Goal: Task Accomplishment & Management: Use online tool/utility

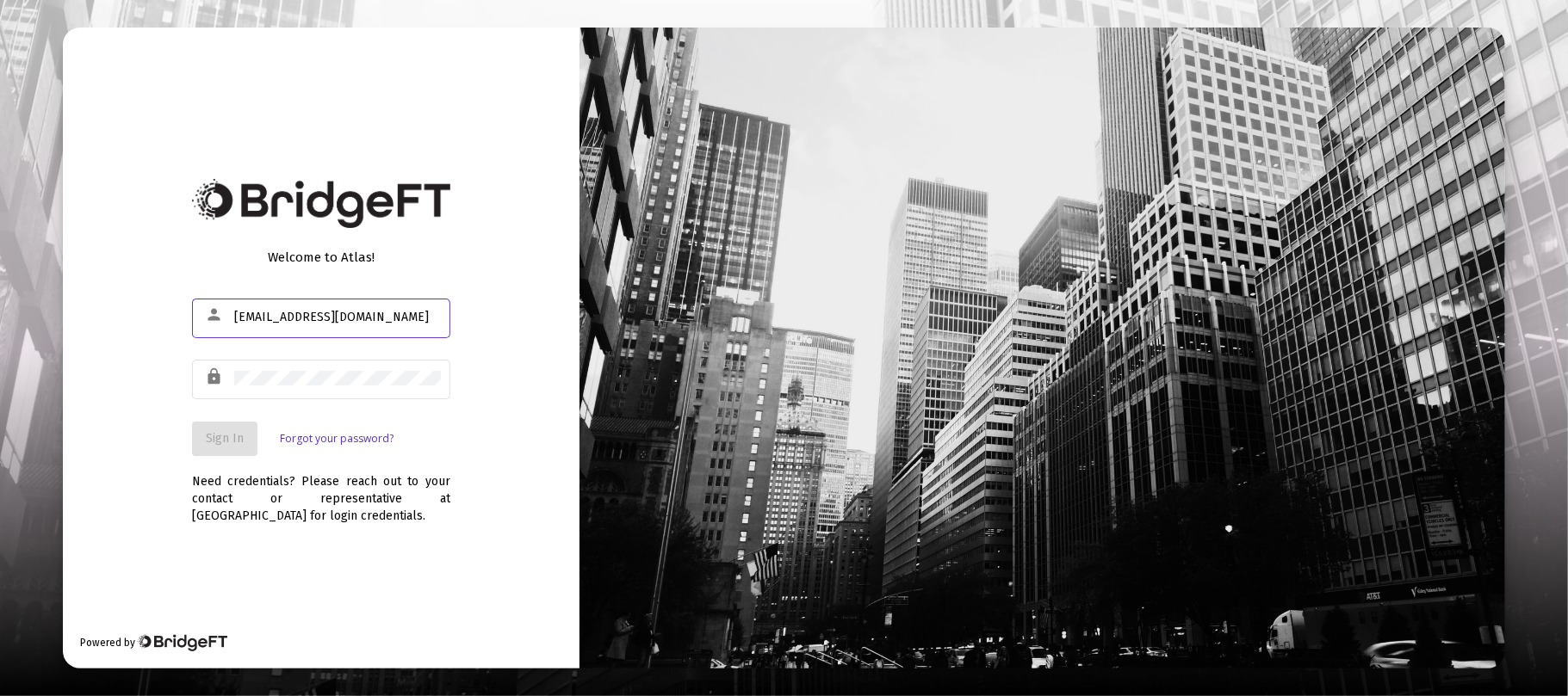
type input "[EMAIL_ADDRESS][DOMAIN_NAME]"
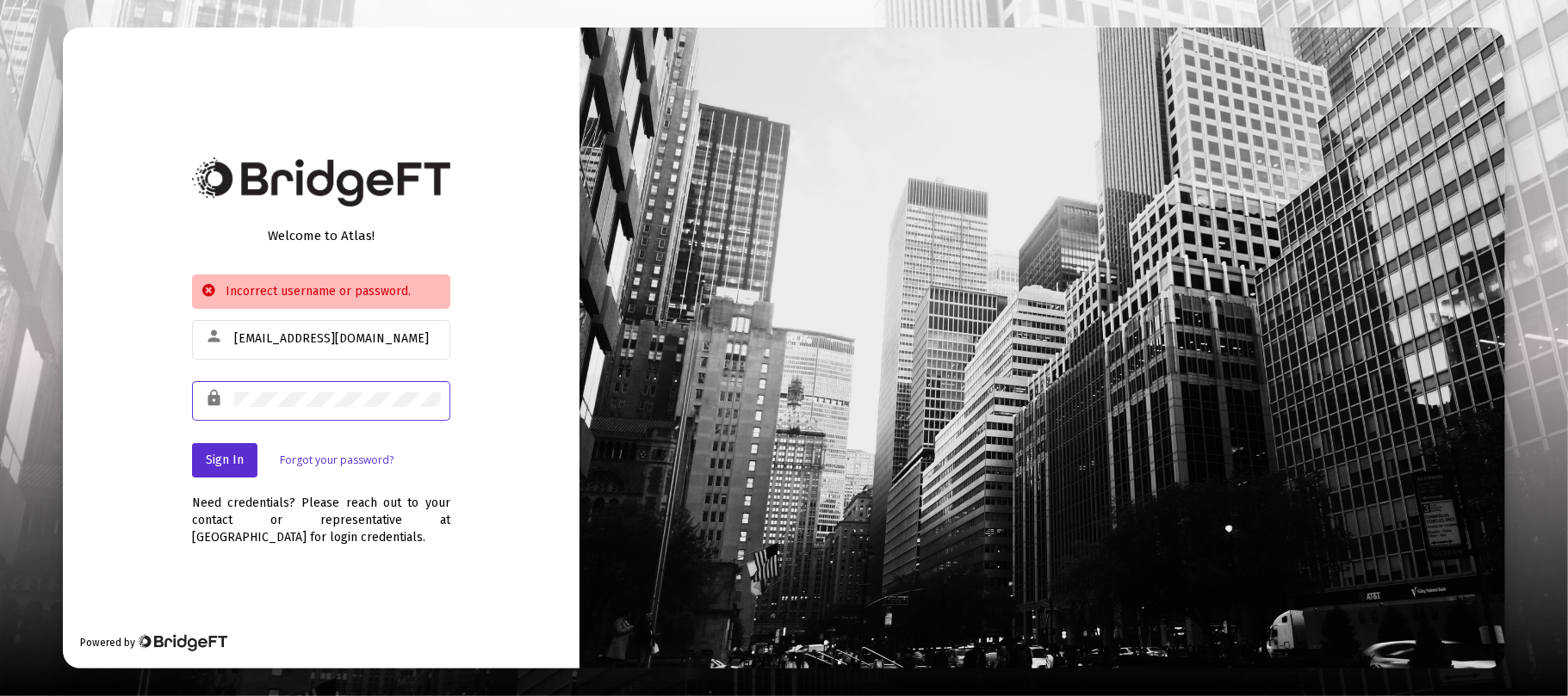
click at [0, 448] on div "Welcome to Atlas! Incorrect username or password. person [EMAIL_ADDRESS][DOMAIN…" at bounding box center [784, 348] width 1568 height 696
click at [226, 463] on span "Sign In" at bounding box center [225, 460] width 38 height 15
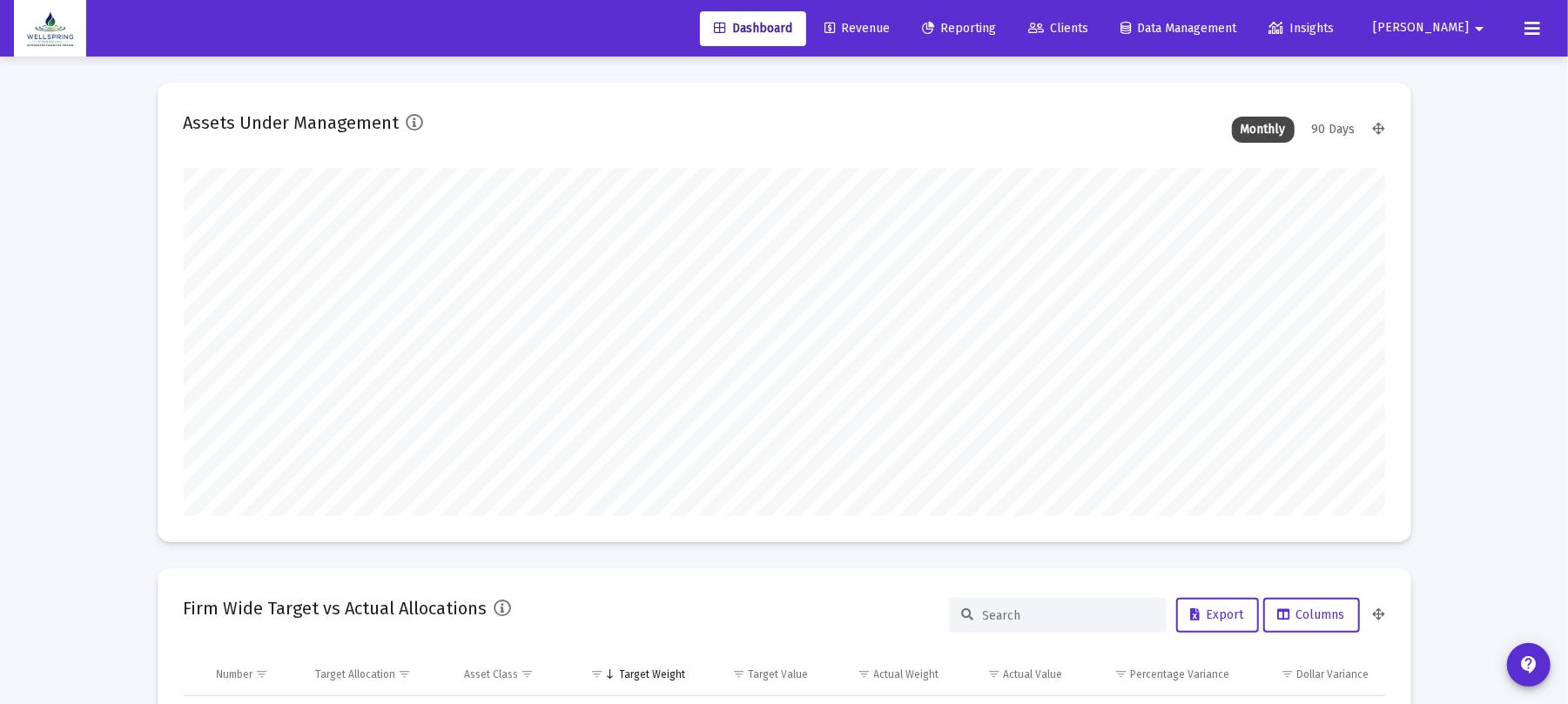
scroll to position [348, 648]
type input "[DATE]"
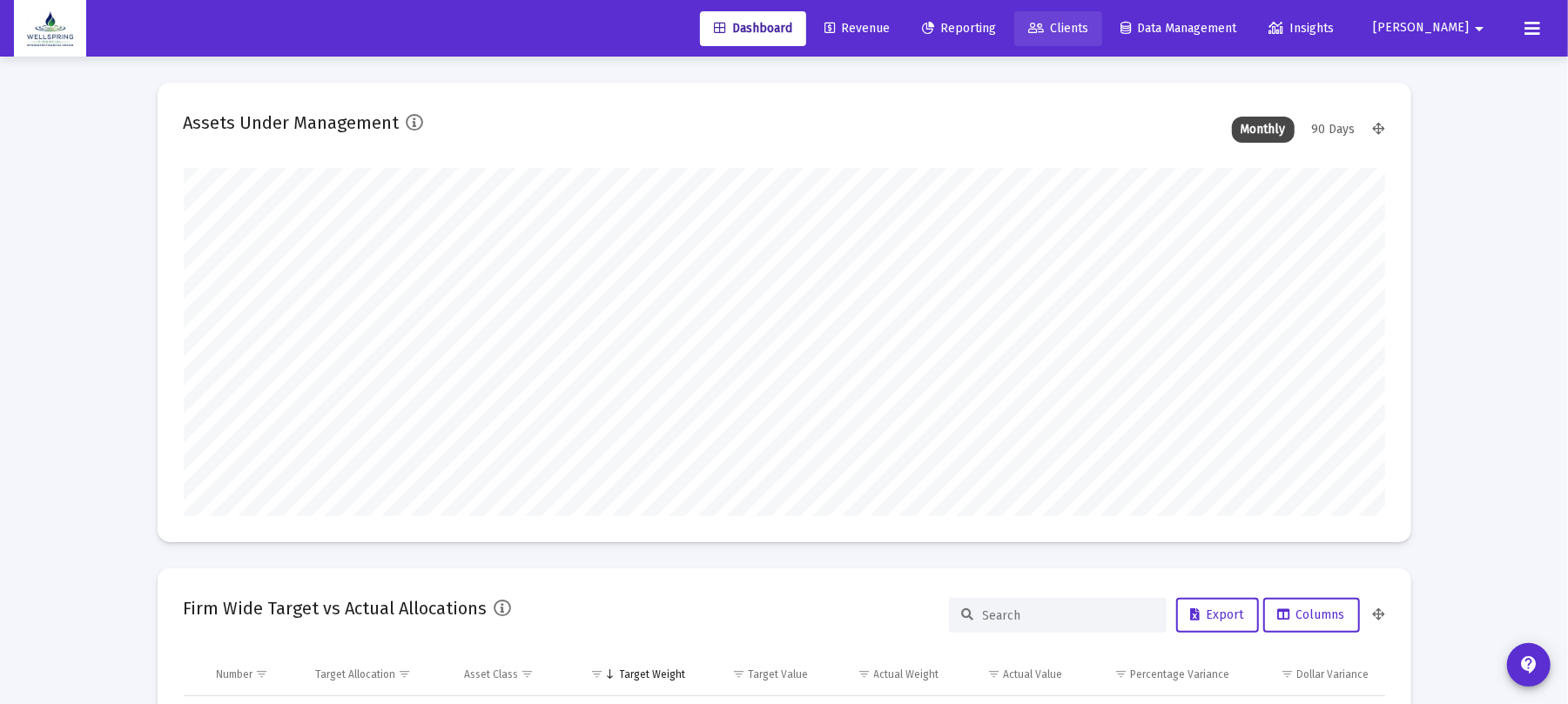
click at [1065, 14] on link "Clients" at bounding box center [1058, 28] width 88 height 35
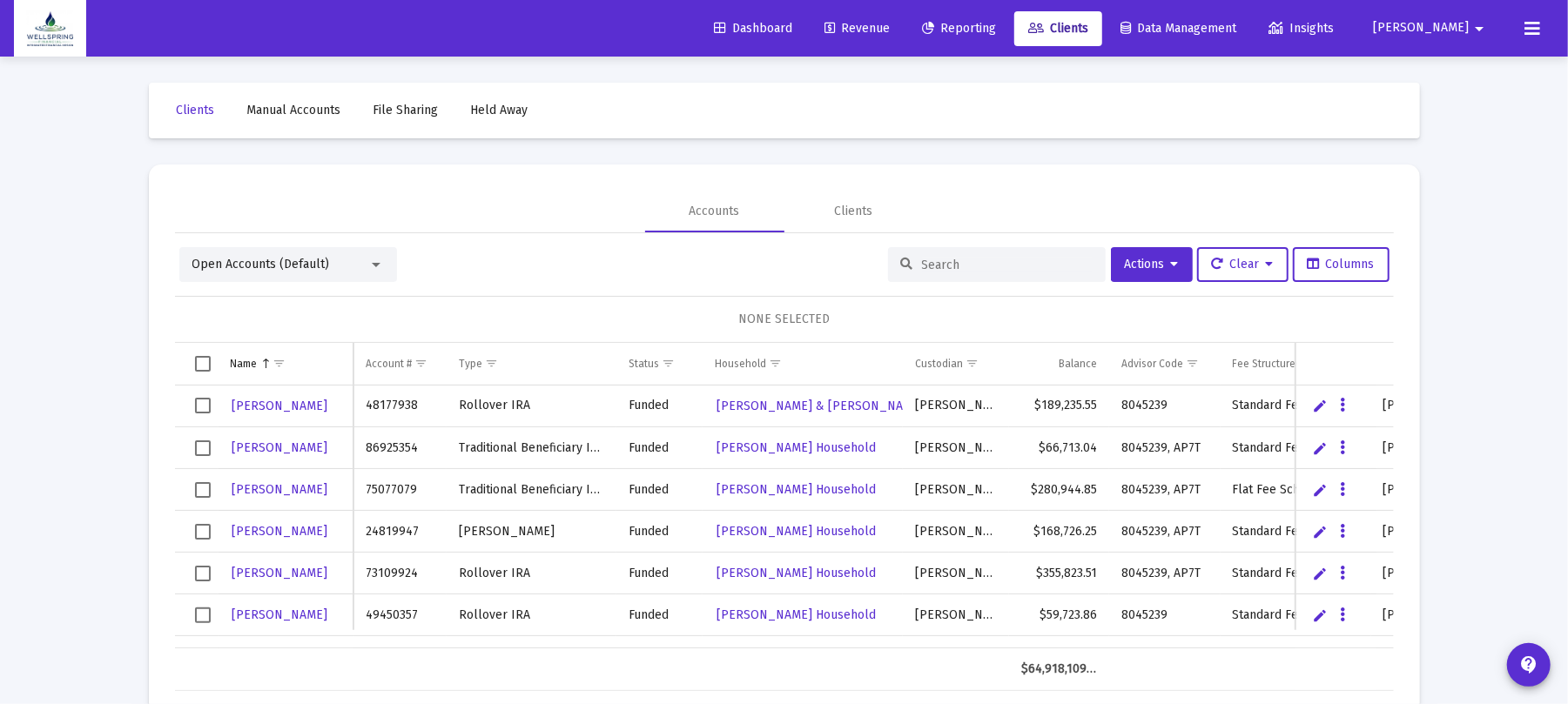
click at [1000, 263] on input at bounding box center [1007, 265] width 171 height 15
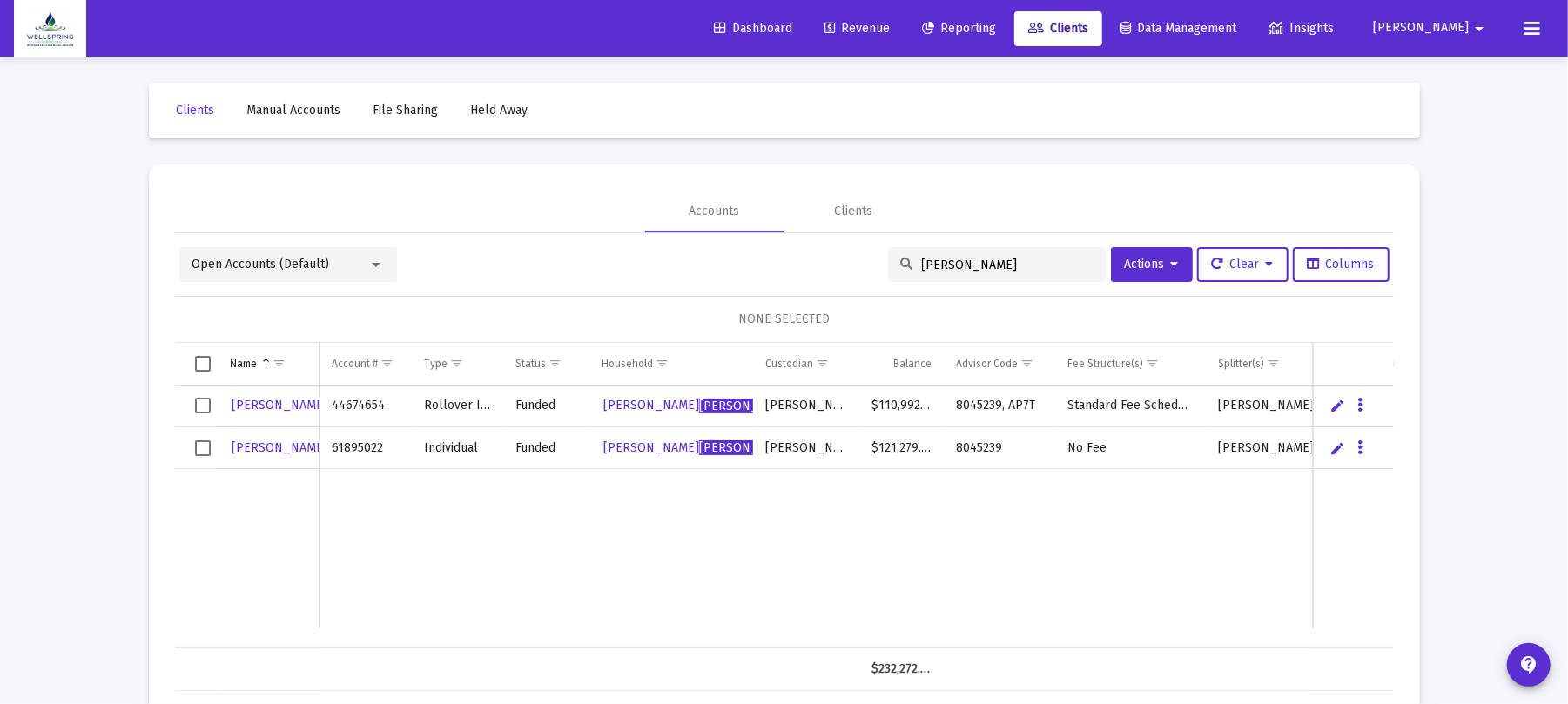
click at [955, 262] on input "[PERSON_NAME]" at bounding box center [1007, 265] width 171 height 15
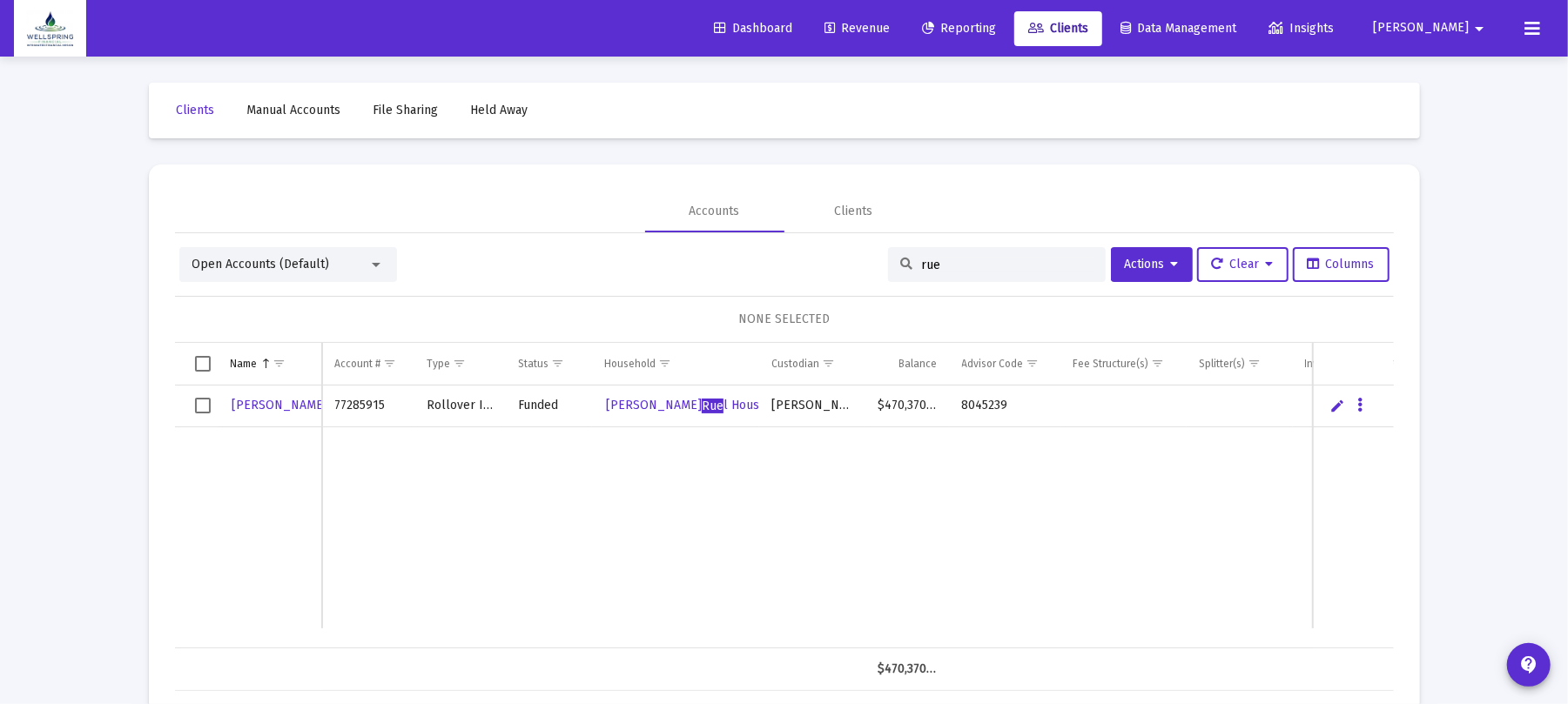
click at [951, 259] on input "rue" at bounding box center [1007, 265] width 171 height 15
click at [951, 262] on input "rue" at bounding box center [1007, 265] width 171 height 15
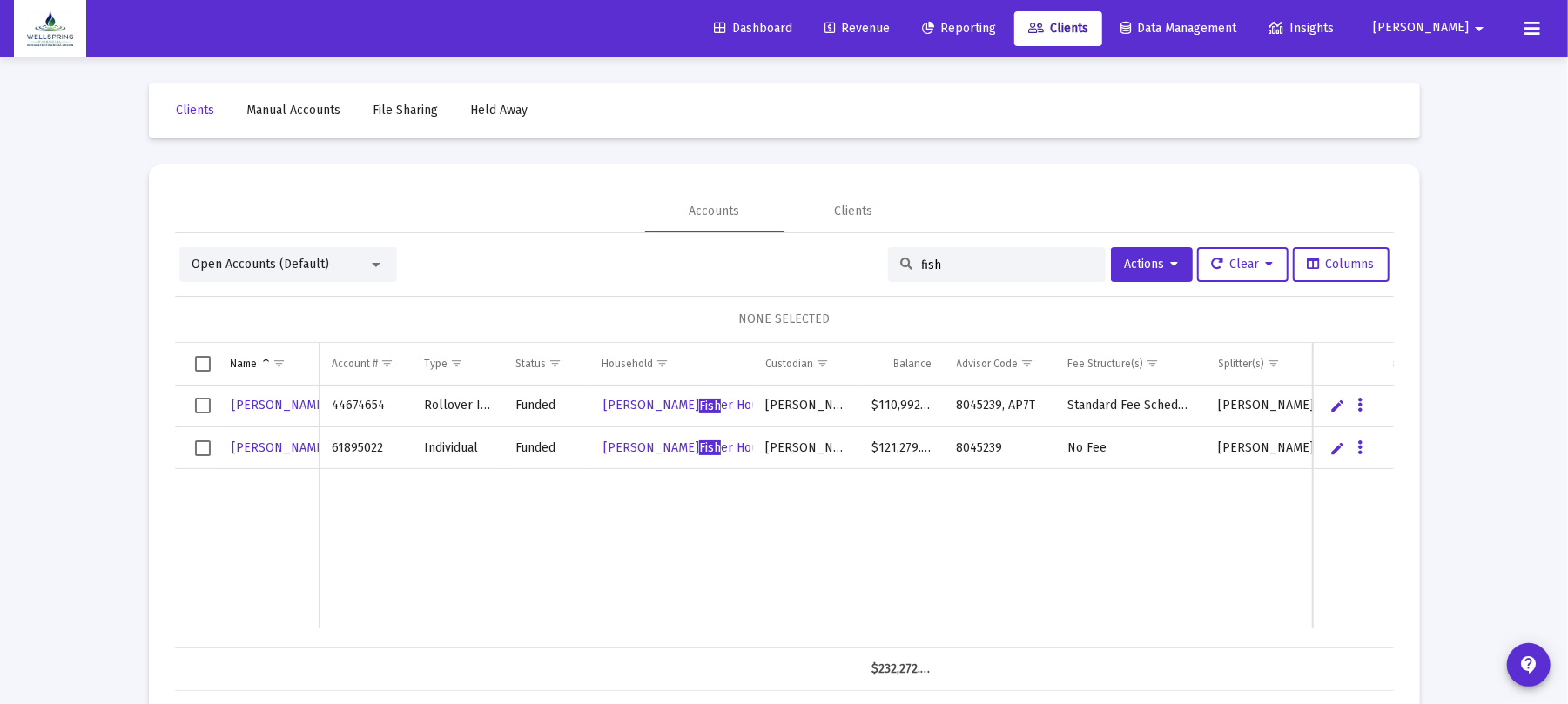
type input "fish"
click at [890, 11] on link "Revenue" at bounding box center [857, 28] width 93 height 35
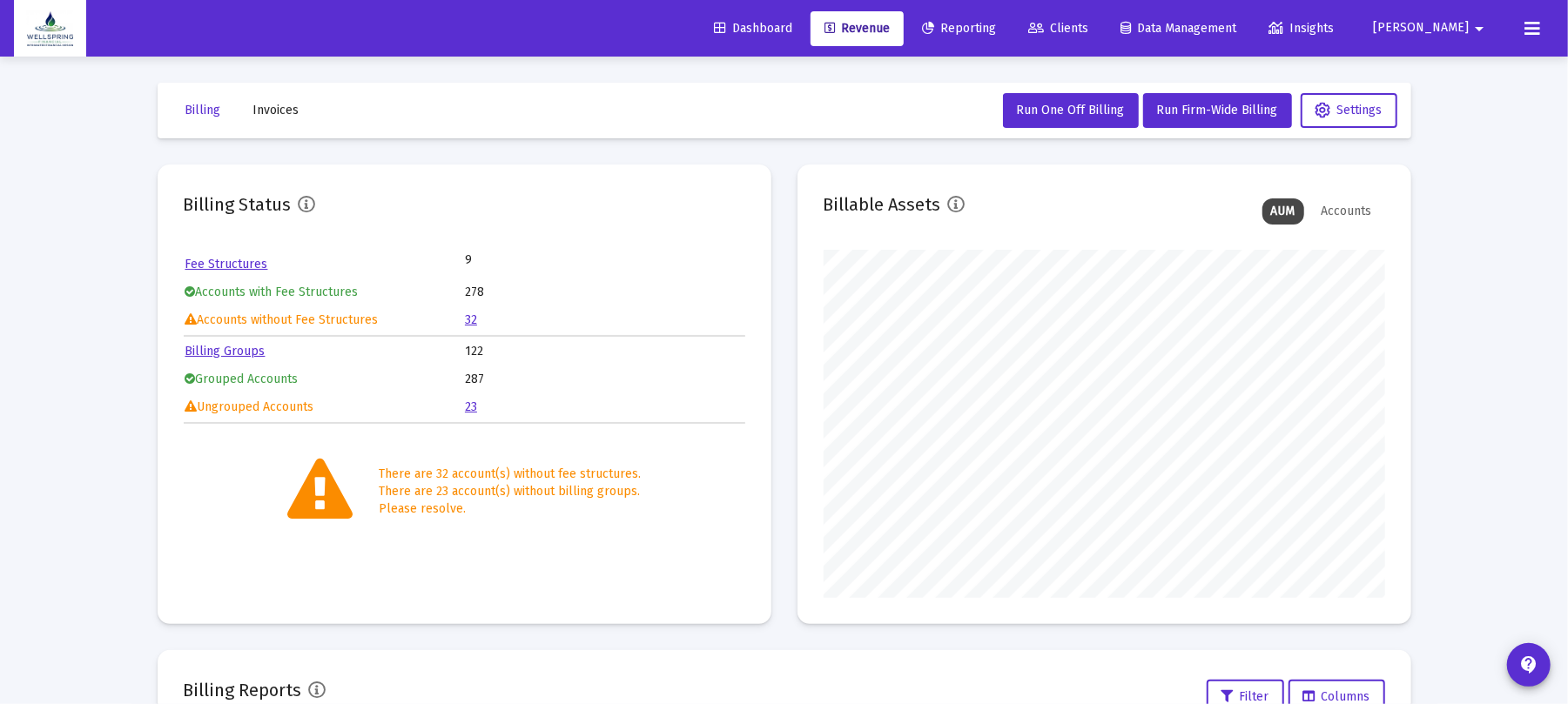
scroll to position [454, 0]
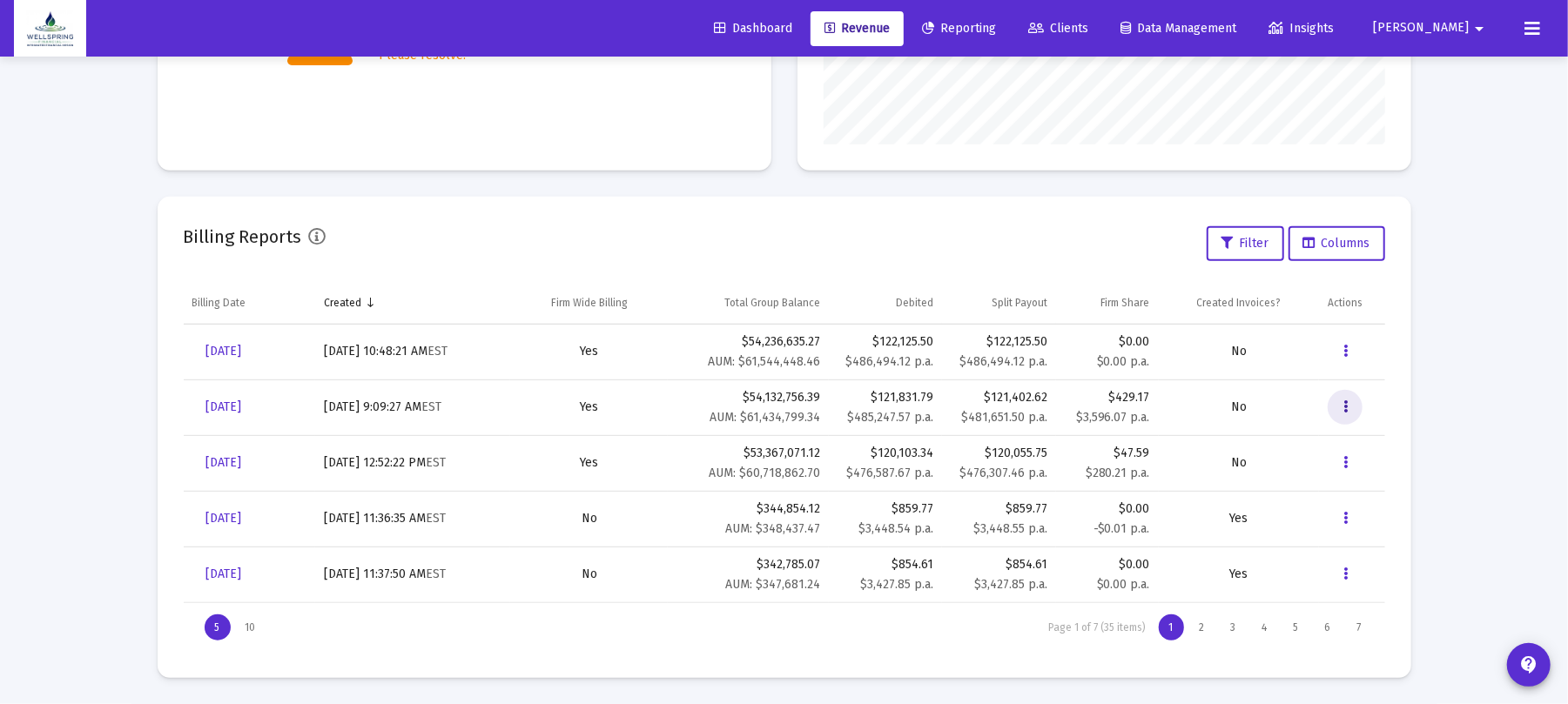
click at [1361, 411] on button "Data grid" at bounding box center [1345, 407] width 35 height 35
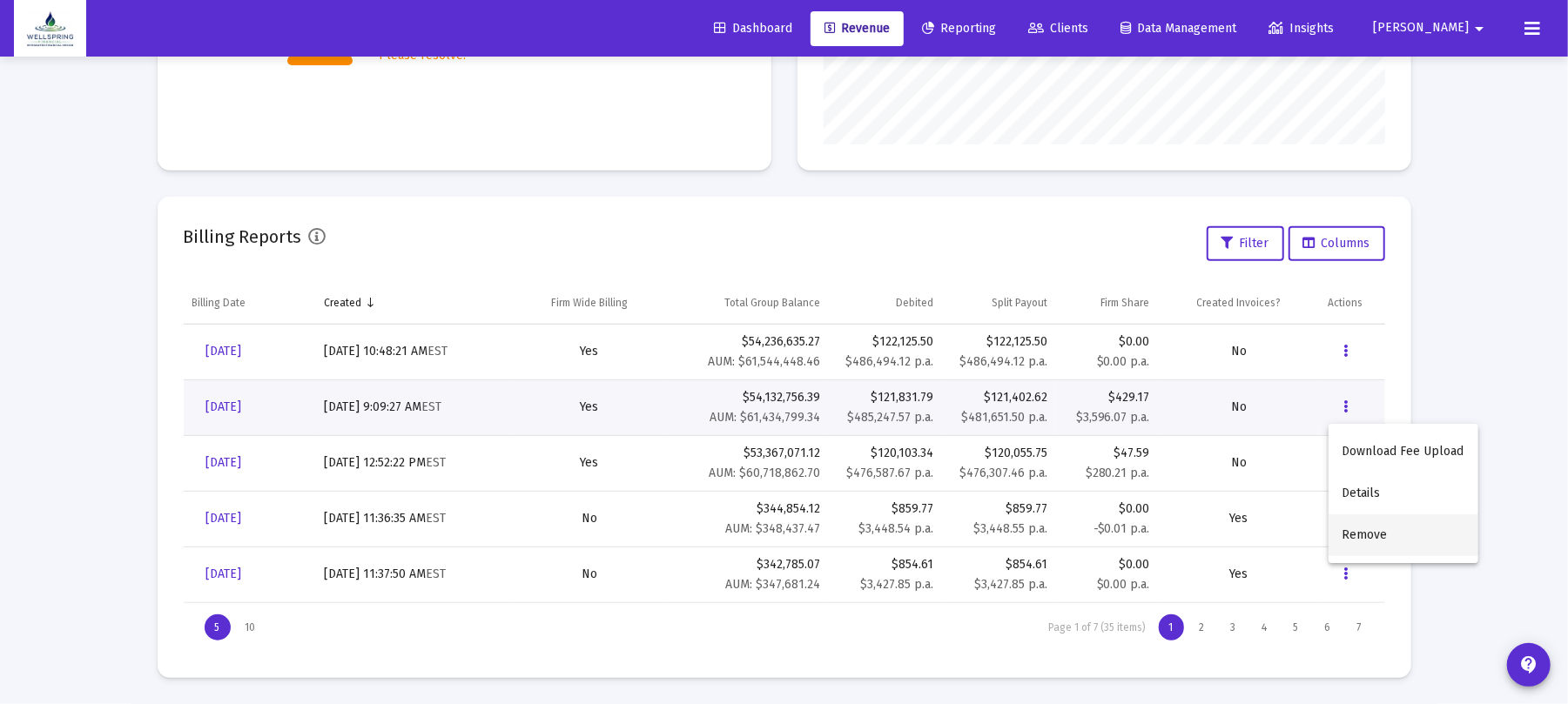
click at [1366, 527] on button "Remove" at bounding box center [1403, 535] width 150 height 41
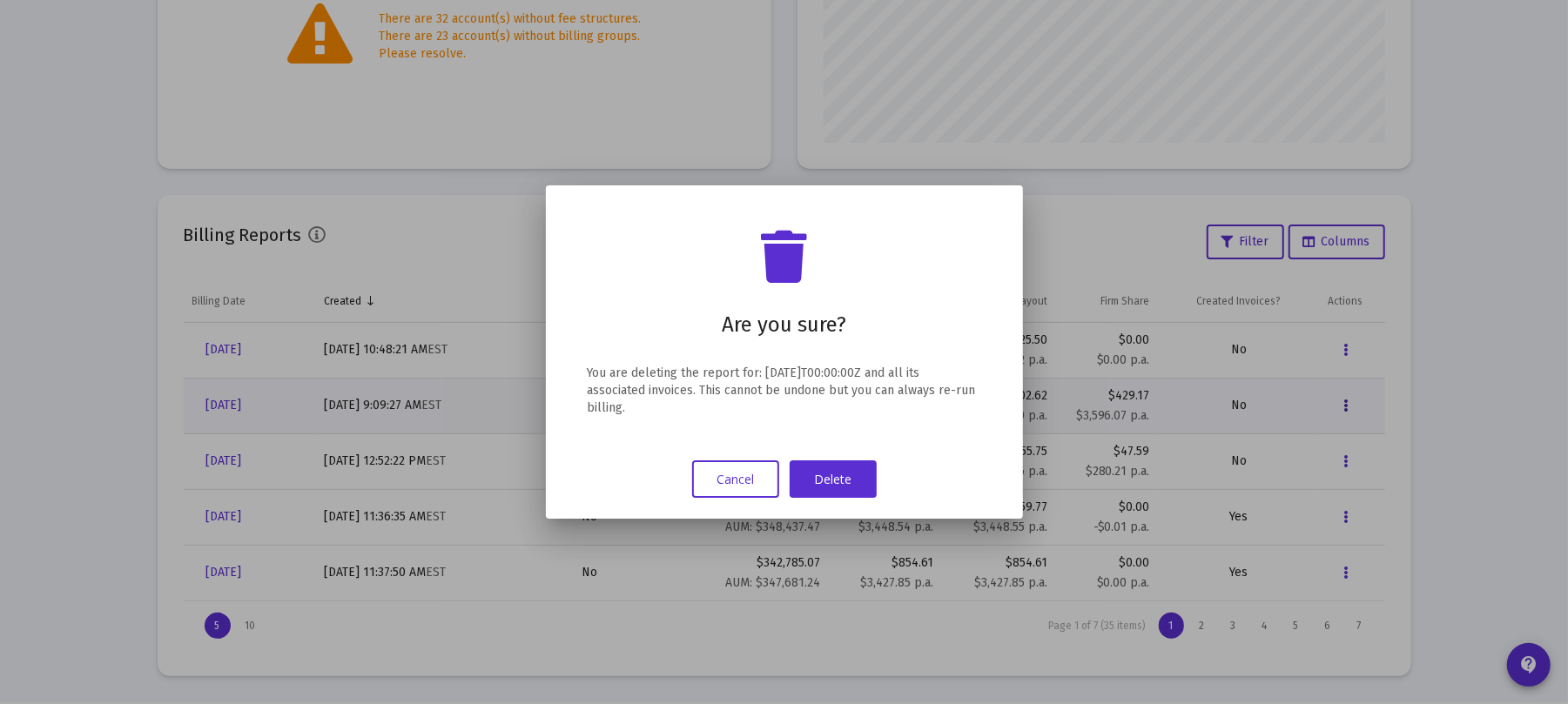
scroll to position [0, 0]
click at [820, 477] on button "Delete" at bounding box center [834, 480] width 87 height 38
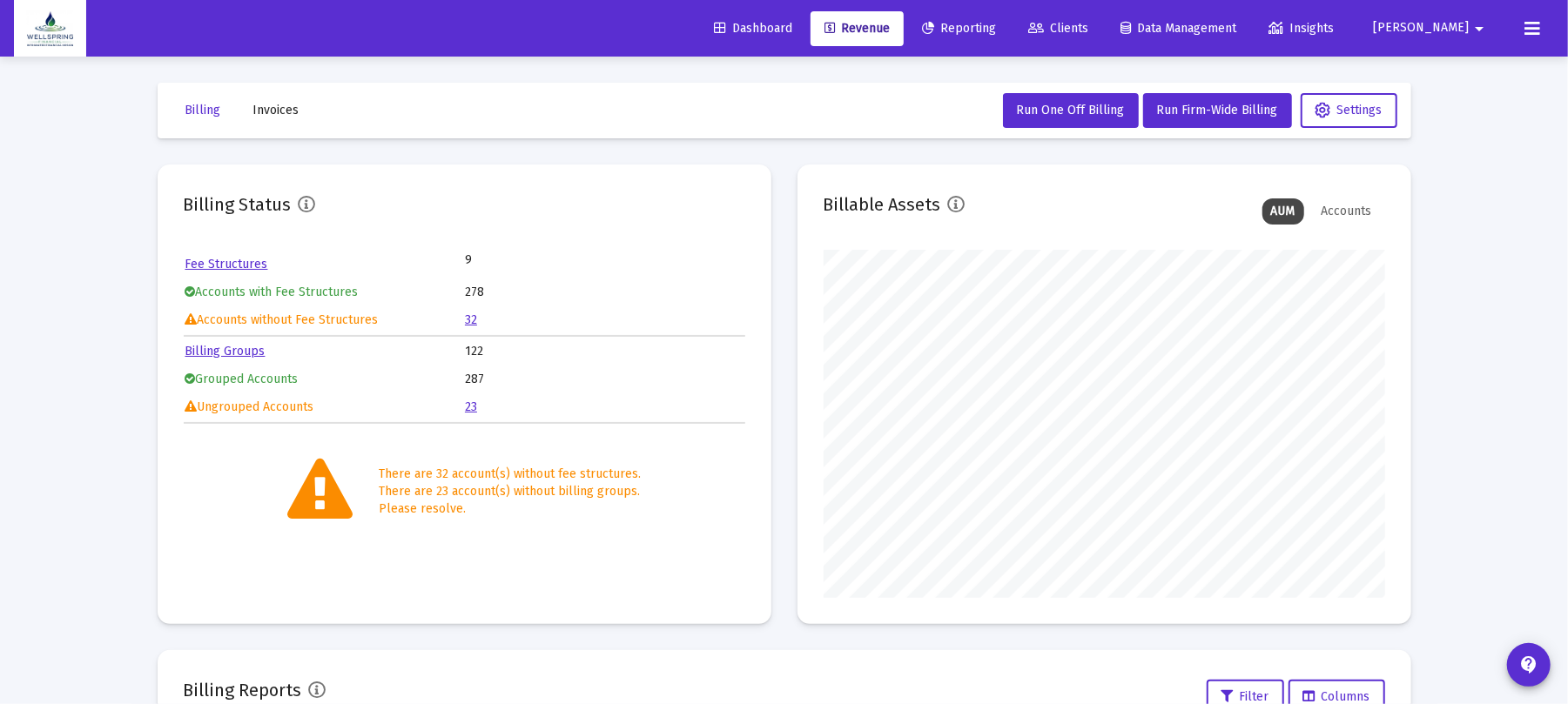
scroll to position [454, 0]
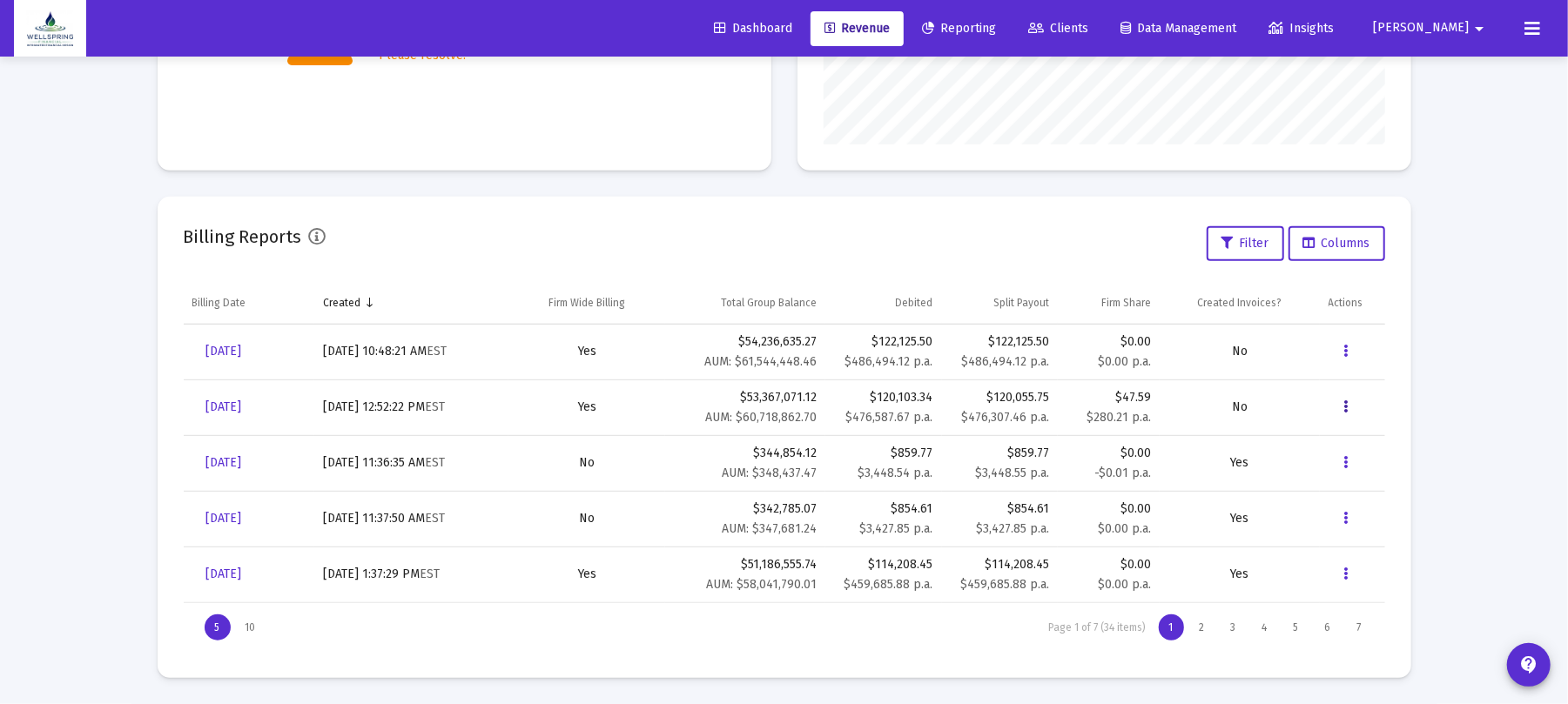
click at [1349, 407] on button "Data grid" at bounding box center [1345, 407] width 35 height 35
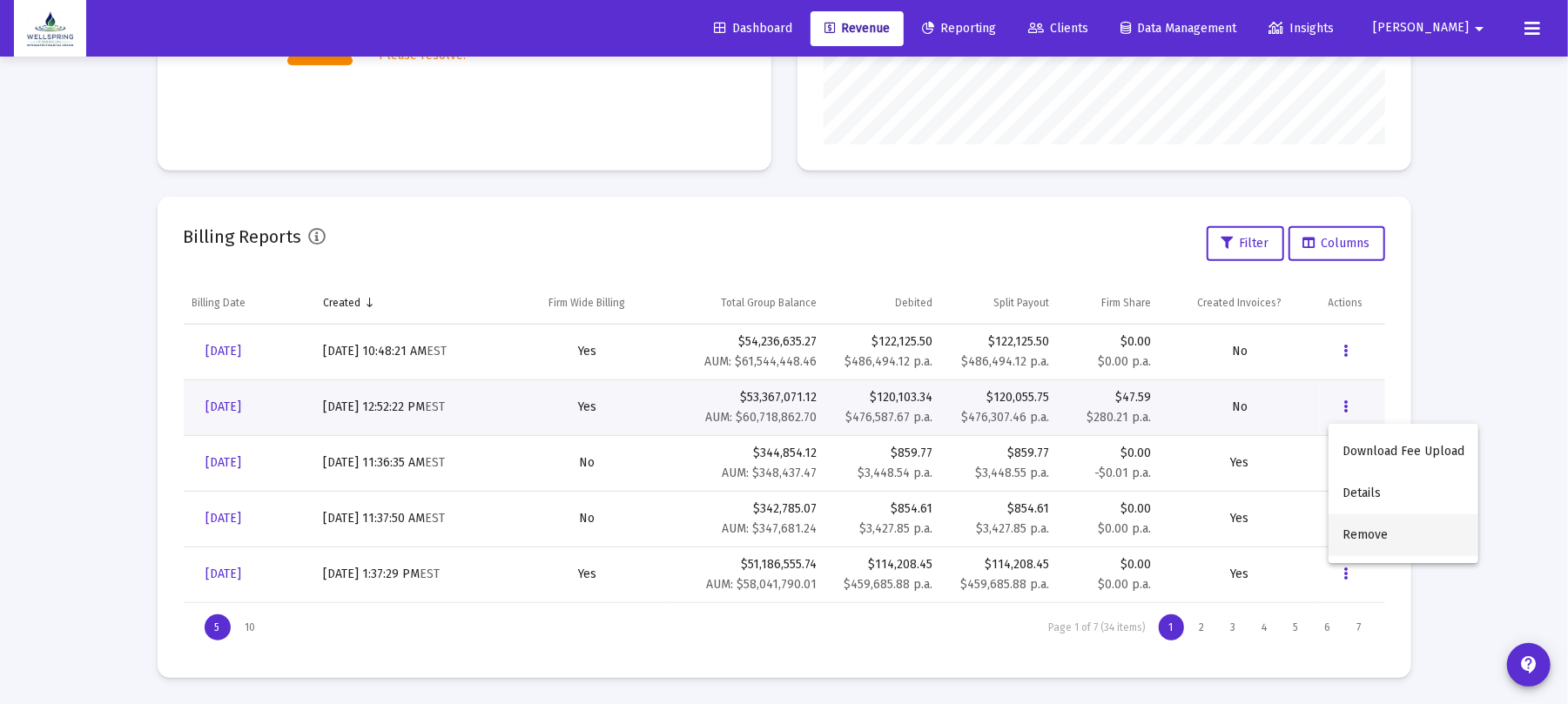
click at [1357, 524] on button "Remove" at bounding box center [1403, 535] width 150 height 41
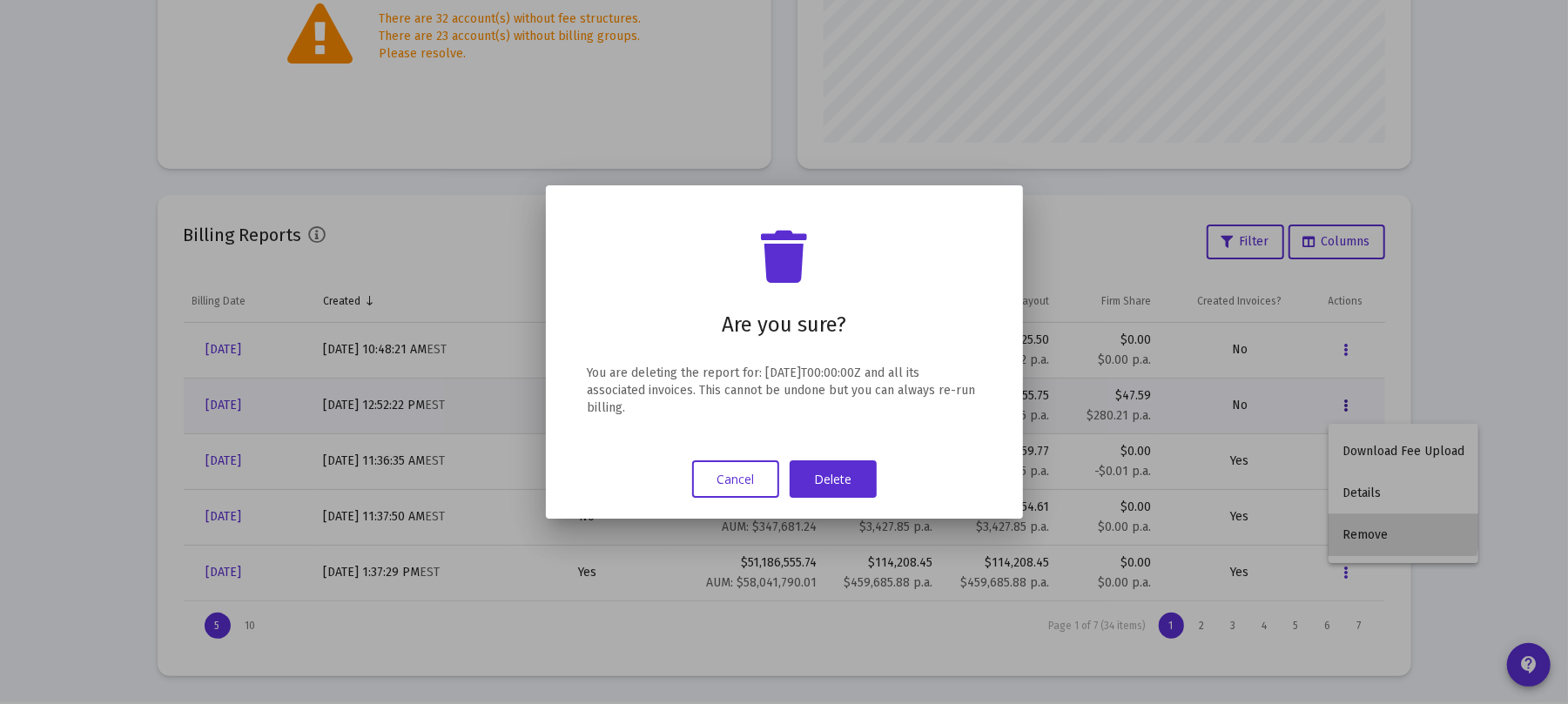
scroll to position [0, 0]
click at [820, 450] on div "Are you sure? You are deleting the report for: [DATE]T00:00:00Z and all its ass…" at bounding box center [784, 352] width 436 height 291
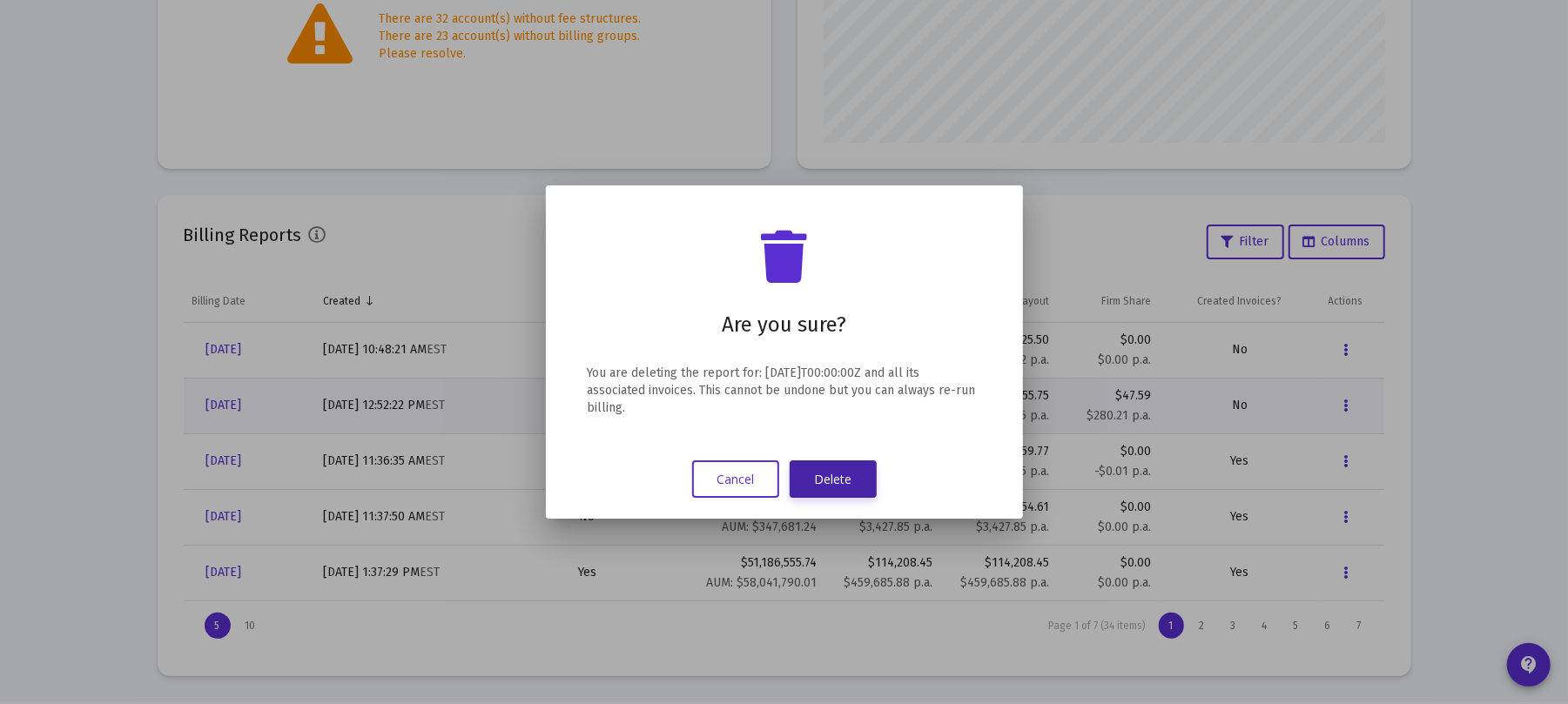
click at [813, 465] on button "Delete" at bounding box center [834, 480] width 87 height 38
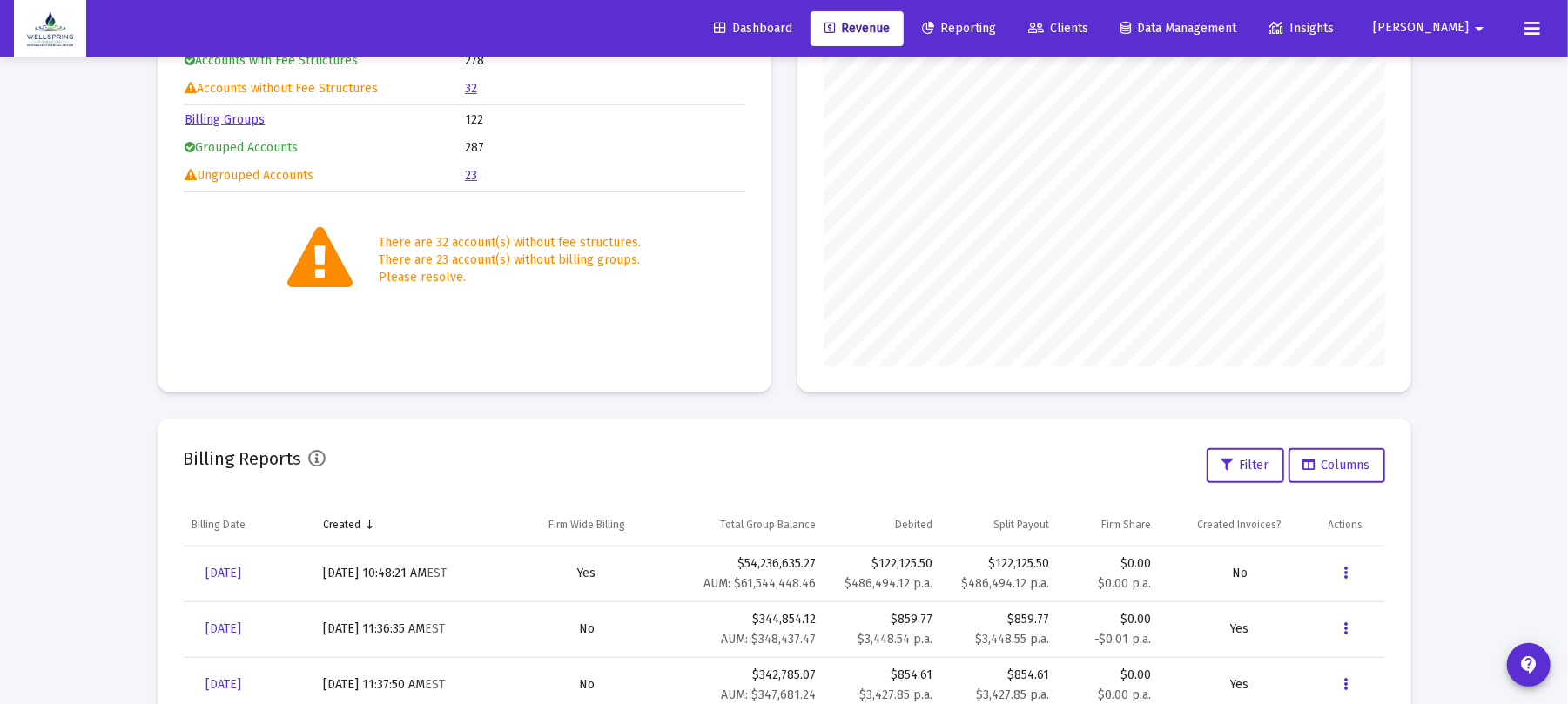
scroll to position [454, 0]
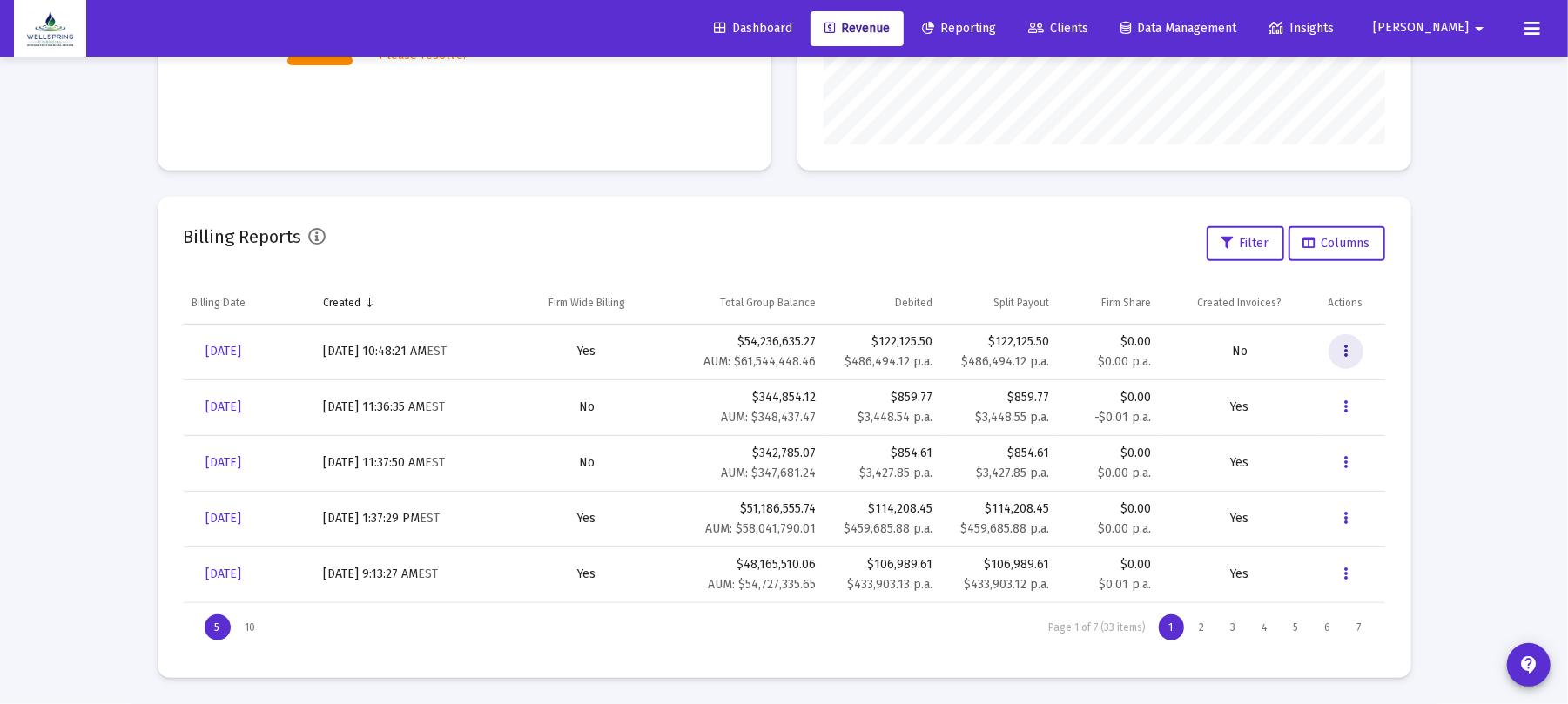
click at [1340, 345] on button "Data grid" at bounding box center [1345, 352] width 35 height 35
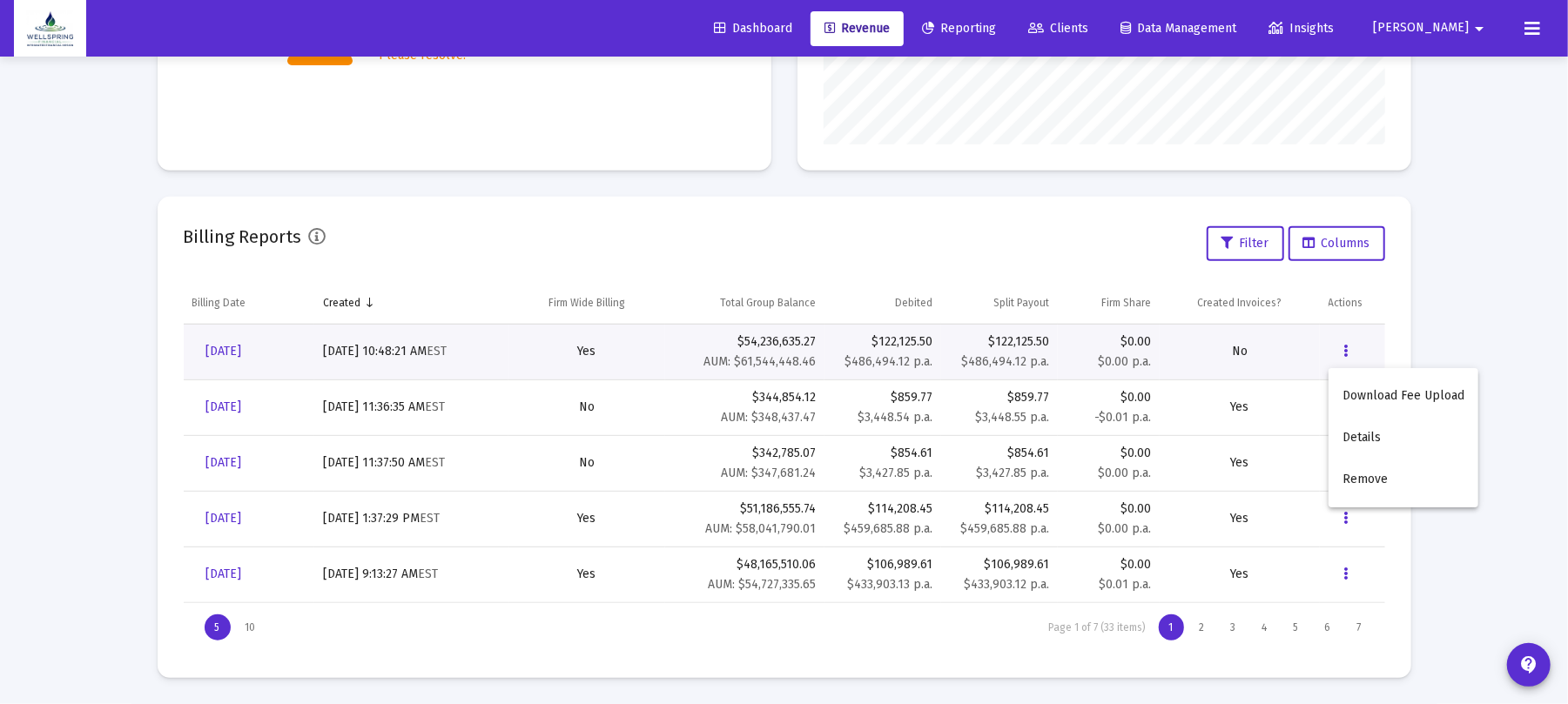
click at [1503, 266] on div at bounding box center [784, 352] width 1568 height 704
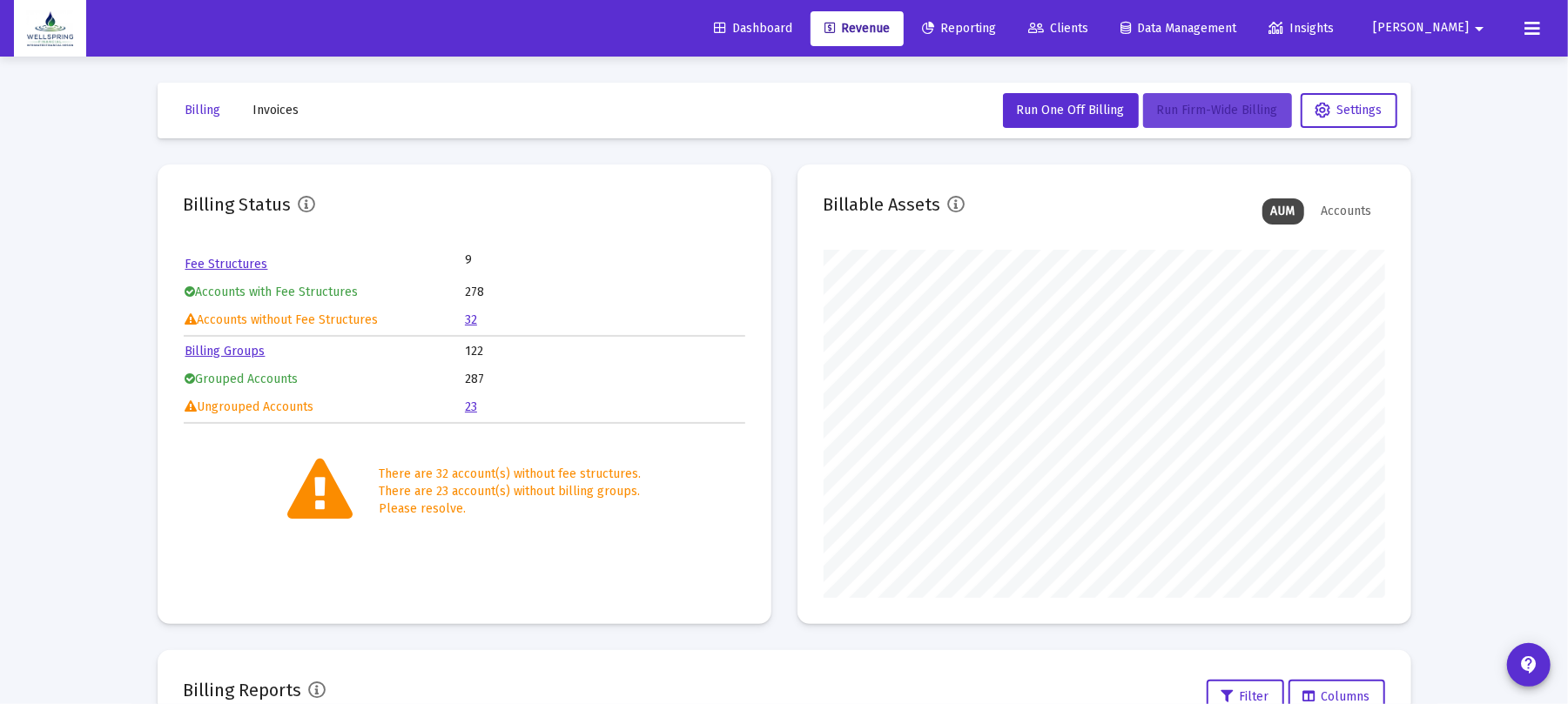
click at [1158, 115] on span "Run Firm-Wide Billing" at bounding box center [1218, 110] width 121 height 15
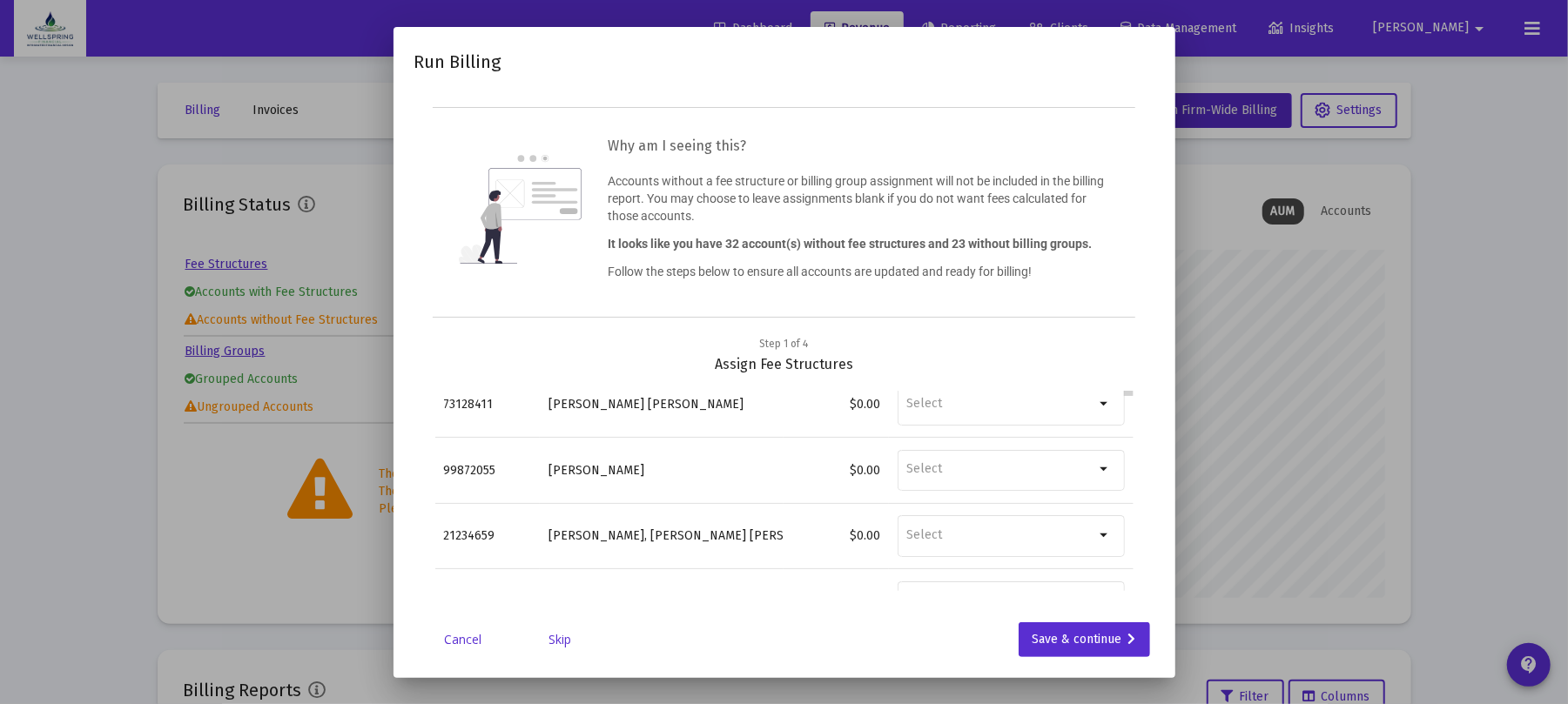
drag, startPoint x: 1114, startPoint y: 393, endPoint x: 1116, endPoint y: 385, distance: 8.2
click at [1116, 385] on body "Dashboard Revenue Reporting Clients Data Management Insights [PERSON_NAME] Inte…" at bounding box center [784, 352] width 1568 height 704
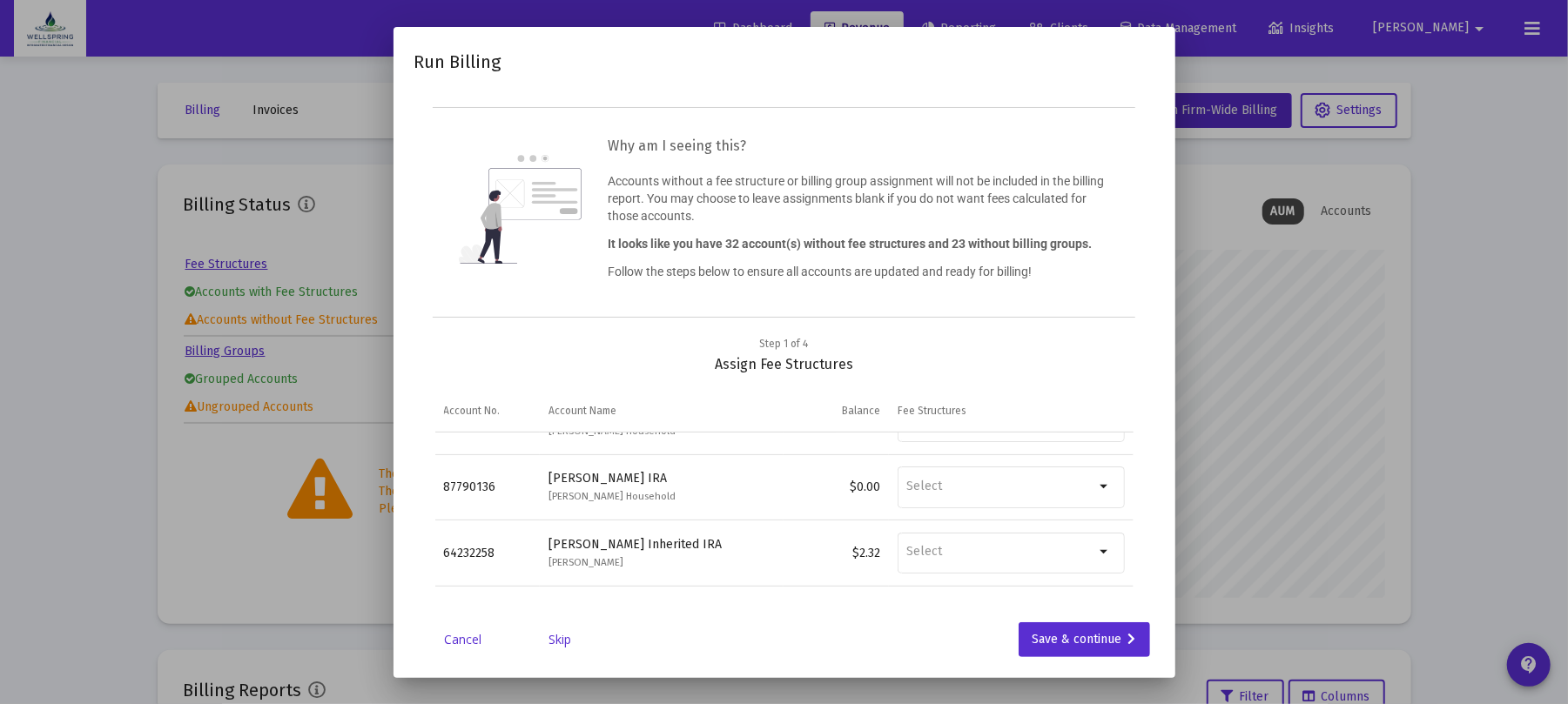
scroll to position [60, 0]
click at [569, 648] on div "Cancel Skip Save & continue" at bounding box center [784, 639] width 740 height 35
click at [569, 643] on link "Skip" at bounding box center [561, 640] width 87 height 17
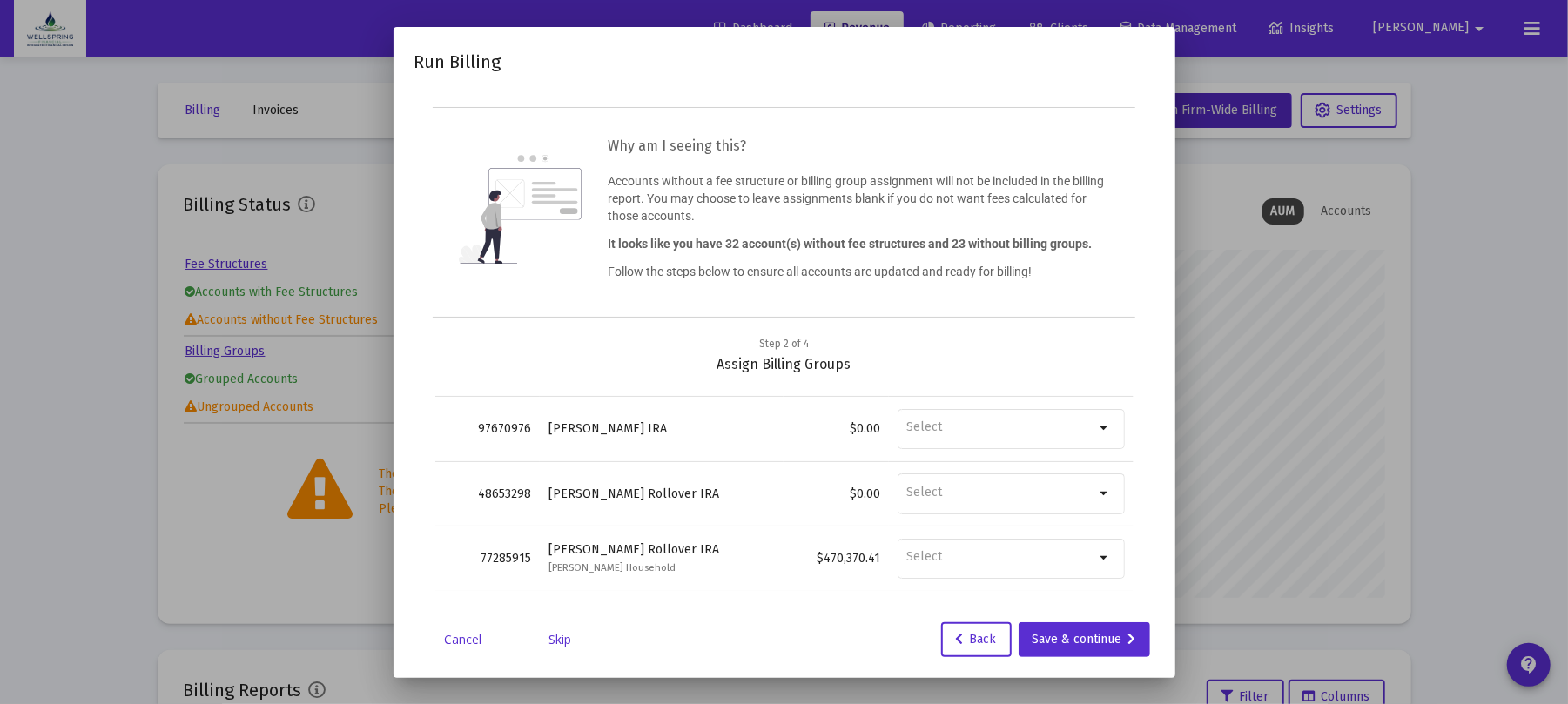
click at [552, 646] on link "Skip" at bounding box center [561, 640] width 87 height 17
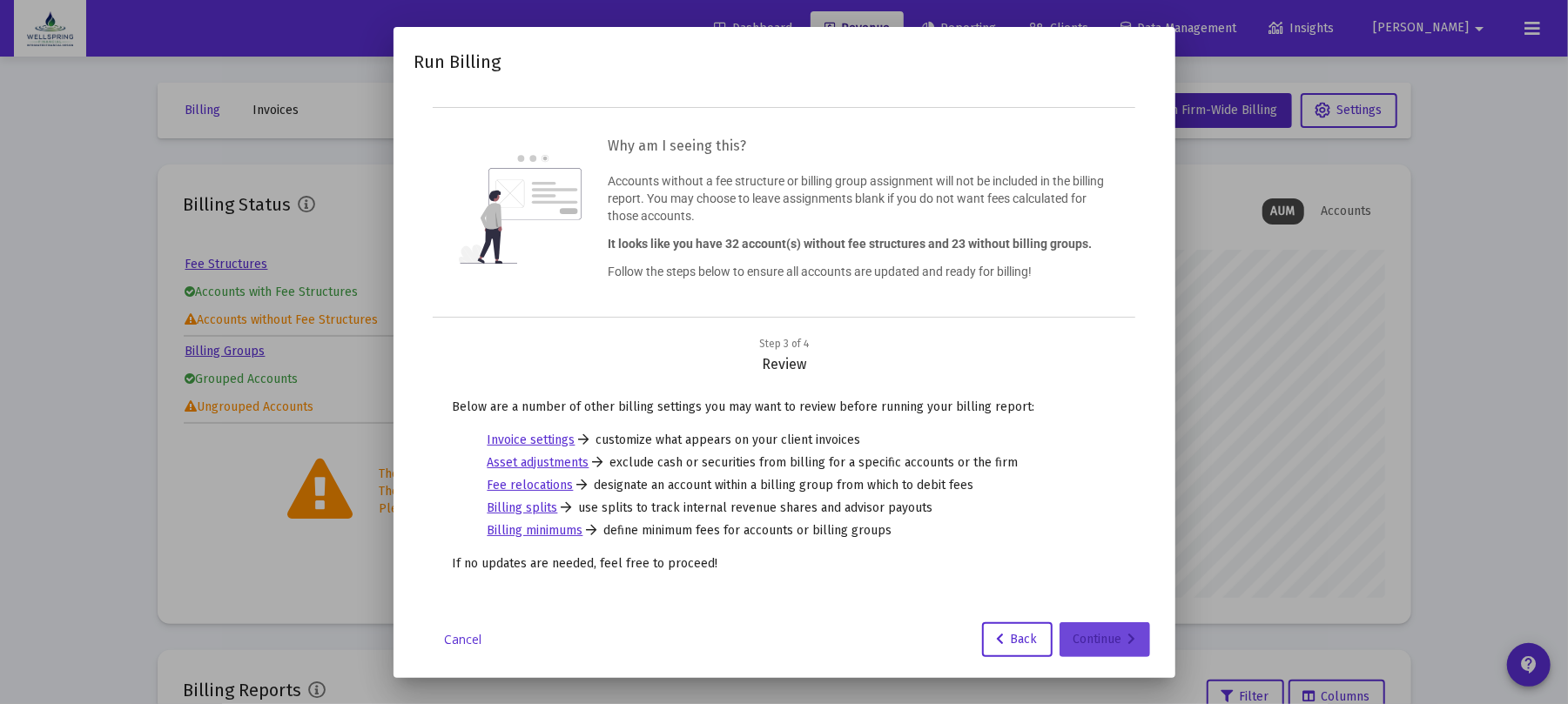
click at [1080, 631] on div "Continue" at bounding box center [1105, 639] width 63 height 35
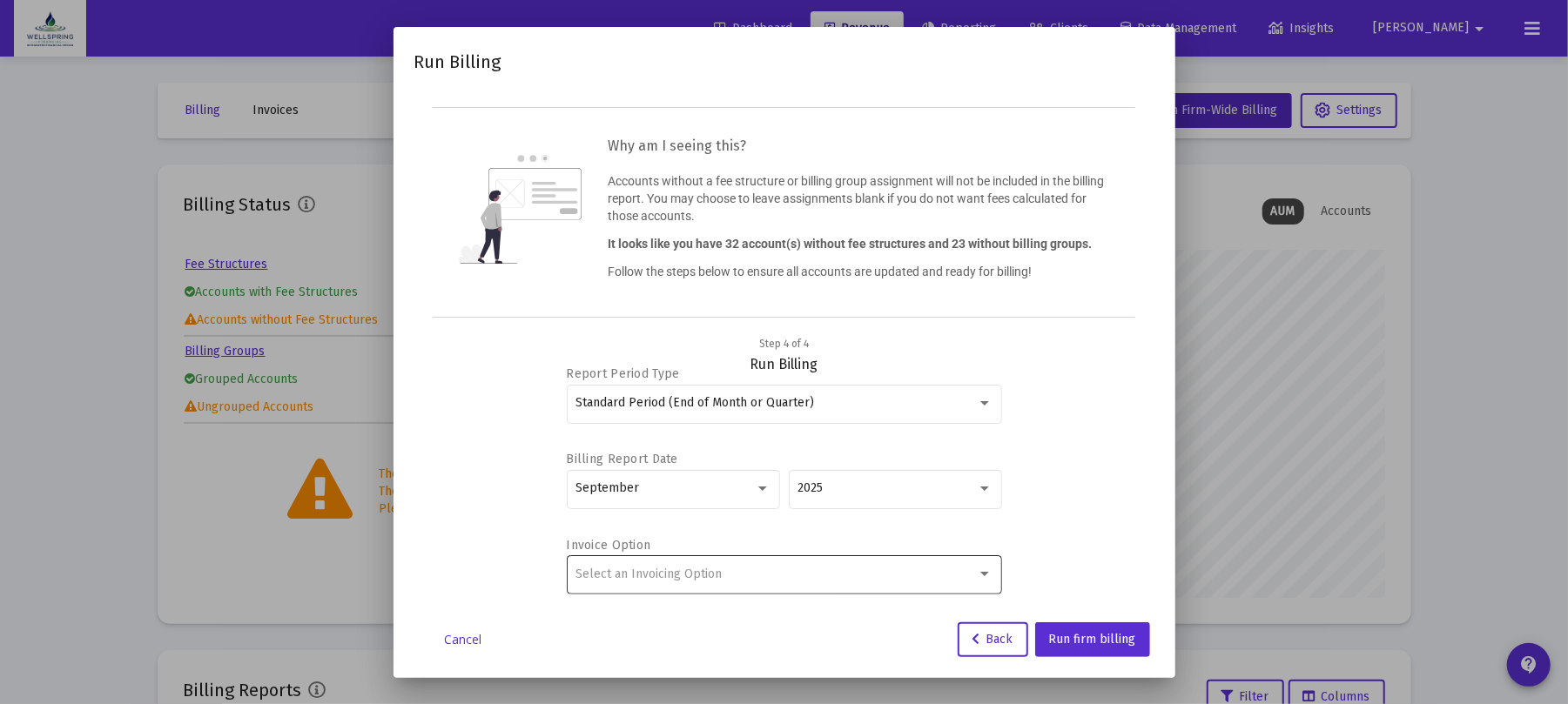
click at [648, 582] on div "Select an Invoicing Option" at bounding box center [784, 574] width 417 height 42
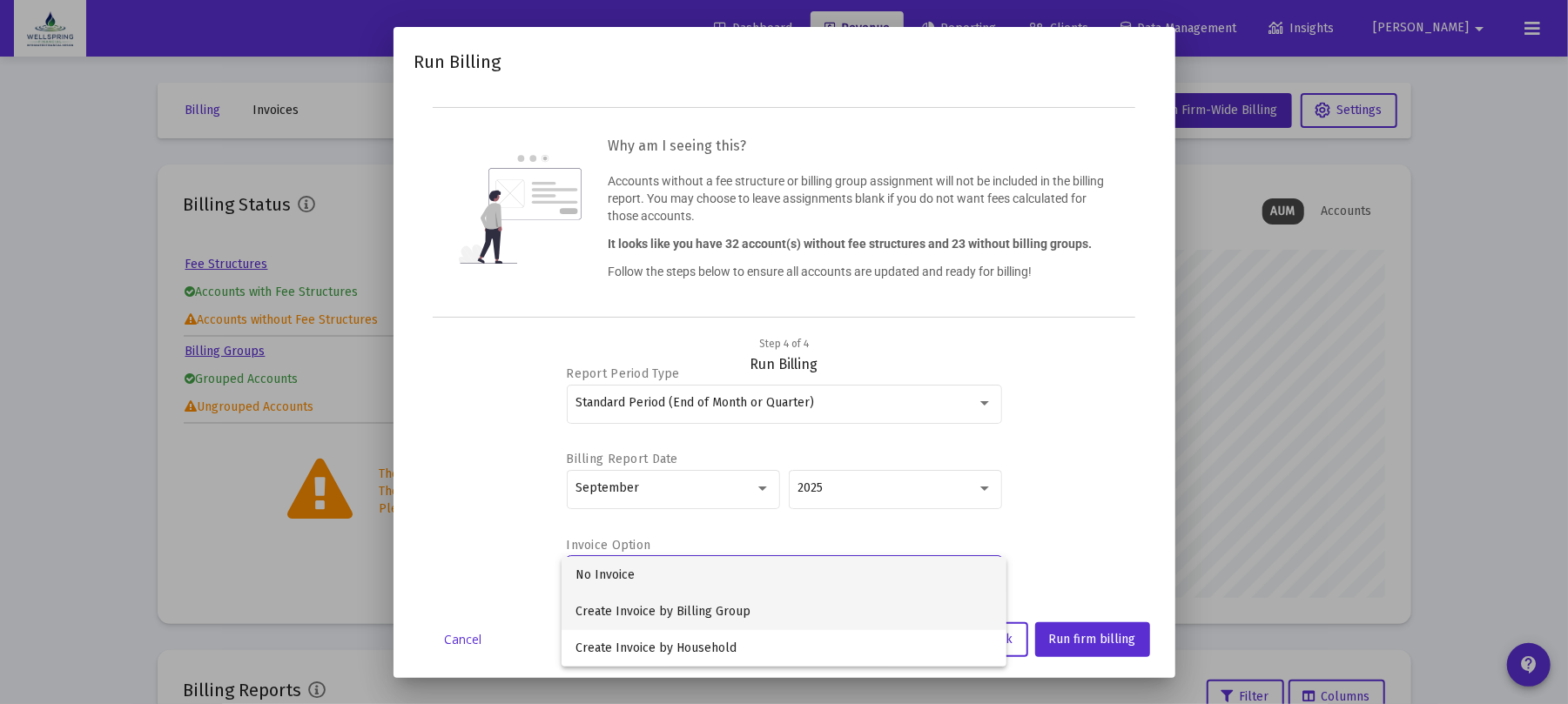
click at [716, 614] on span "Create Invoice by Billing Group" at bounding box center [784, 612] width 417 height 37
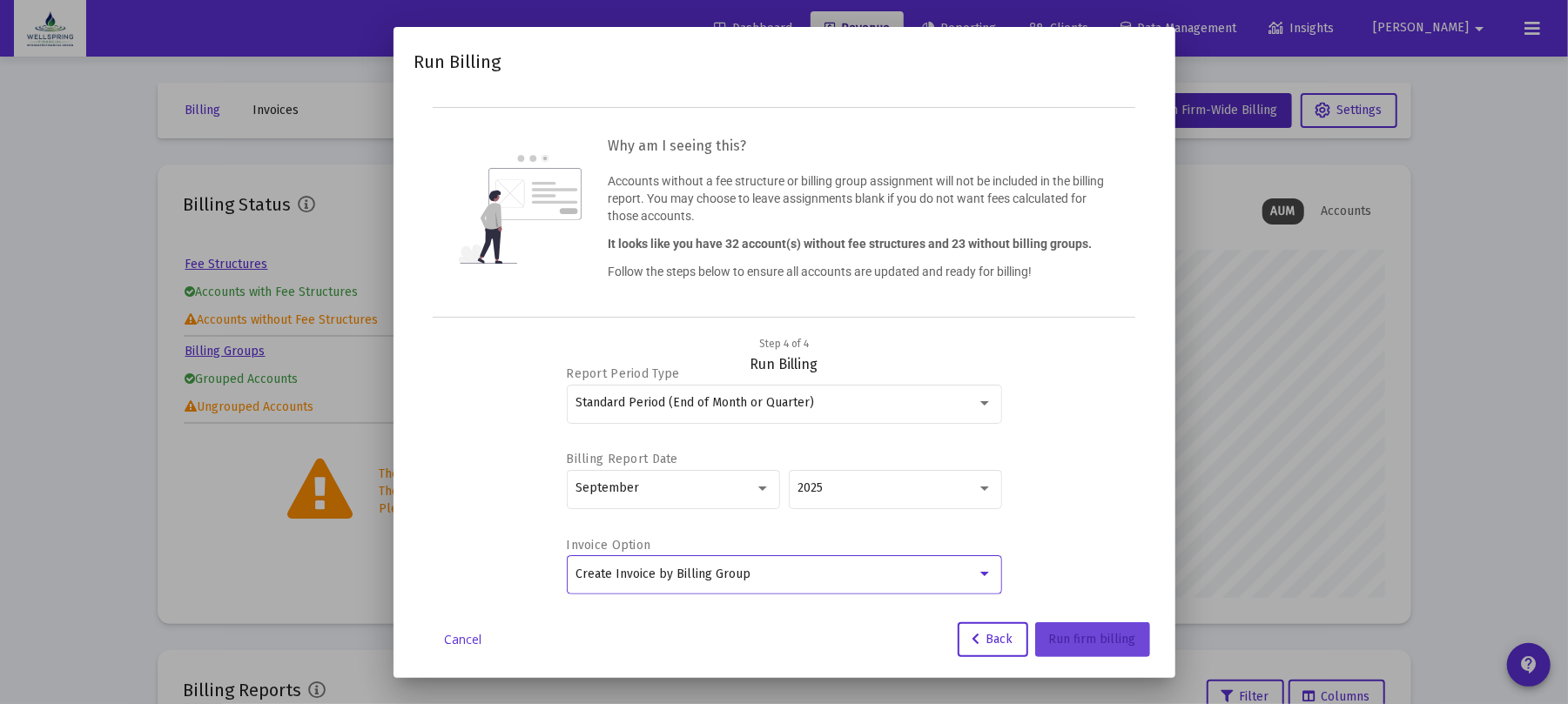
click at [1098, 625] on button "Run firm billing" at bounding box center [1093, 639] width 115 height 35
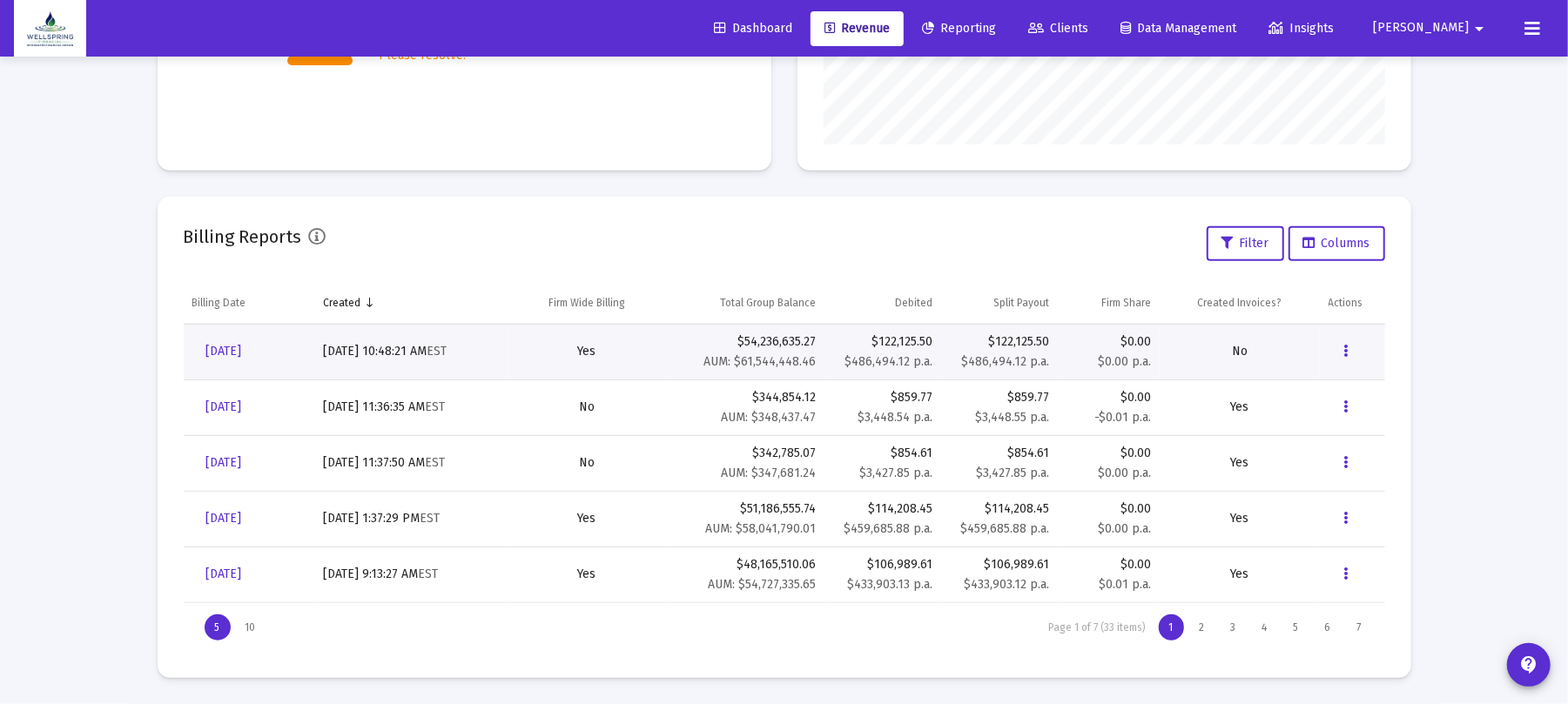
scroll to position [0, 0]
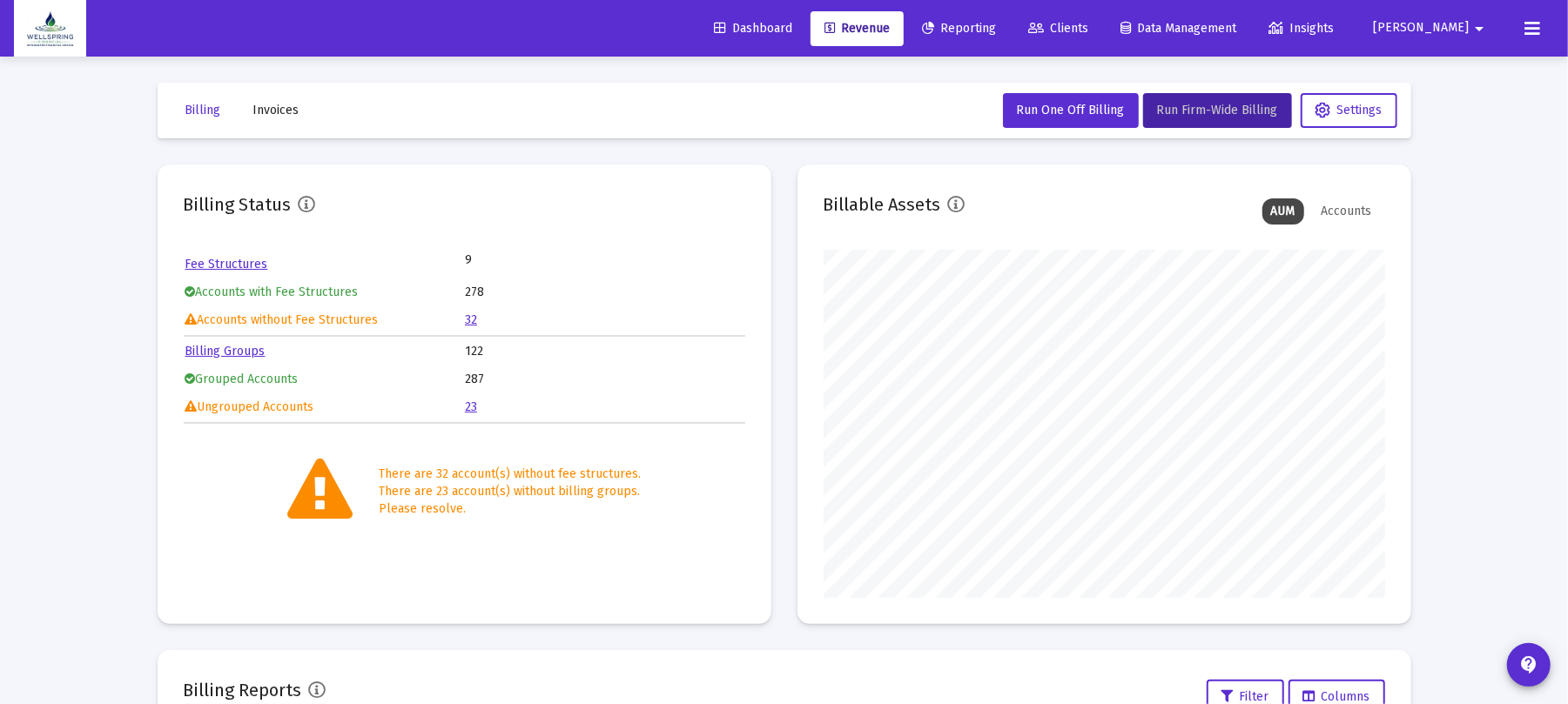
click at [1546, 37] on div "Dashboard Revenue Reporting Clients Data Management Insights [PERSON_NAME]" at bounding box center [784, 28] width 1541 height 57
click at [1538, 28] on icon at bounding box center [1532, 28] width 16 height 21
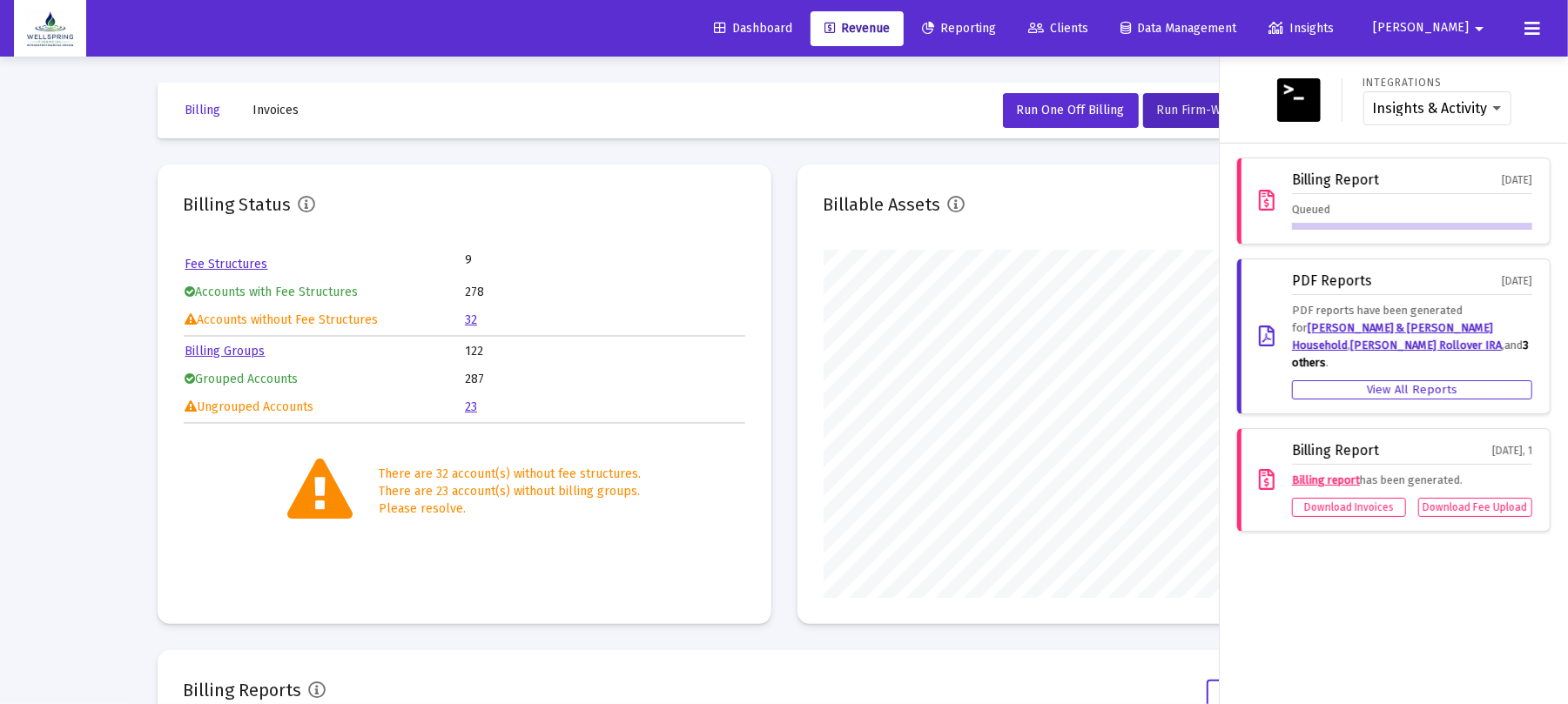
click at [56, 204] on div at bounding box center [784, 352] width 1568 height 704
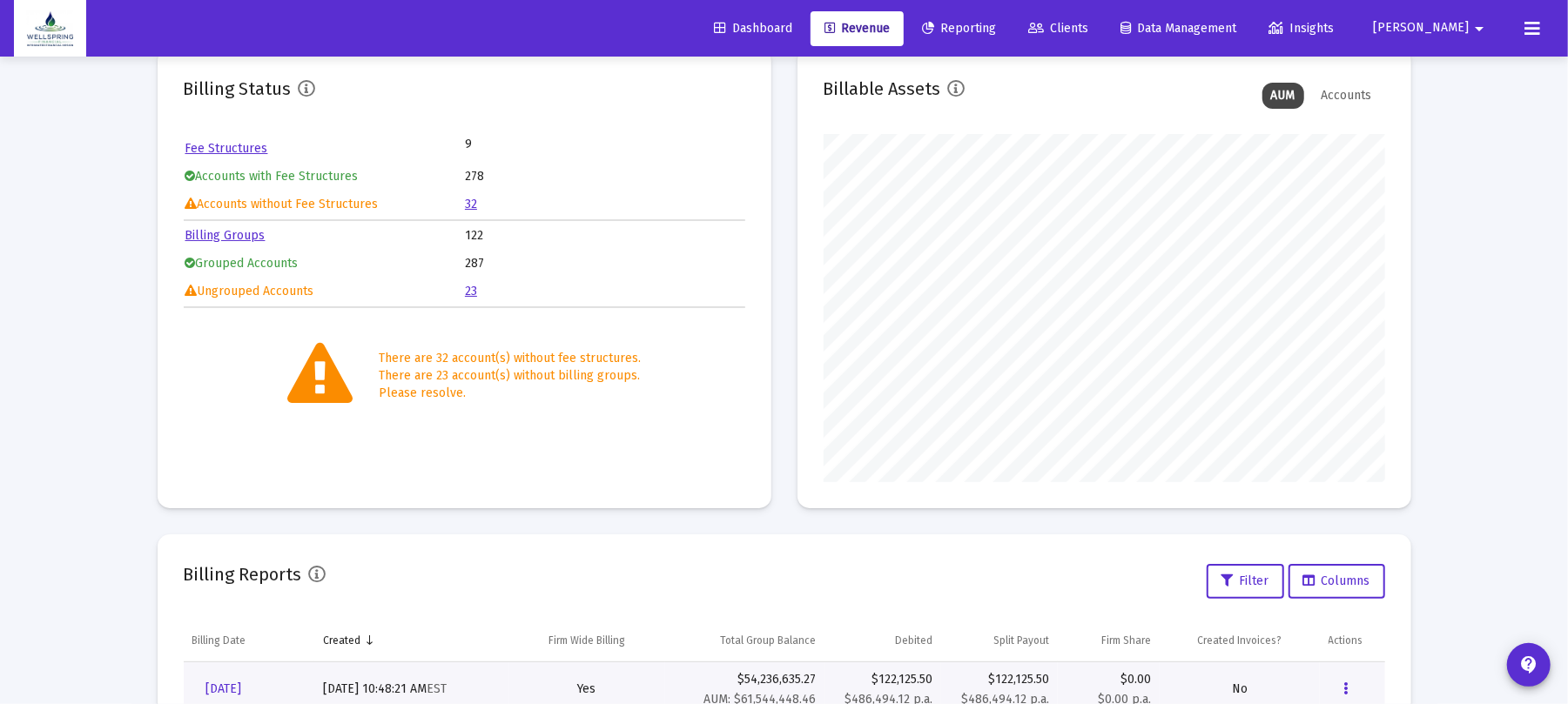
scroll to position [454, 0]
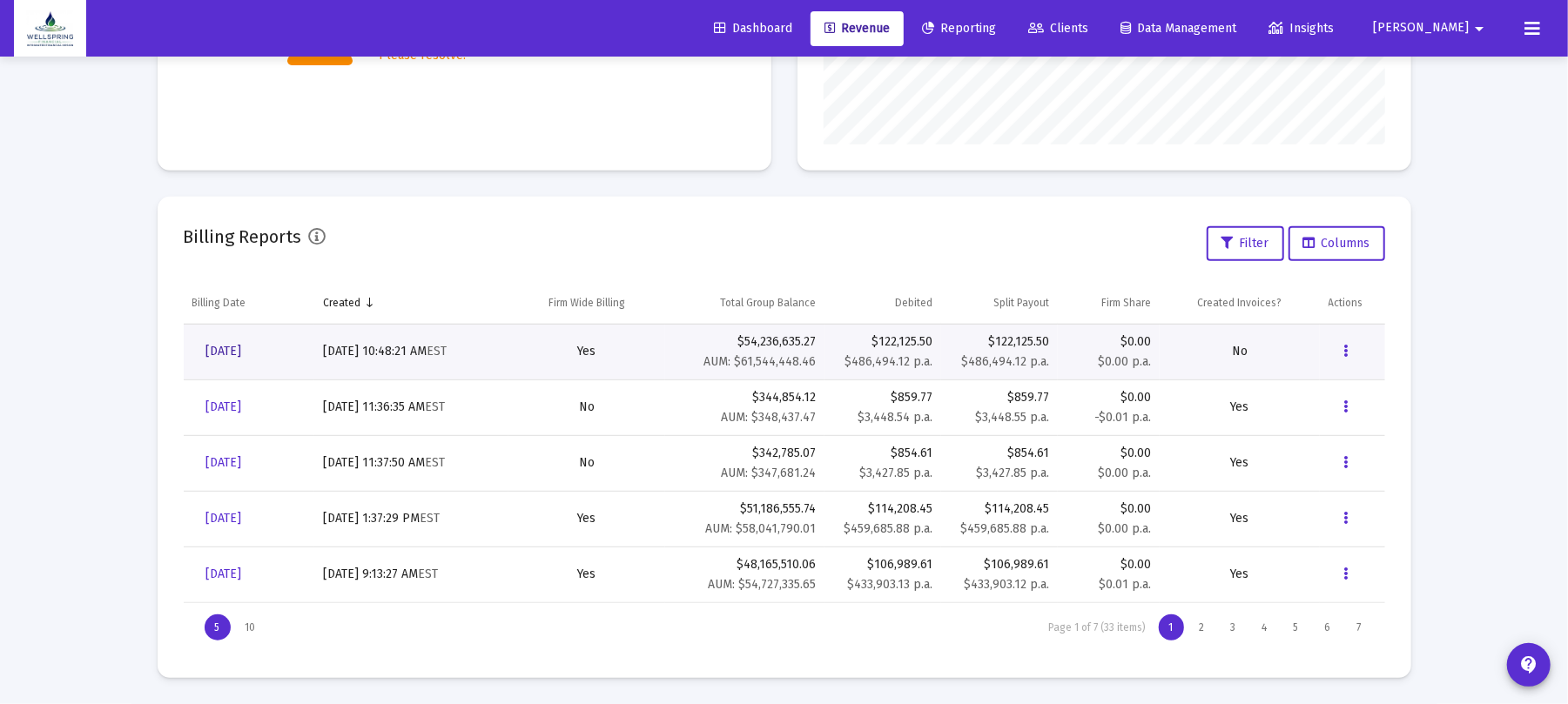
click at [242, 356] on span "[DATE]" at bounding box center [224, 352] width 36 height 15
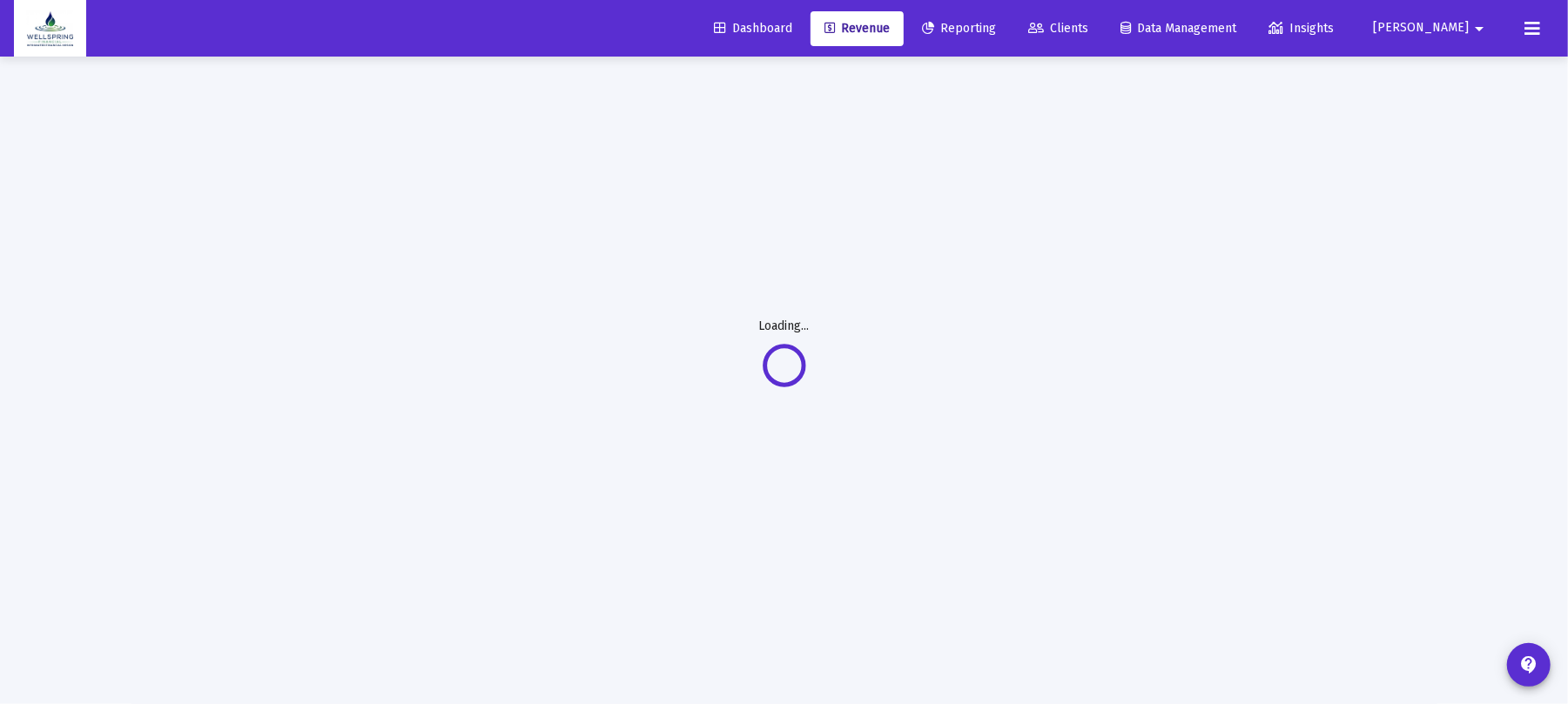
scroll to position [57, 0]
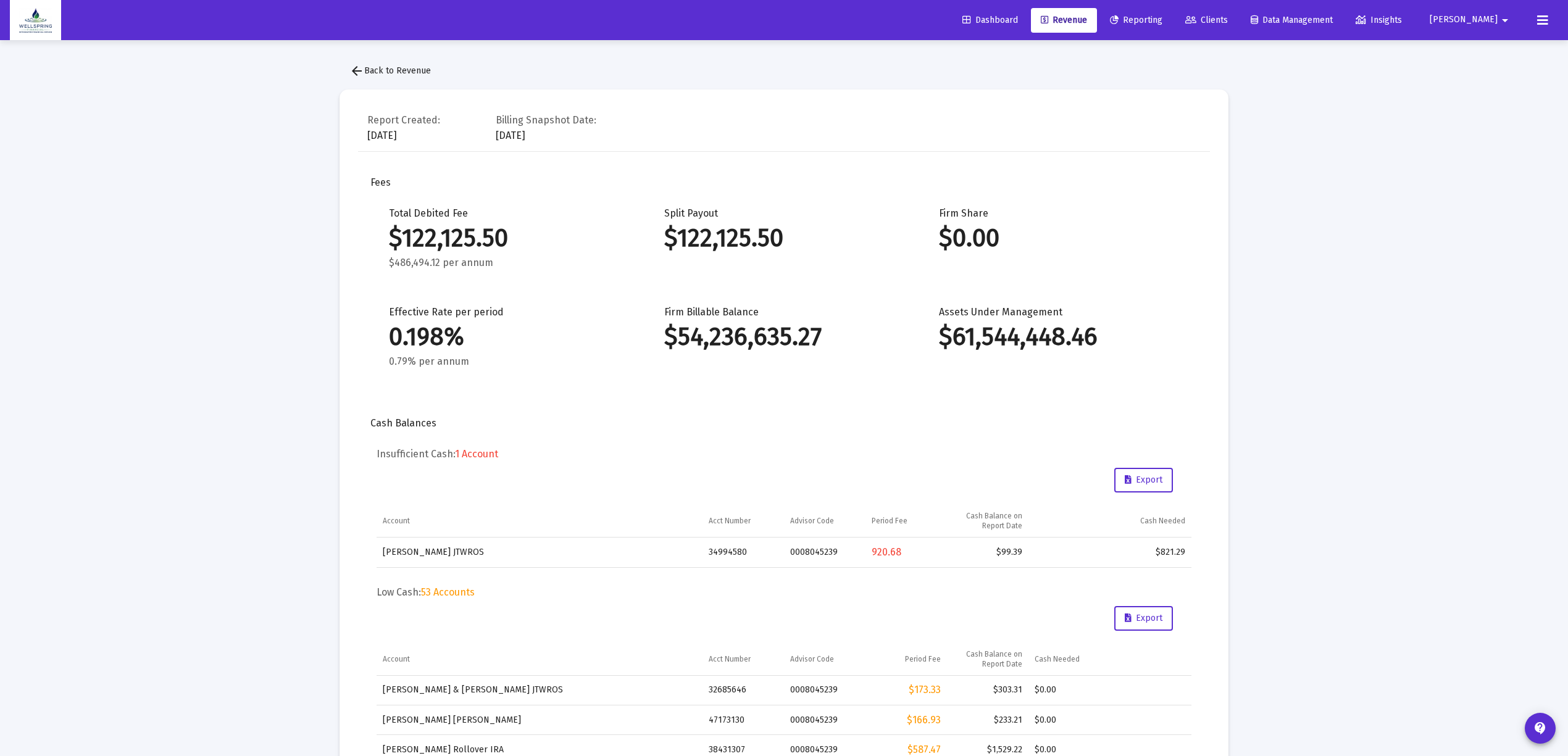
click at [1087, 15] on span "Revenue" at bounding box center [1063, 20] width 46 height 11
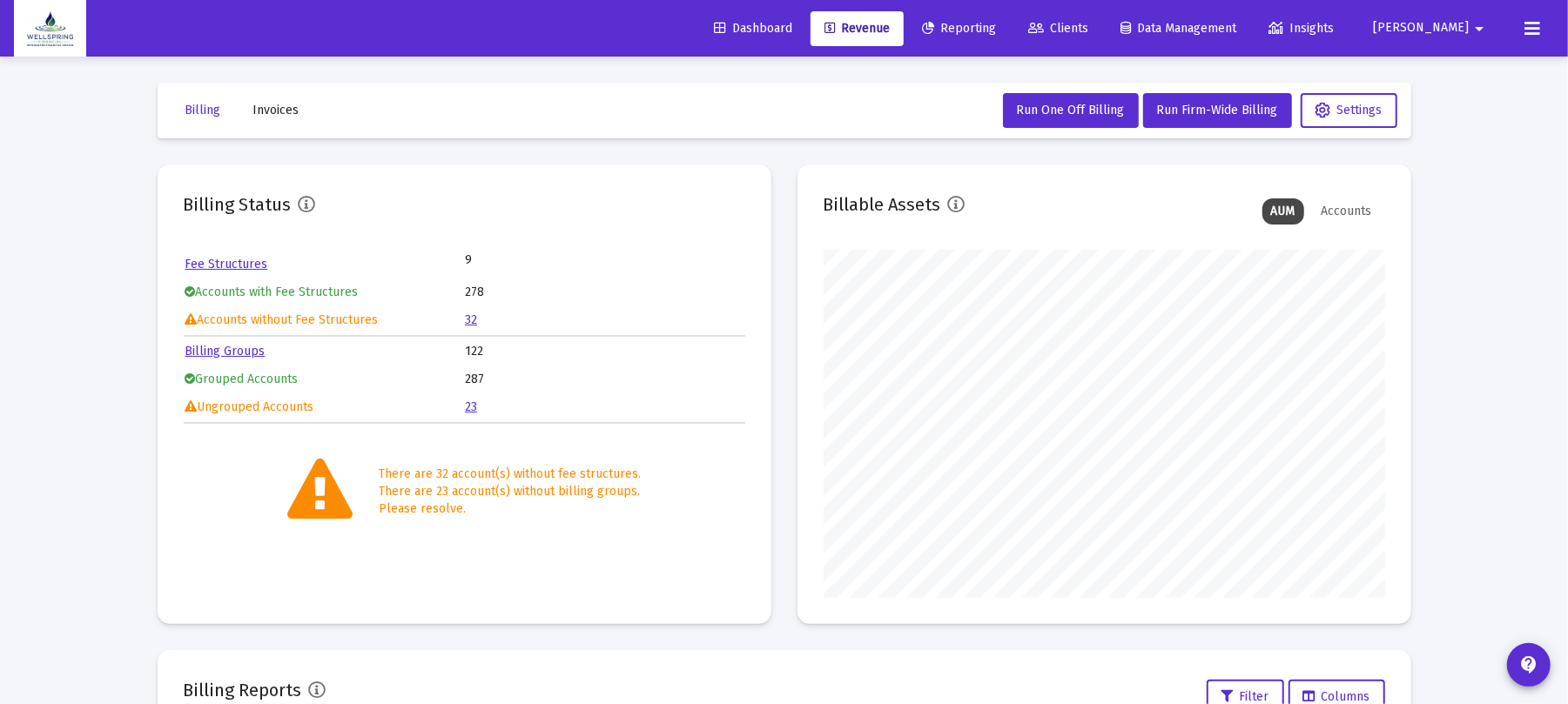
scroll to position [348, 0]
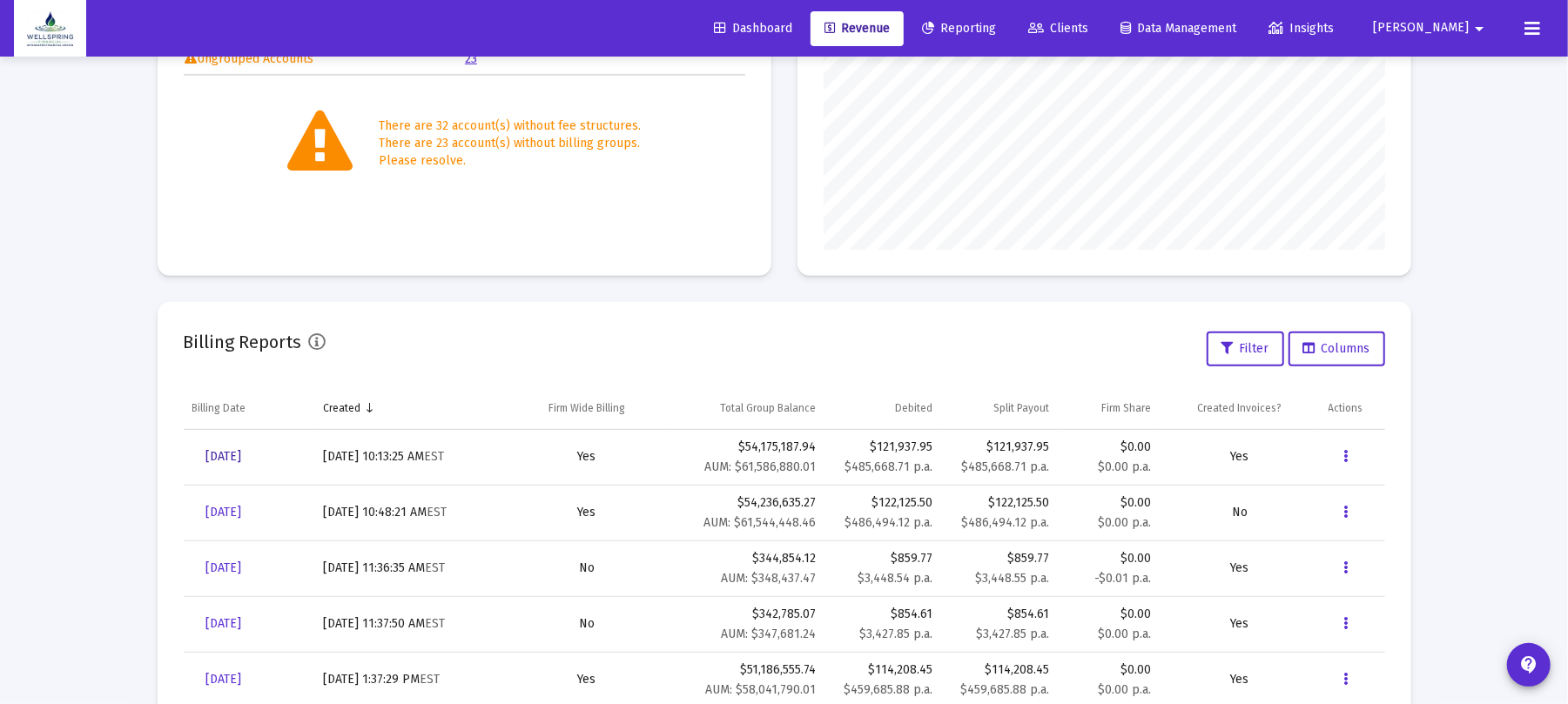
click at [218, 448] on link "[DATE]" at bounding box center [223, 456] width 63 height 35
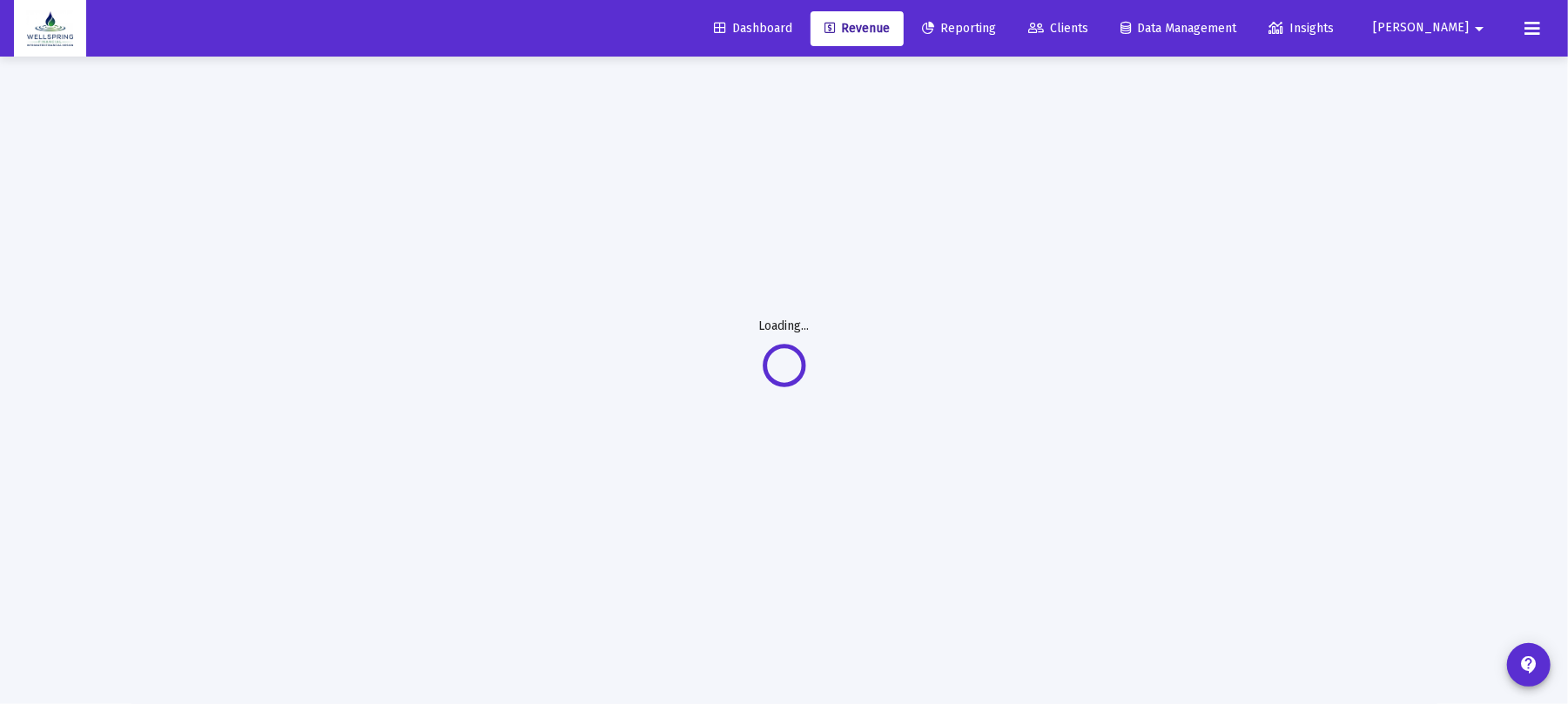
scroll to position [57, 0]
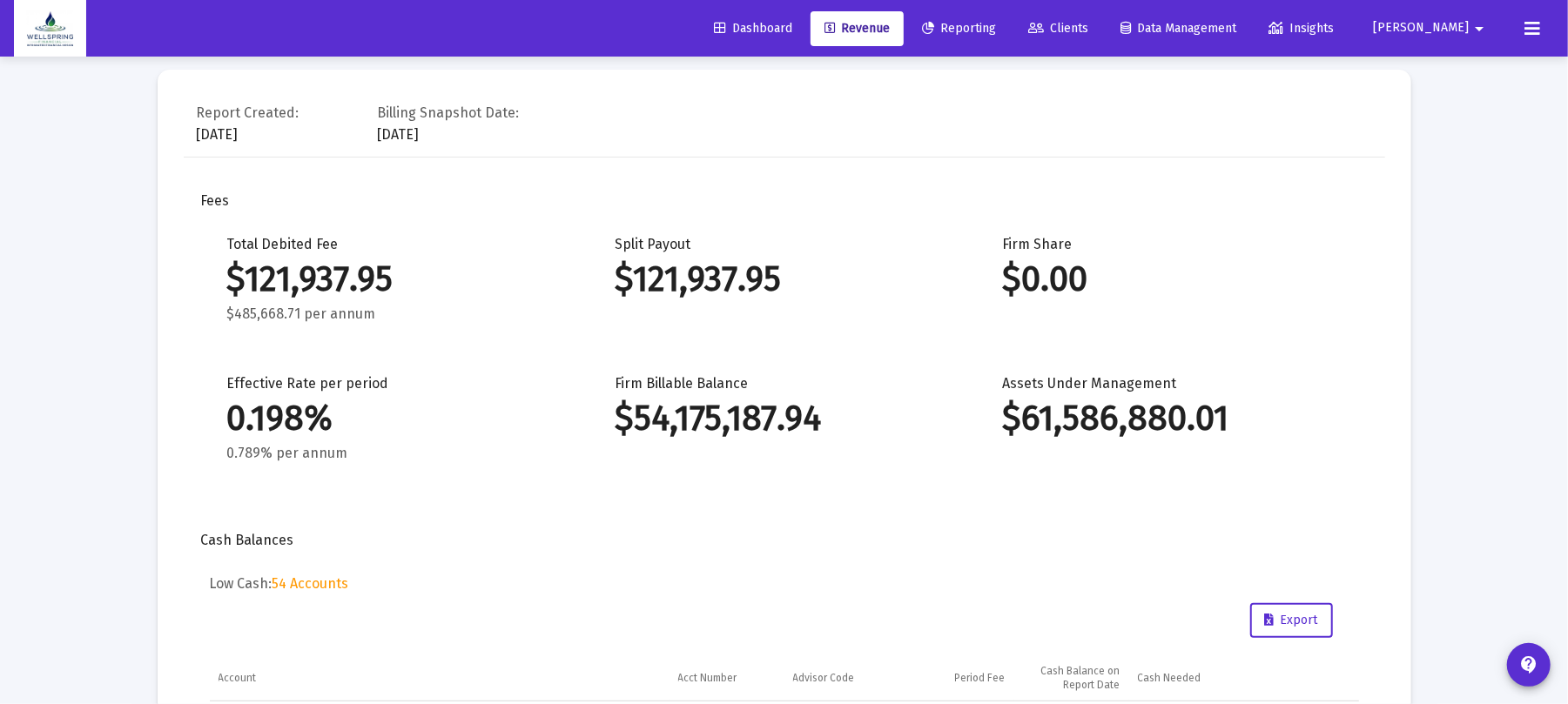
click at [894, 329] on div "Total Debited Fee $121,937.95 $485,668.71 per annum Split Payout $121,937.95 Fi…" at bounding box center [784, 366] width 1149 height 261
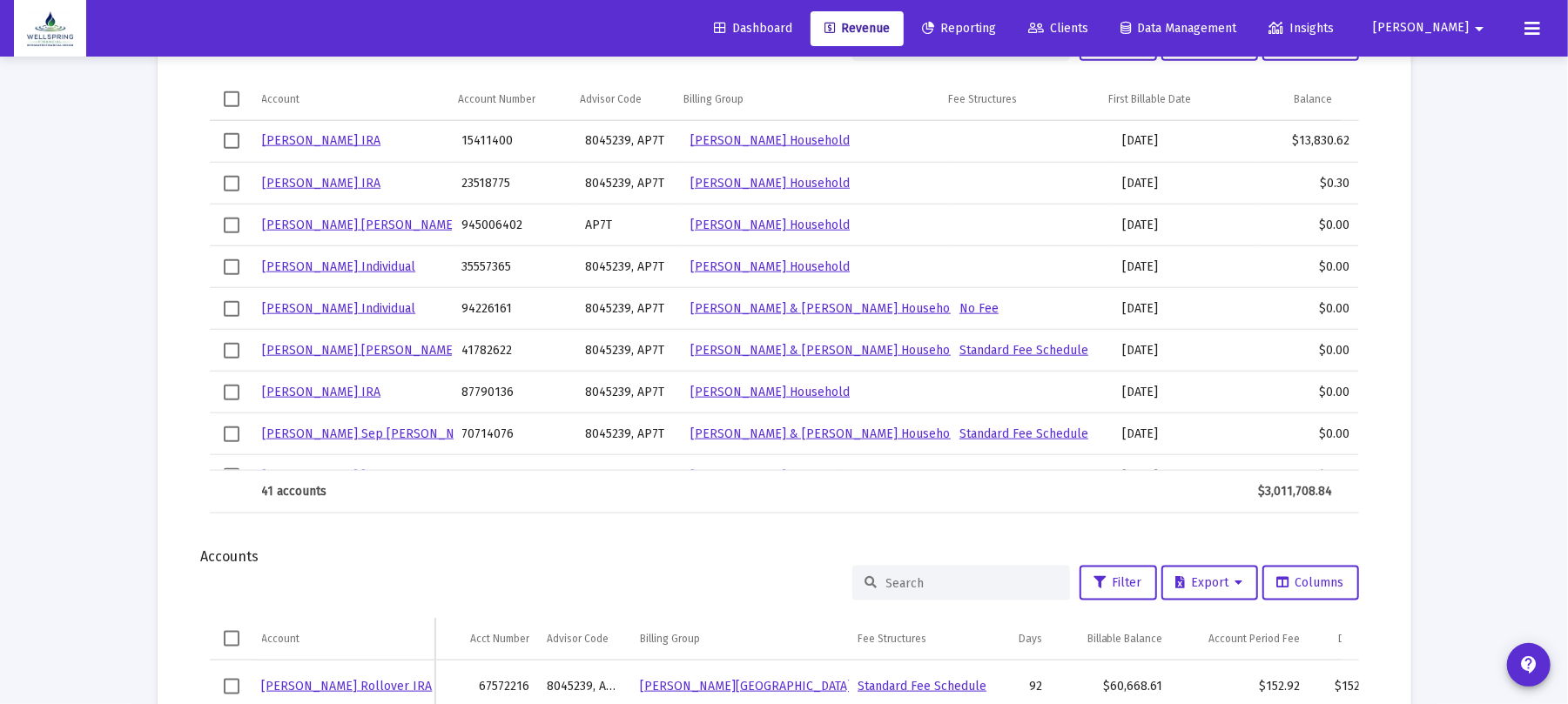
scroll to position [1913, 0]
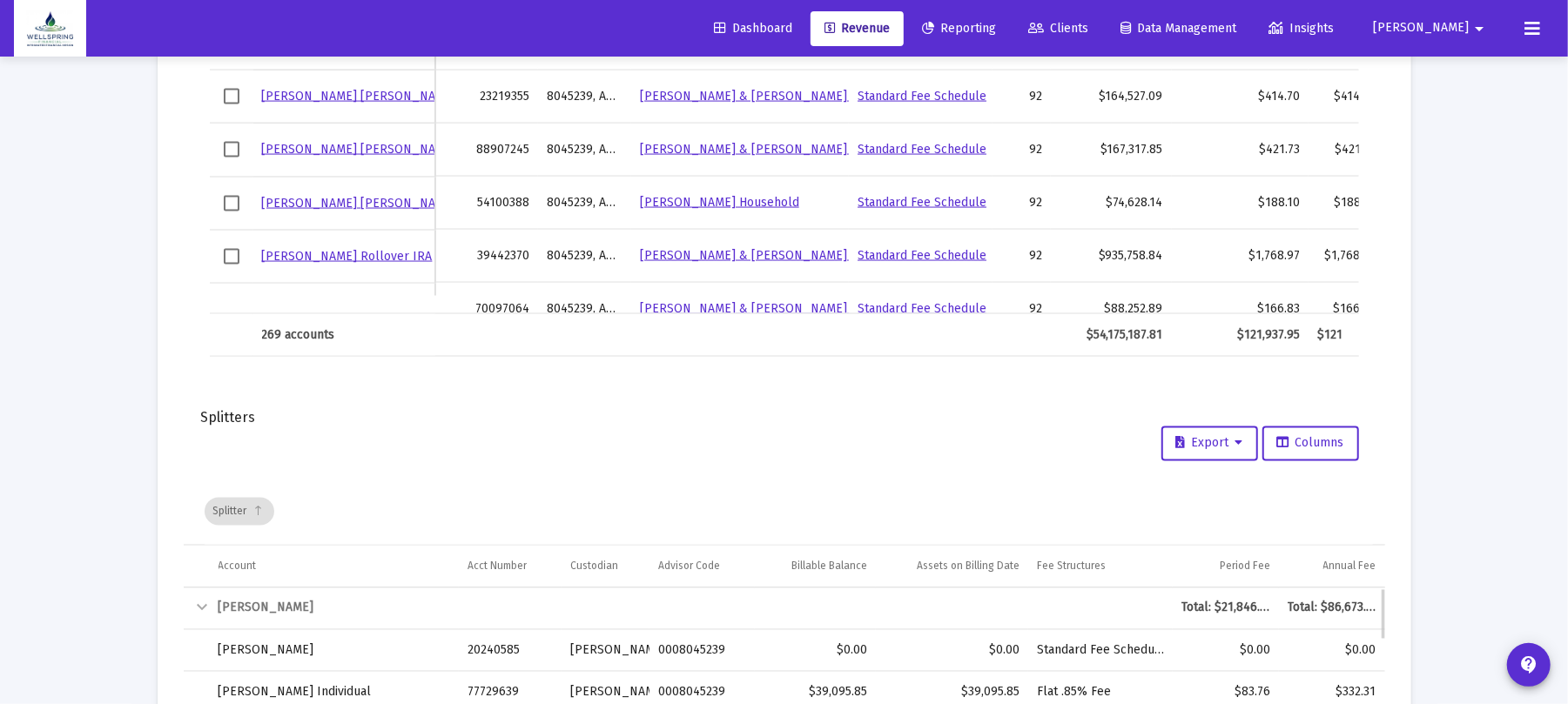
click at [193, 598] on div "Collapse" at bounding box center [203, 609] width 21 height 21
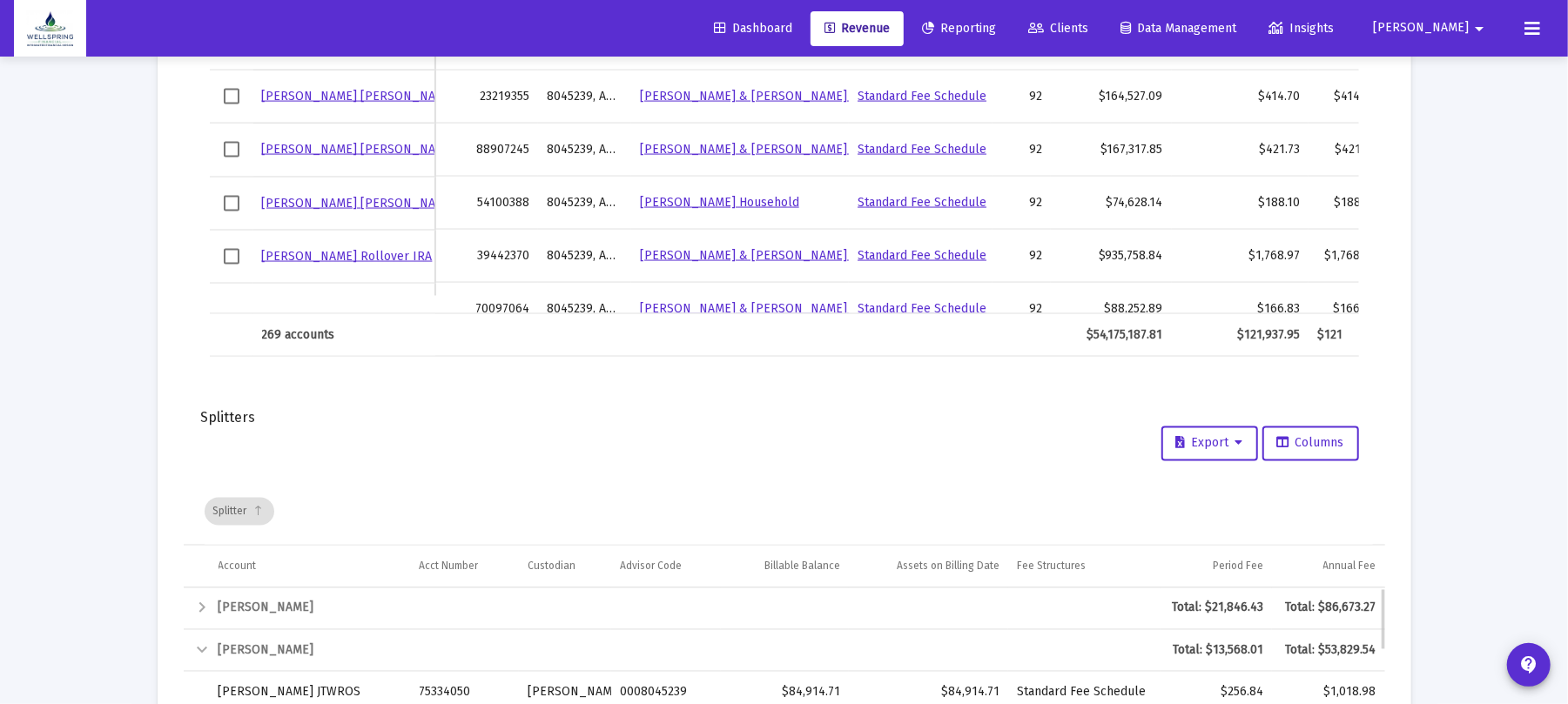
click at [203, 643] on div "Collapse" at bounding box center [203, 651] width 21 height 21
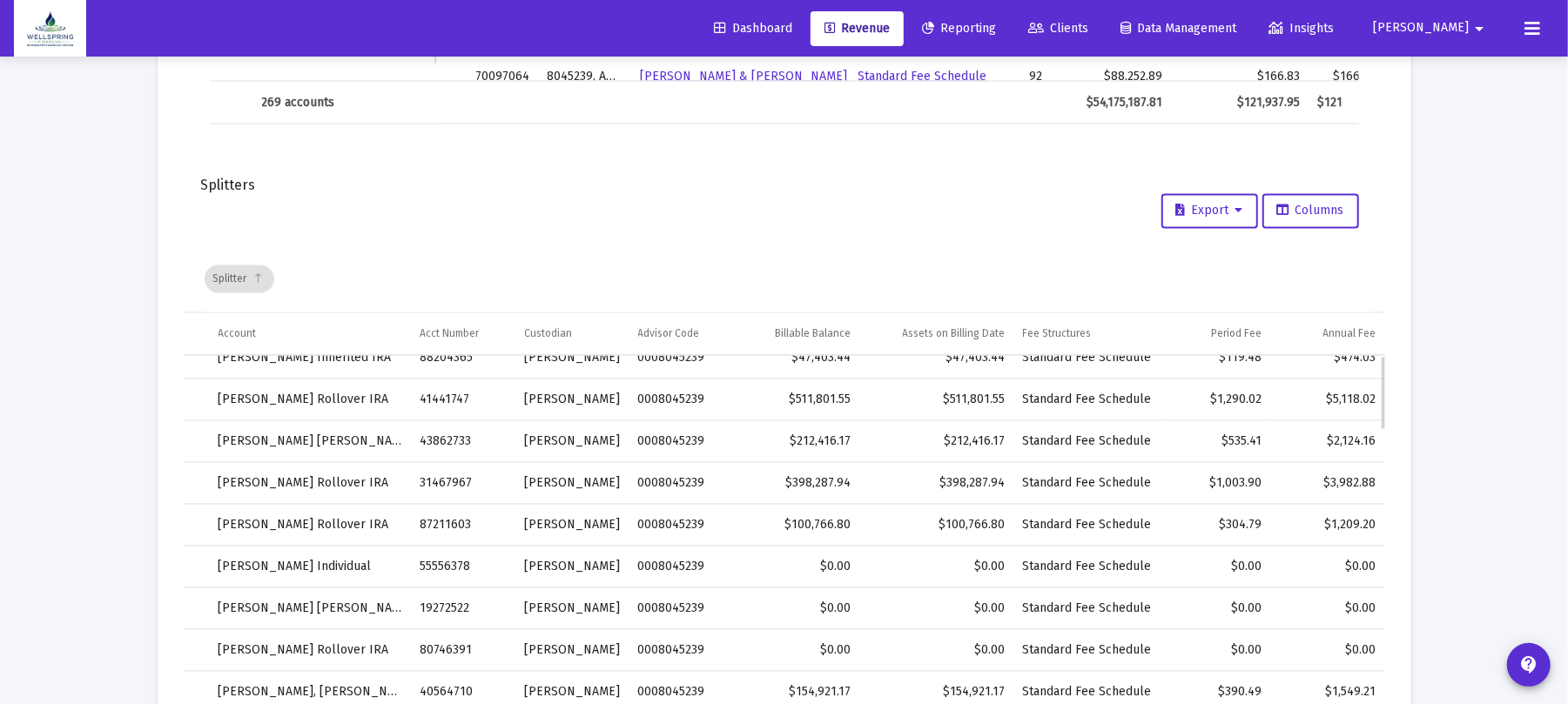
scroll to position [0, 0]
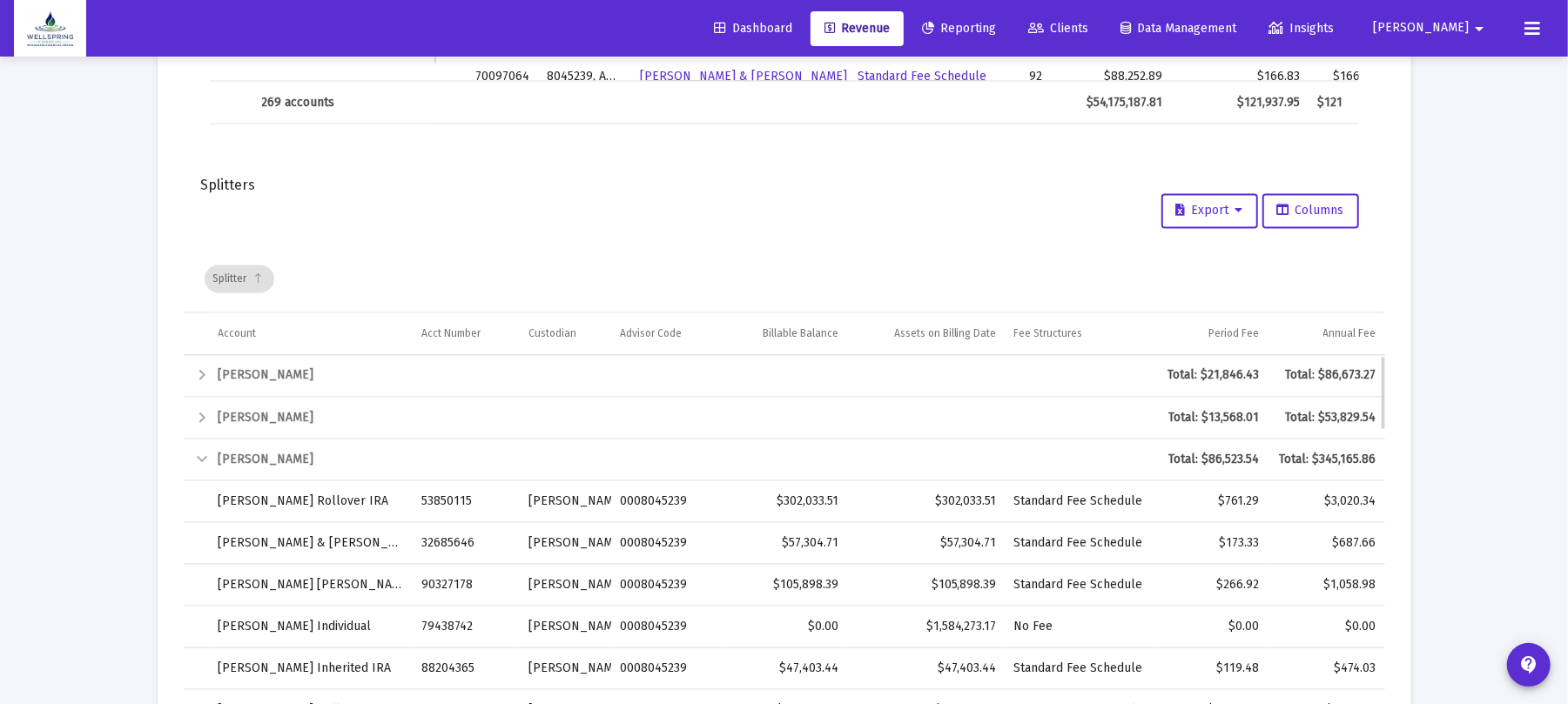
click at [206, 460] on div "Collapse" at bounding box center [203, 461] width 21 height 21
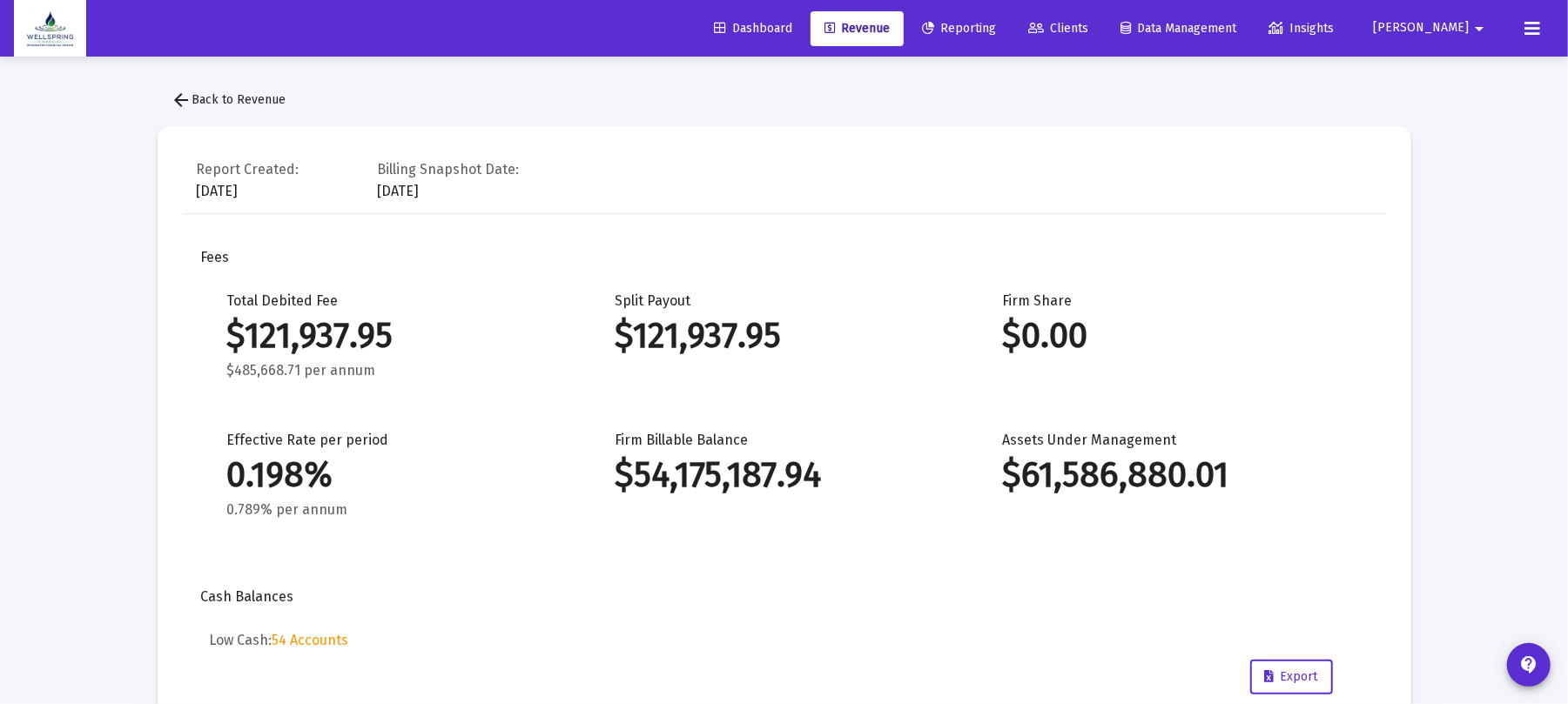
click at [993, 536] on div "Total Debited Fee $121,937.95 $485,668.71 per annum Split Payout $121,937.95 Fi…" at bounding box center [784, 422] width 1149 height 261
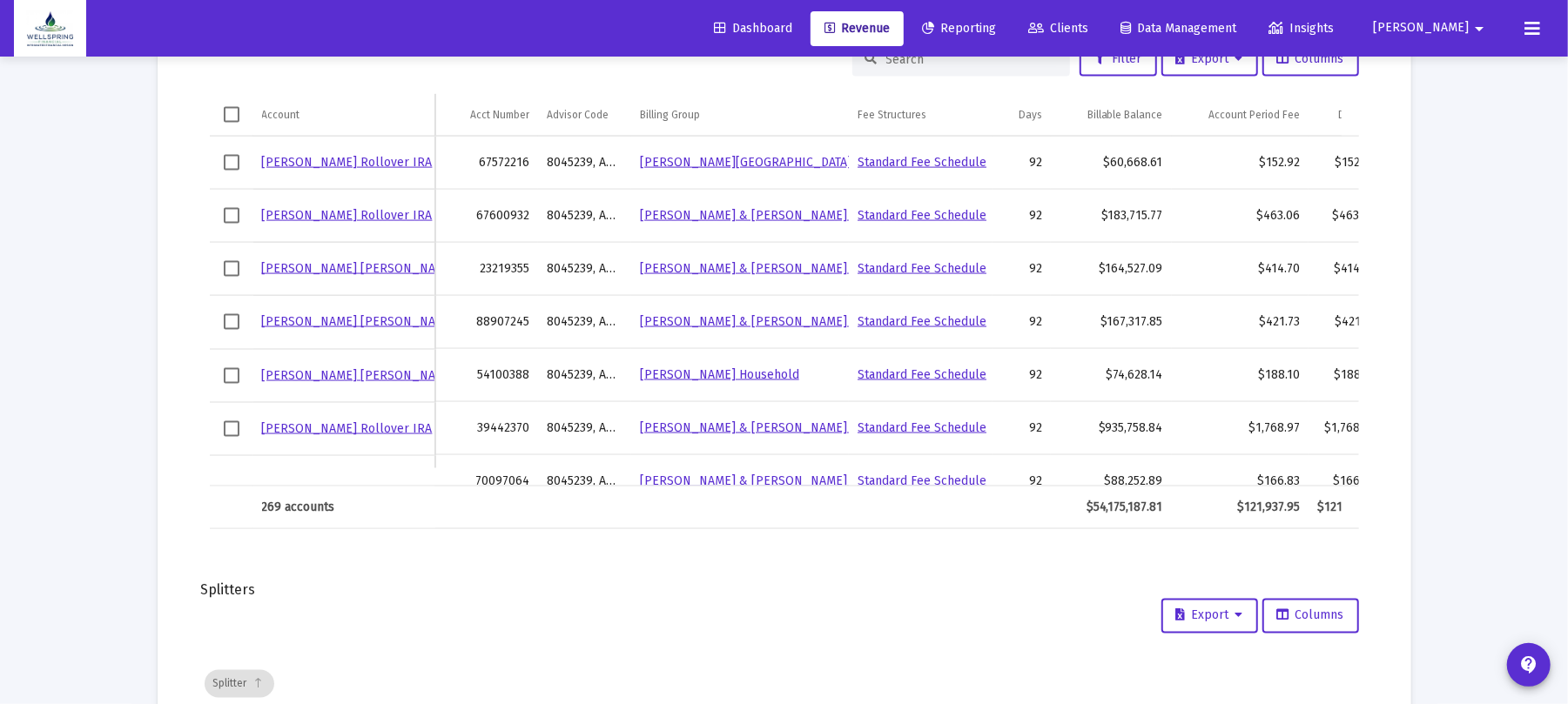
scroll to position [1973, 0]
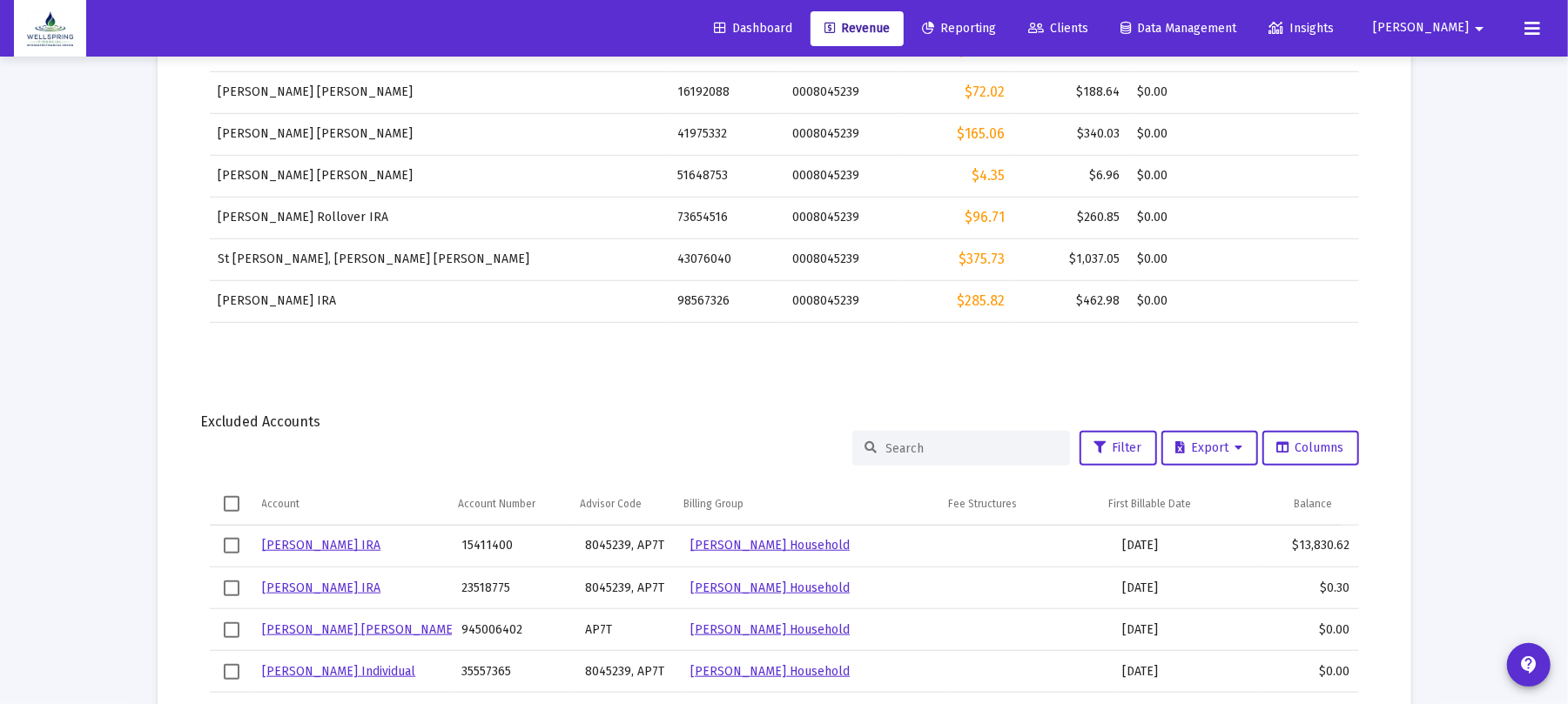
scroll to position [0, 0]
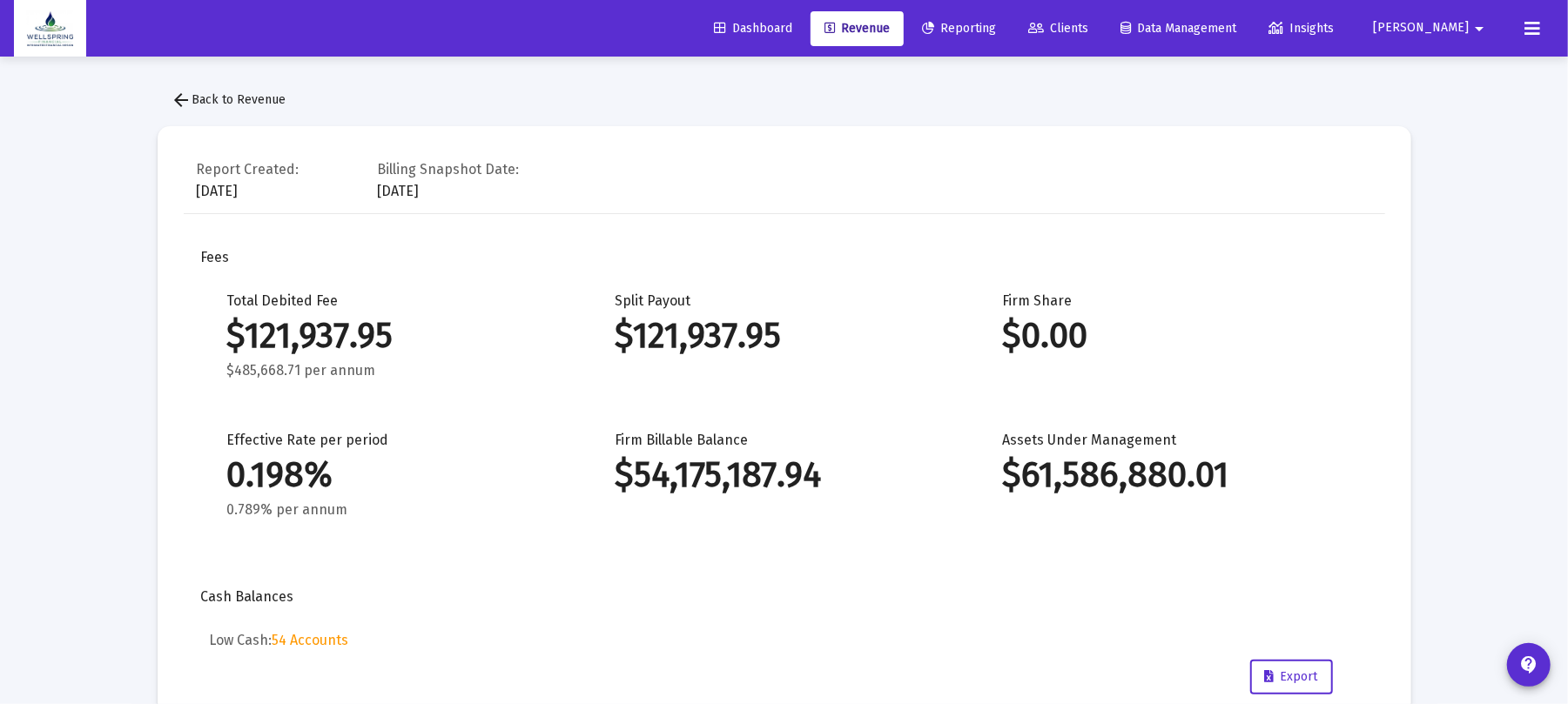
drag, startPoint x: 174, startPoint y: 94, endPoint x: 337, endPoint y: 68, distance: 165.1
click at [174, 94] on mat-icon "arrow_back" at bounding box center [182, 100] width 21 height 21
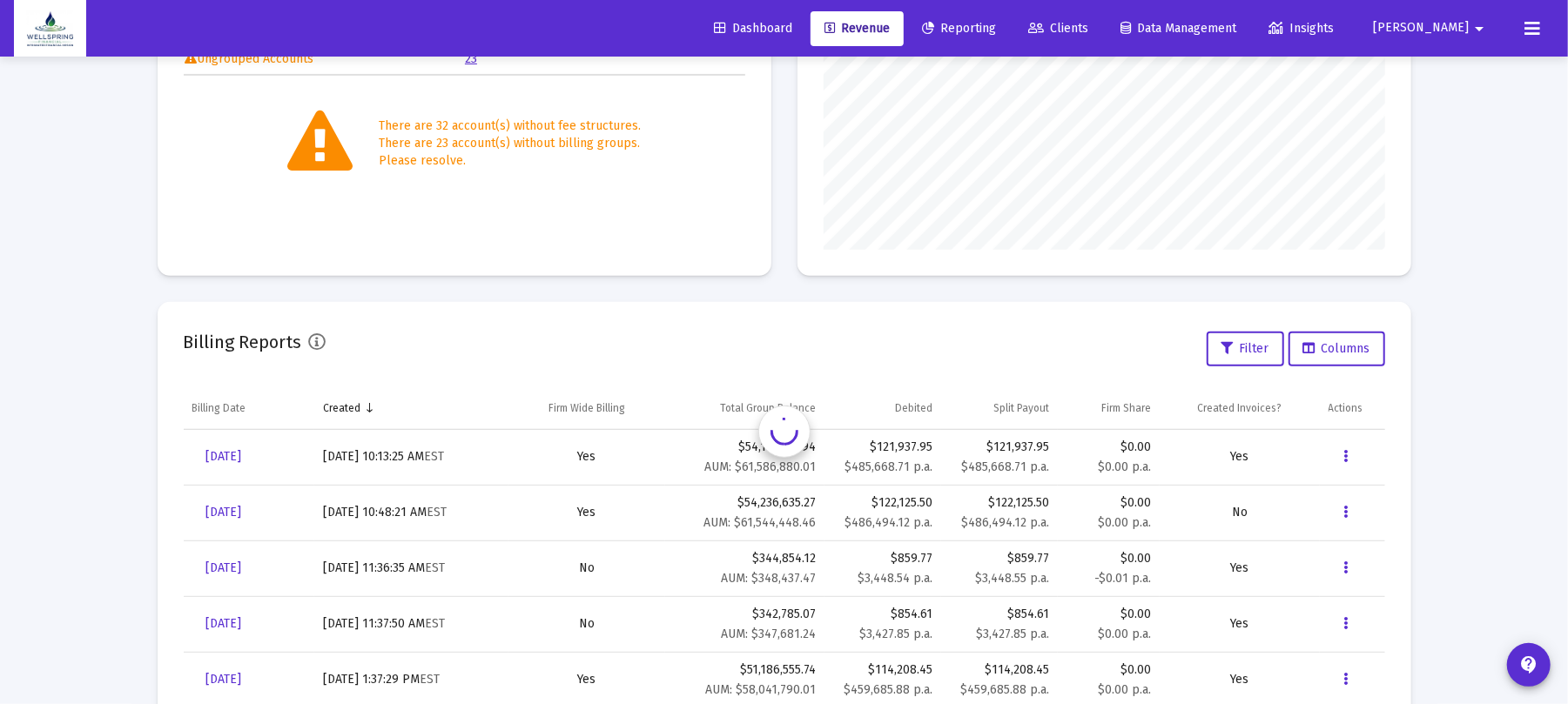
scroll to position [454, 0]
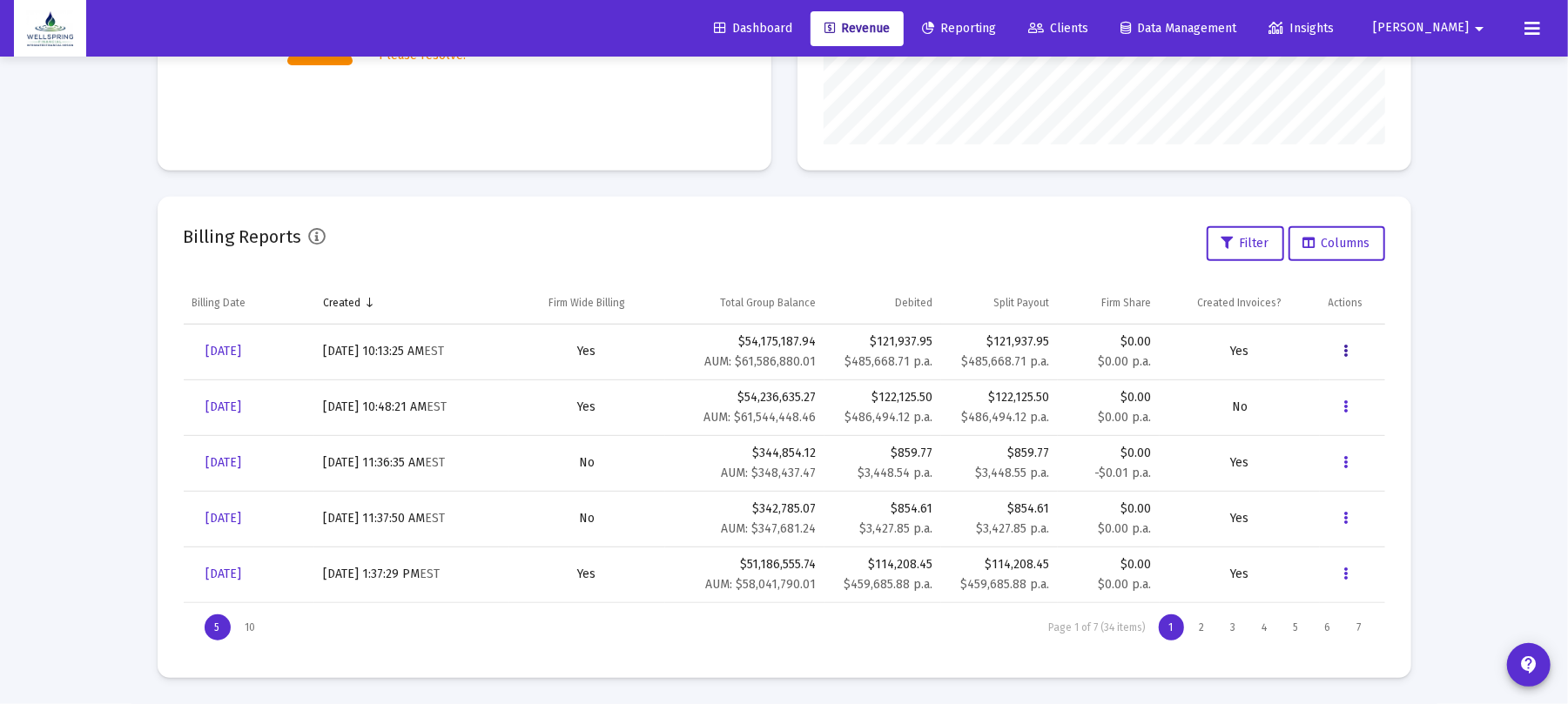
click at [1359, 347] on button "Data grid" at bounding box center [1345, 352] width 35 height 35
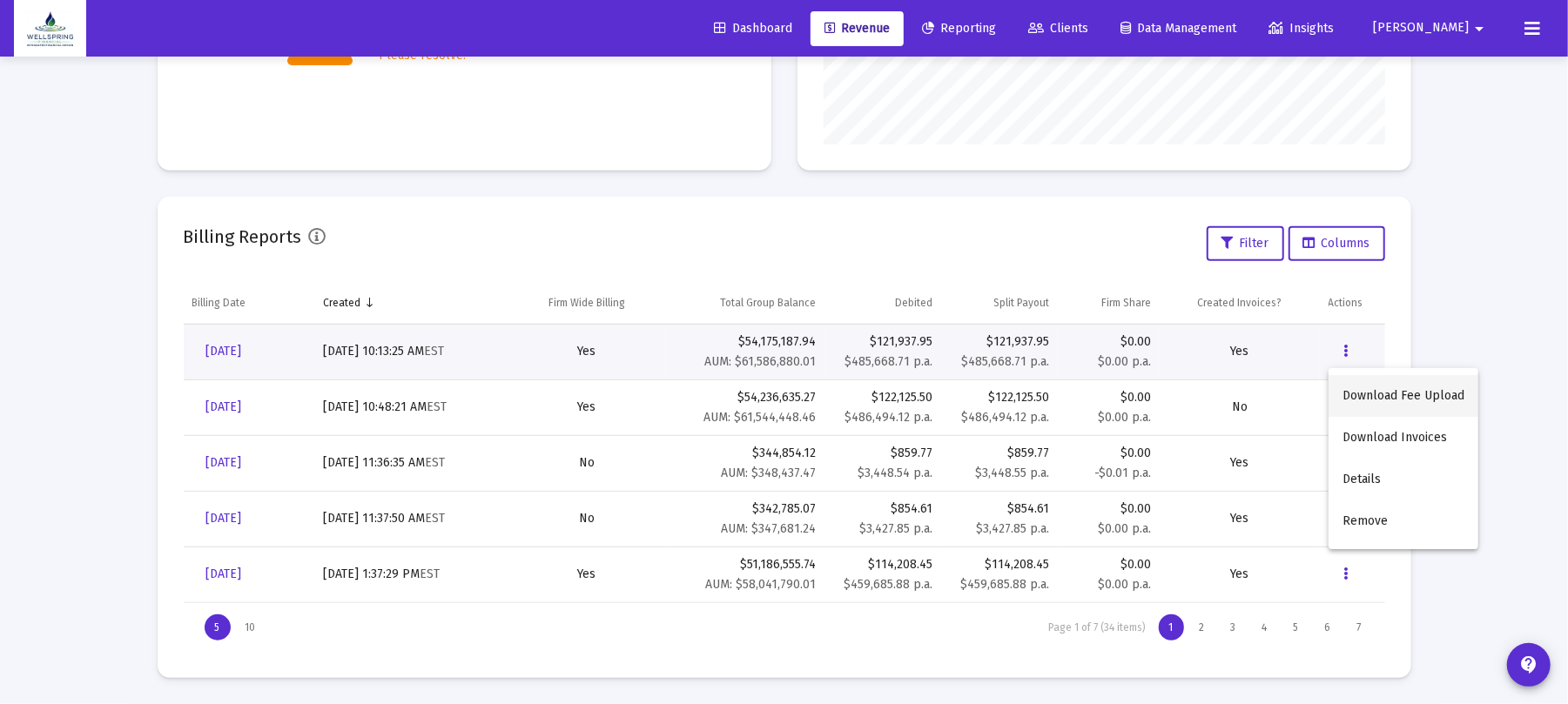
click at [1412, 393] on button "Download Fee Upload" at bounding box center [1403, 396] width 150 height 41
click at [1506, 134] on div "Loading... Billing Invoices Run One Off Billing Run Firm-Wide Billing Settings …" at bounding box center [784, 125] width 1568 height 1157
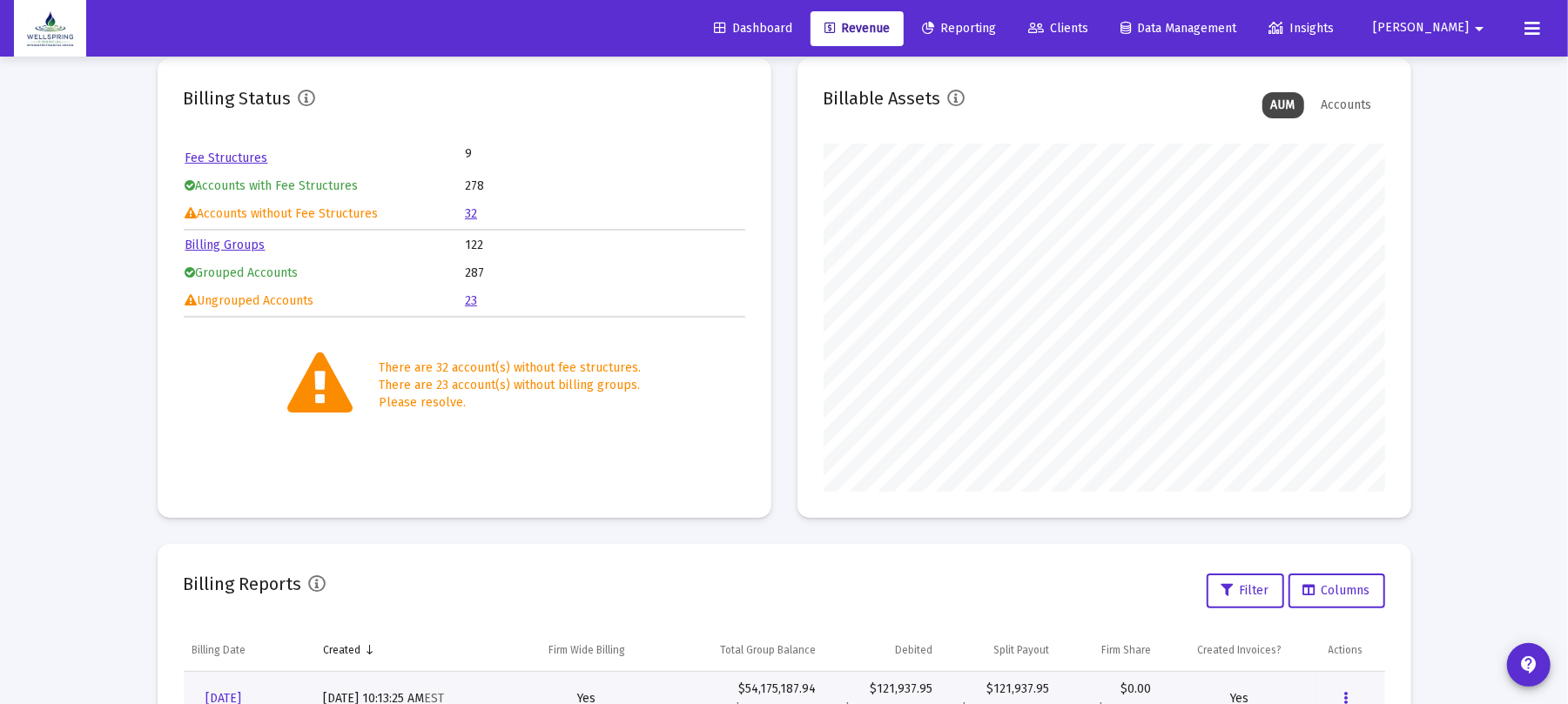
scroll to position [338, 0]
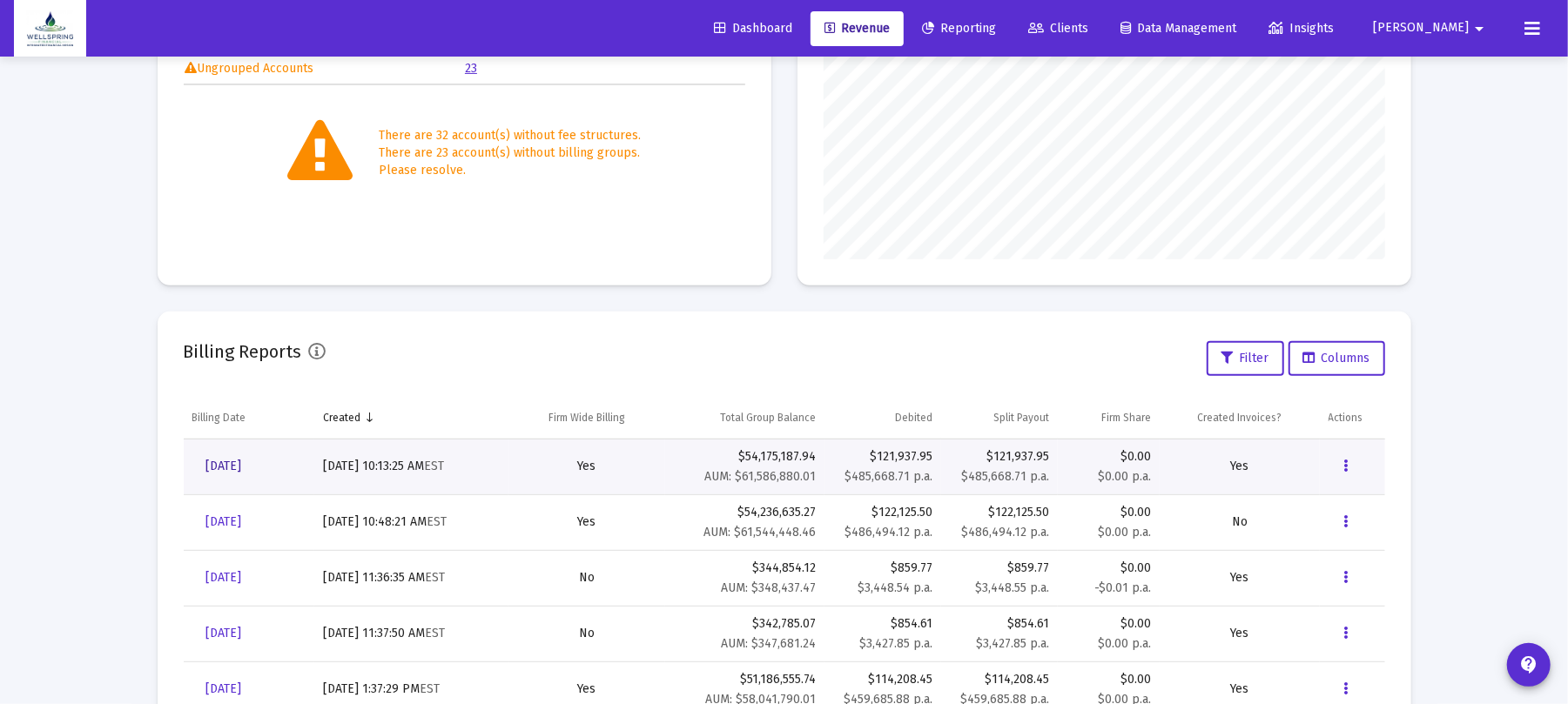
click at [256, 460] on link "[DATE]" at bounding box center [223, 467] width 63 height 35
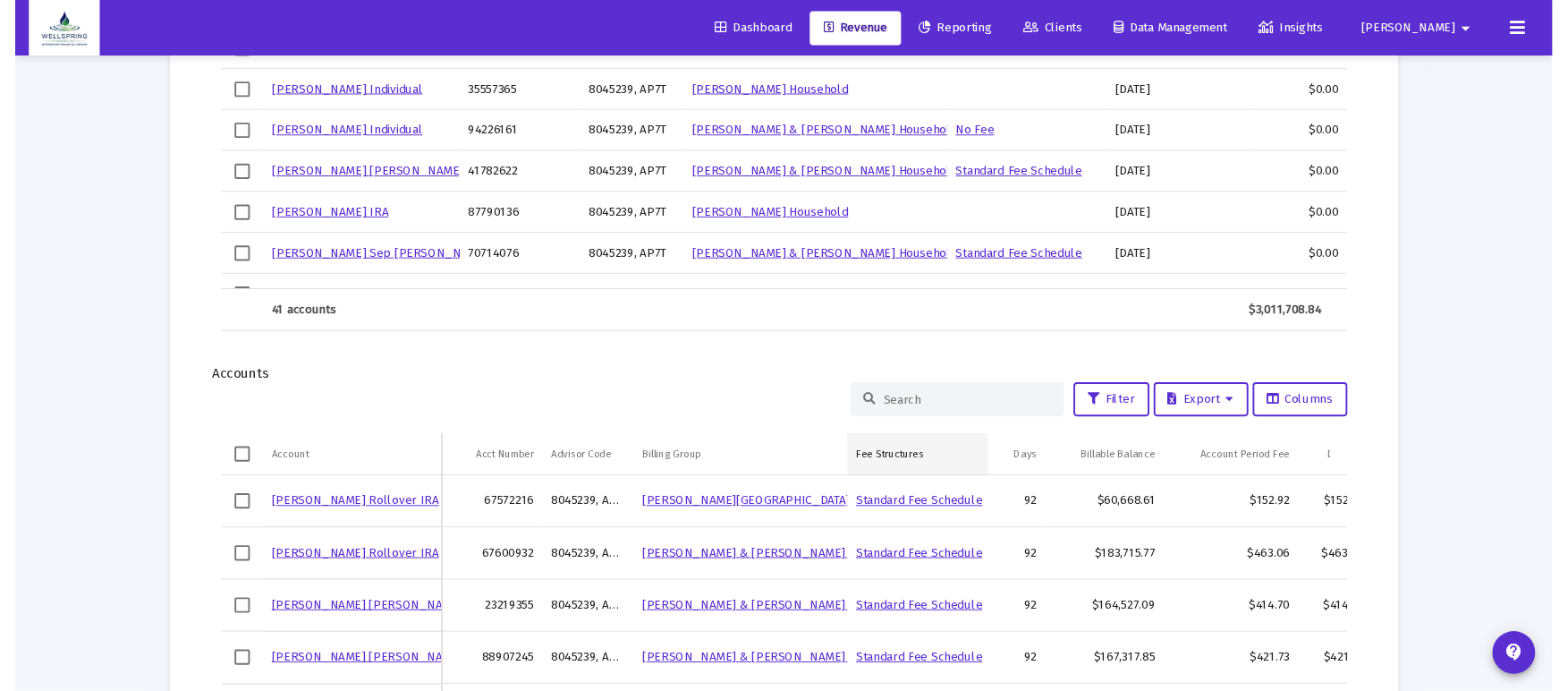
scroll to position [1552, 0]
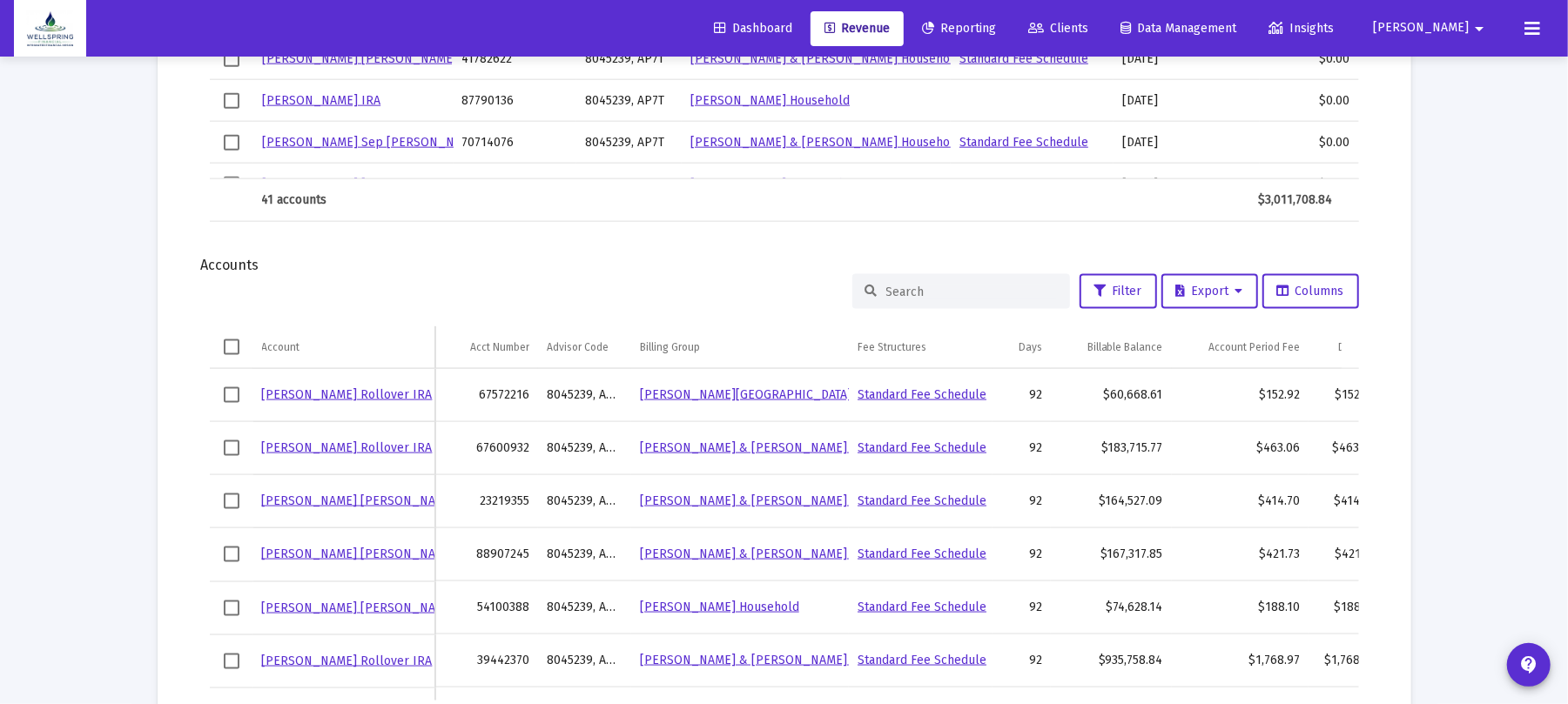
click at [929, 287] on input at bounding box center [971, 292] width 171 height 15
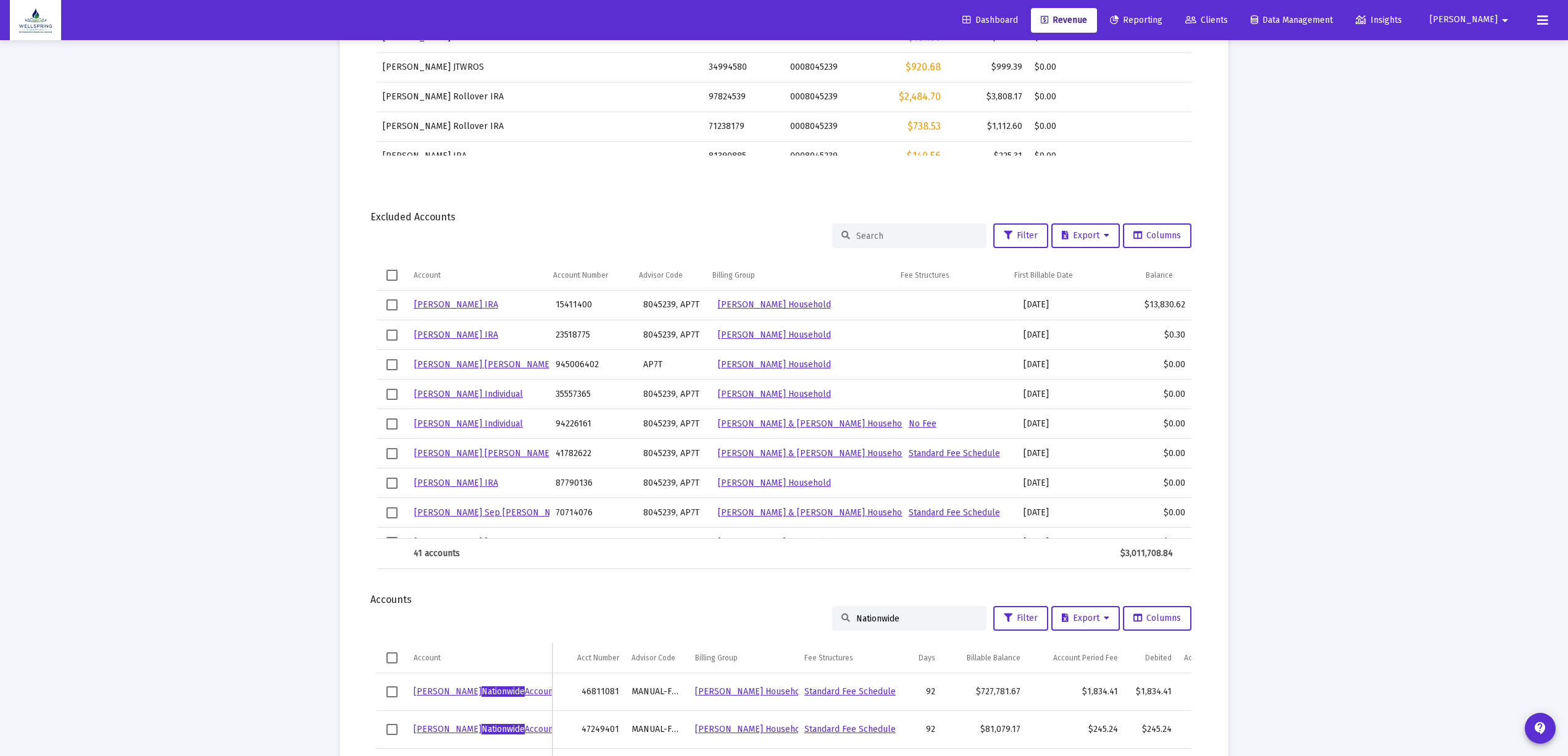
scroll to position [823, 0]
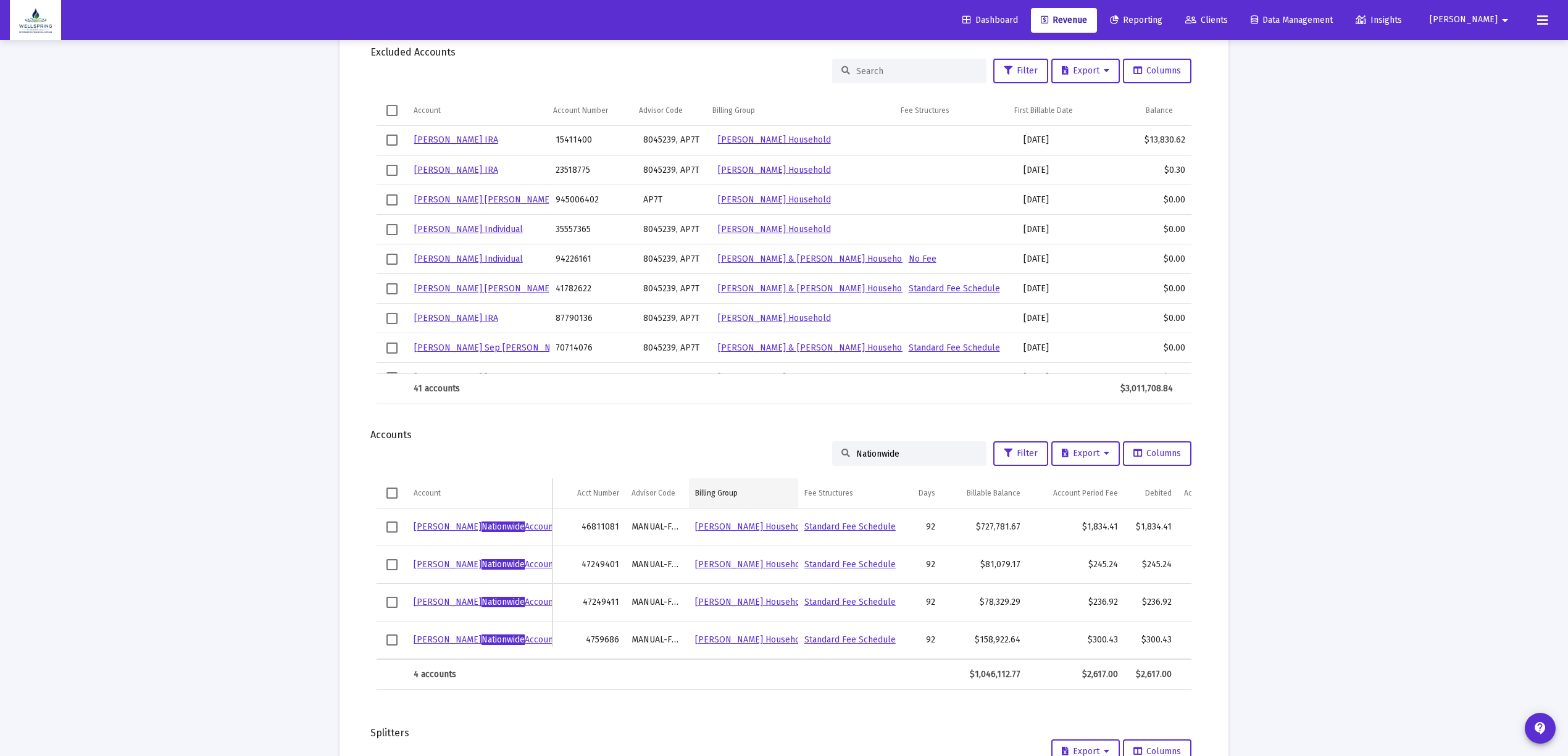
drag, startPoint x: 905, startPoint y: 450, endPoint x: 695, endPoint y: 482, distance: 212.4
click at [695, 482] on div "Nationwide Filter Export Columns Account Account Acct Number Advisor Code Billi…" at bounding box center [784, 565] width 852 height 249
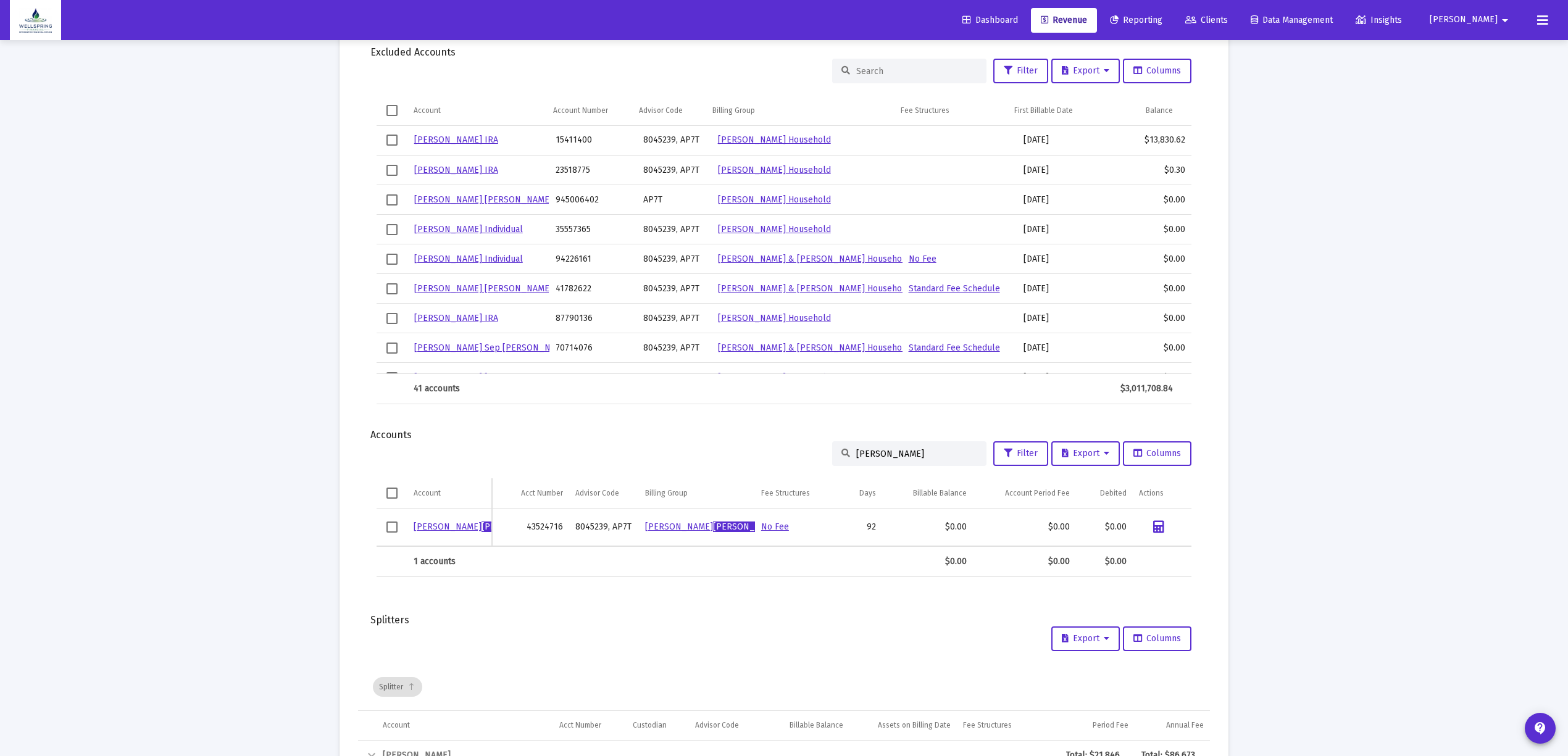
drag, startPoint x: 896, startPoint y: 455, endPoint x: 659, endPoint y: 445, distance: 237.2
click at [662, 465] on div "[PERSON_NAME] Filter Export Columns" at bounding box center [783, 453] width 815 height 25
click at [912, 449] on div "[PERSON_NAME]" at bounding box center [909, 453] width 154 height 25
click at [912, 451] on input "[PERSON_NAME]" at bounding box center [916, 454] width 121 height 11
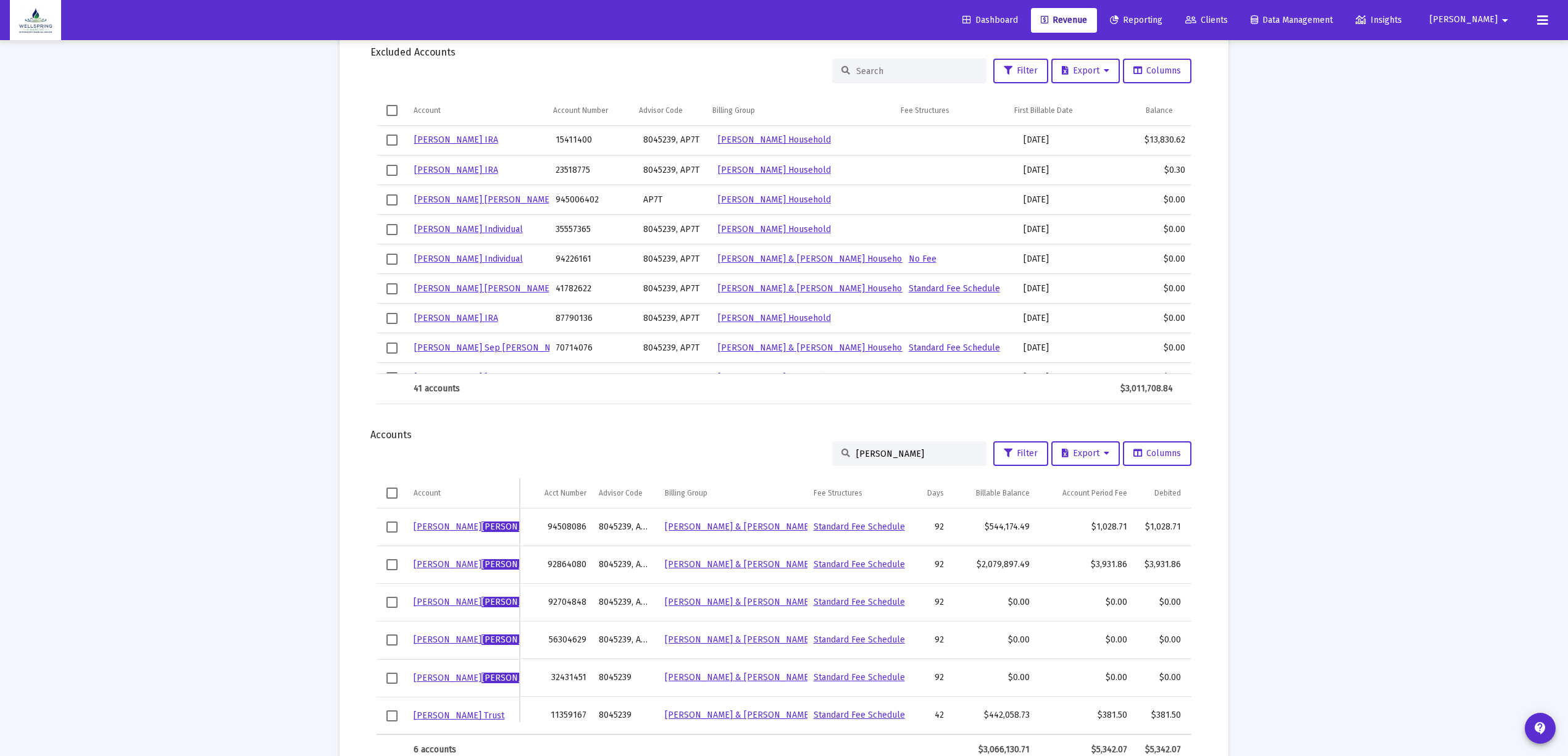
scroll to position [988, 0]
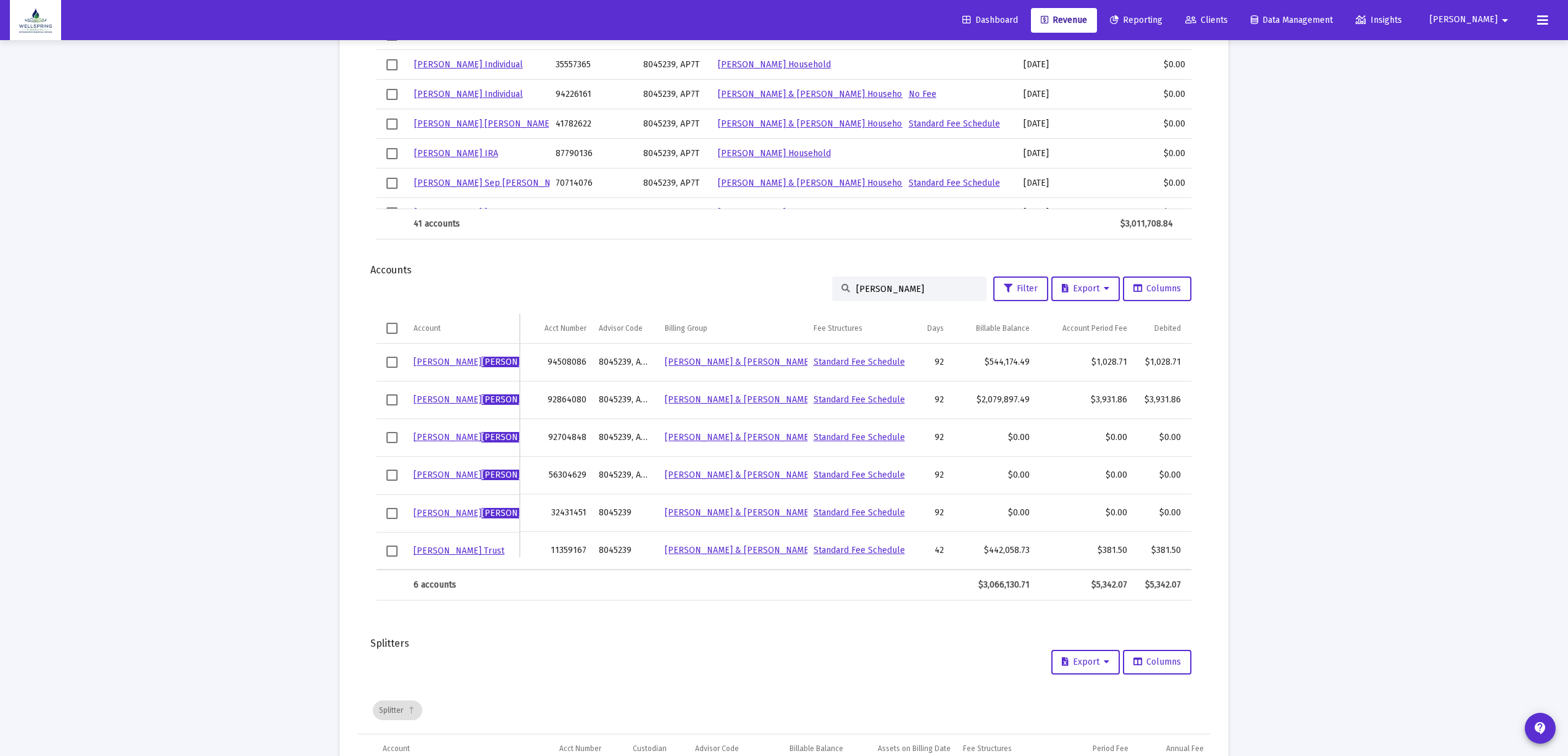
click at [906, 289] on input "[PERSON_NAME]" at bounding box center [916, 289] width 121 height 11
click at [902, 289] on input "[PERSON_NAME]" at bounding box center [916, 289] width 121 height 11
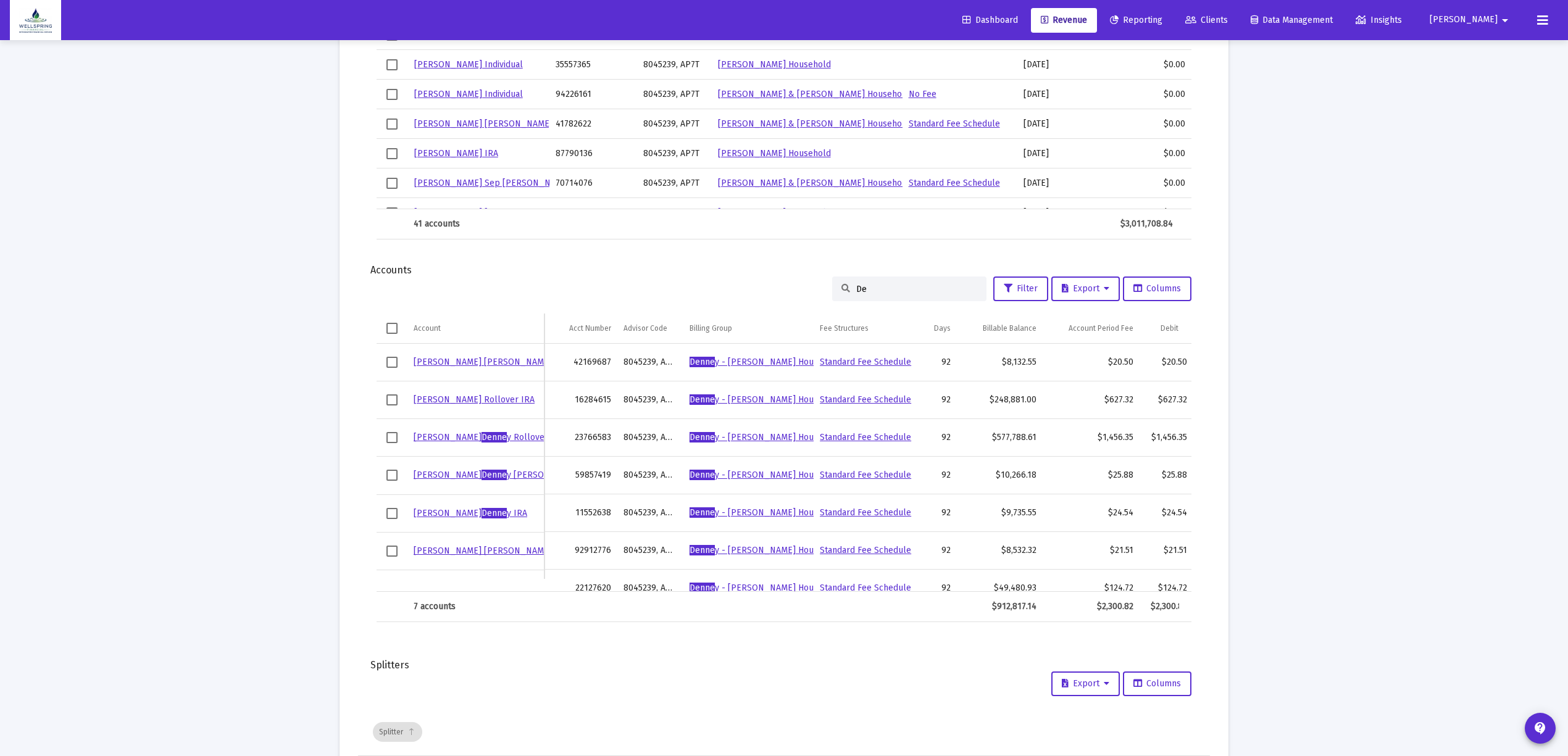
type input "D"
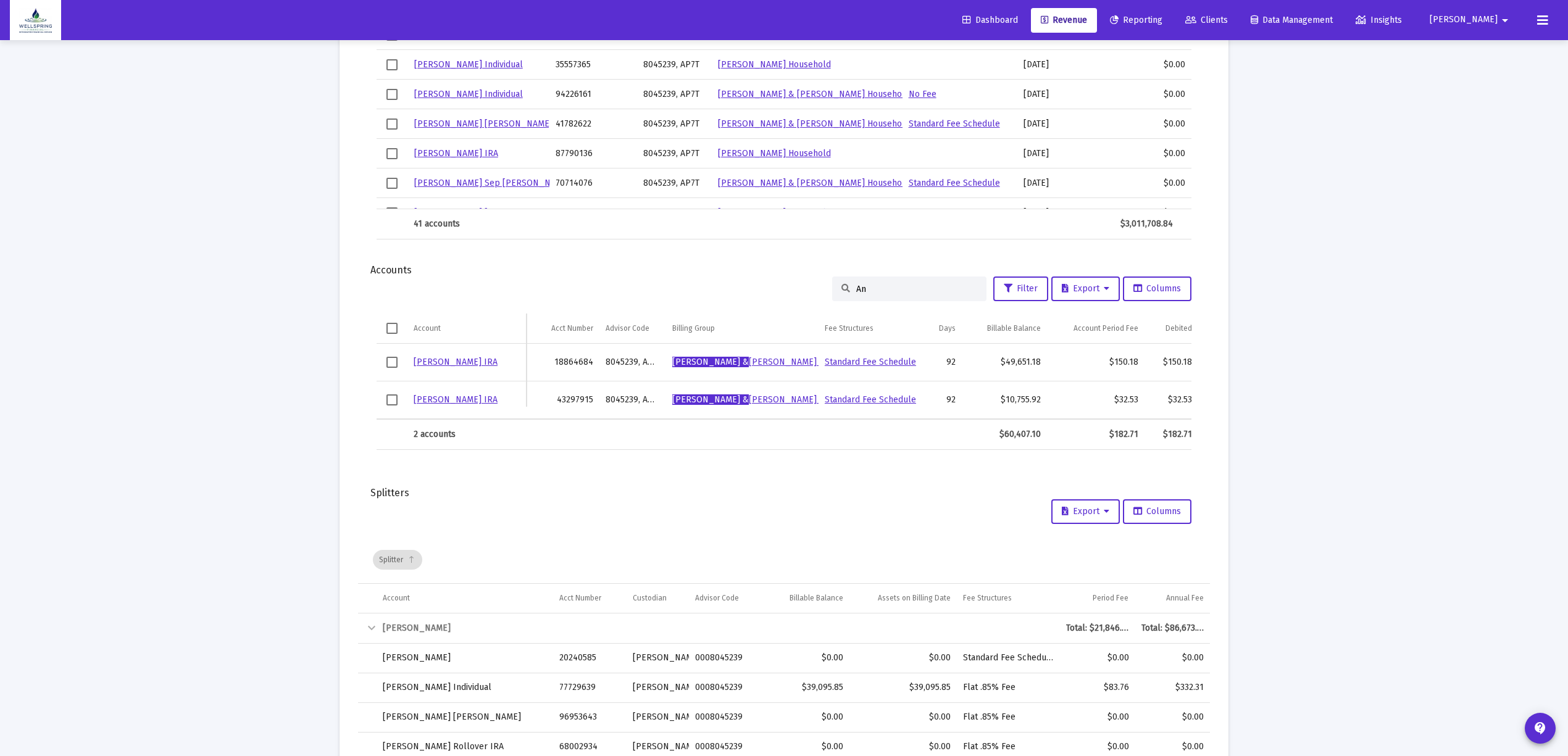
type input "A"
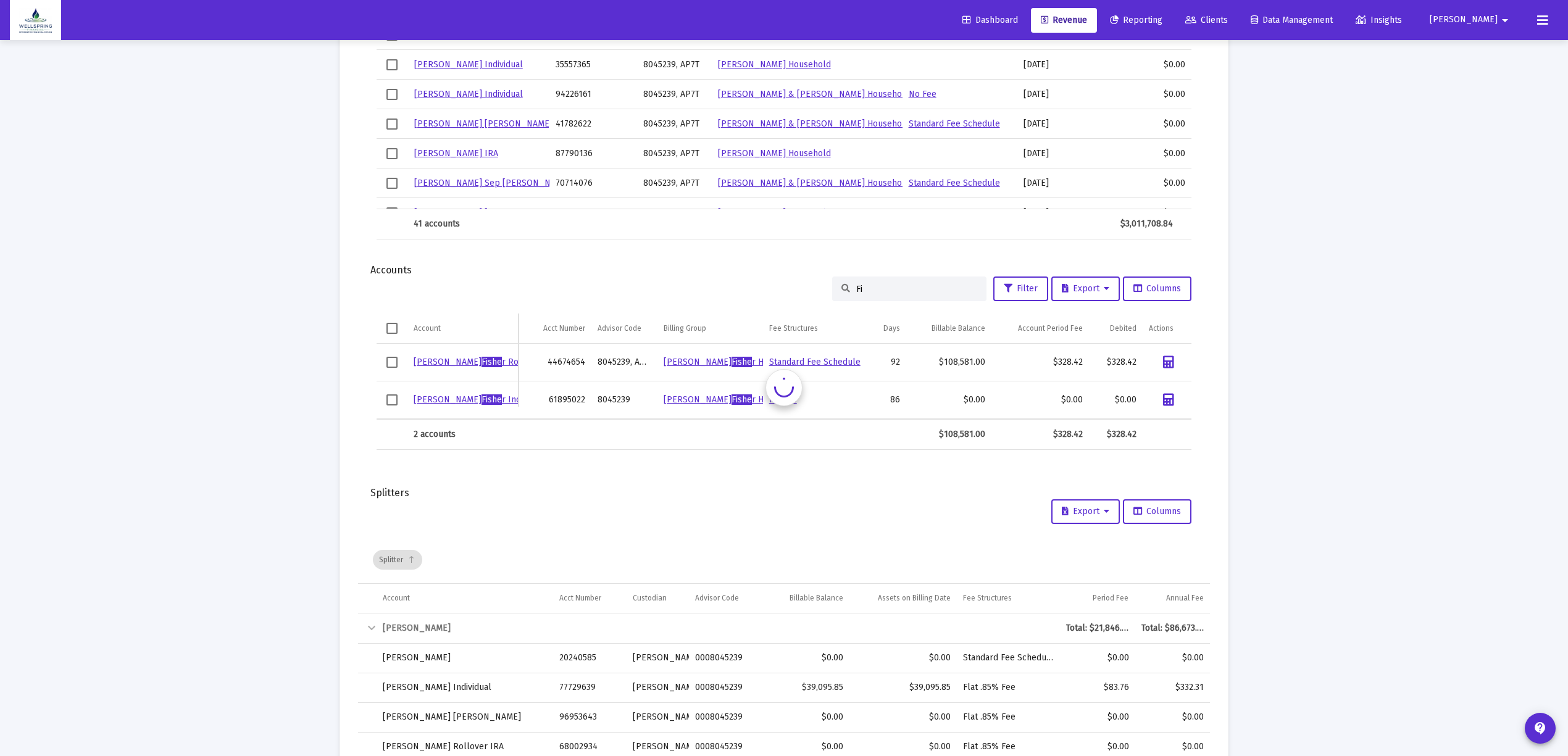
type input "F"
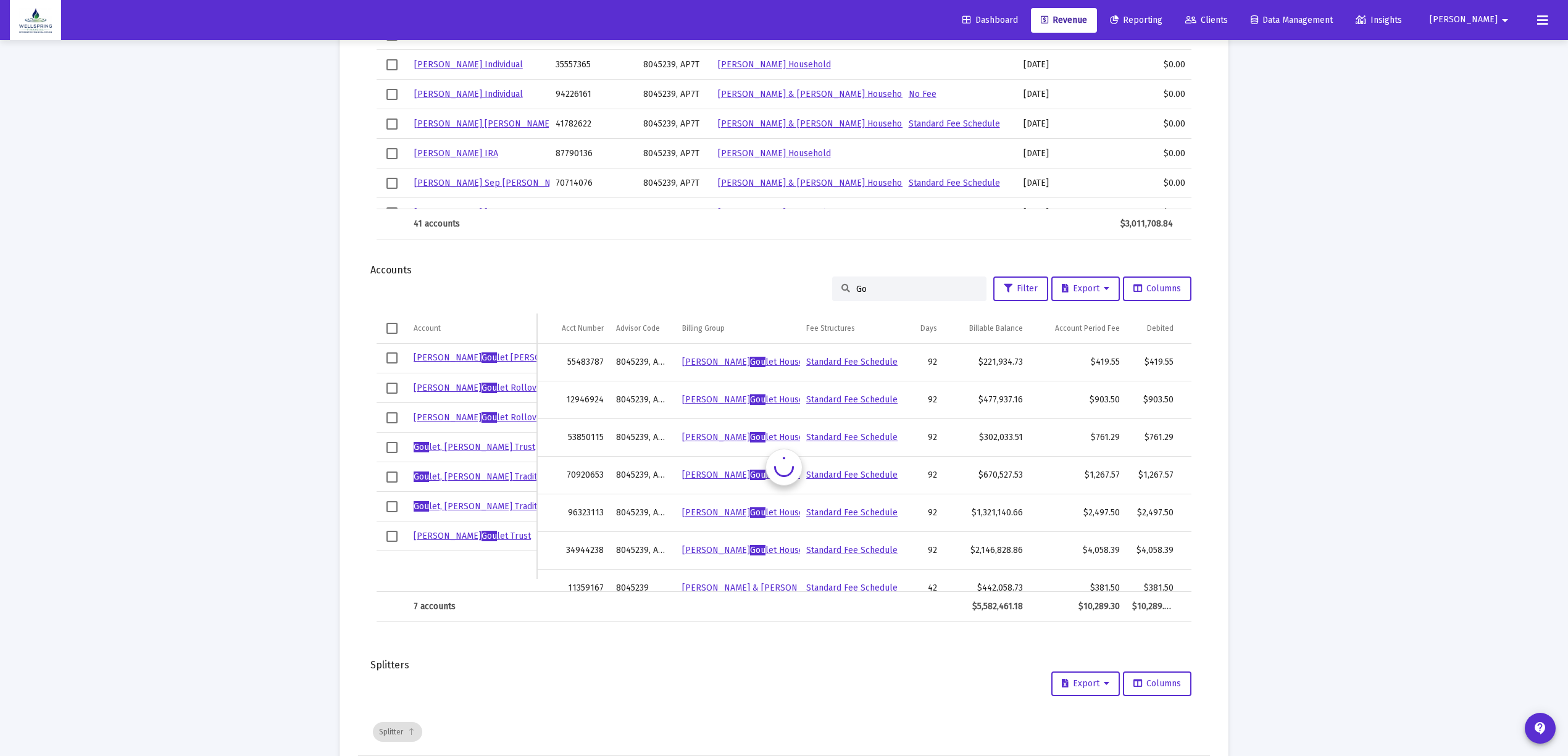
type input "G"
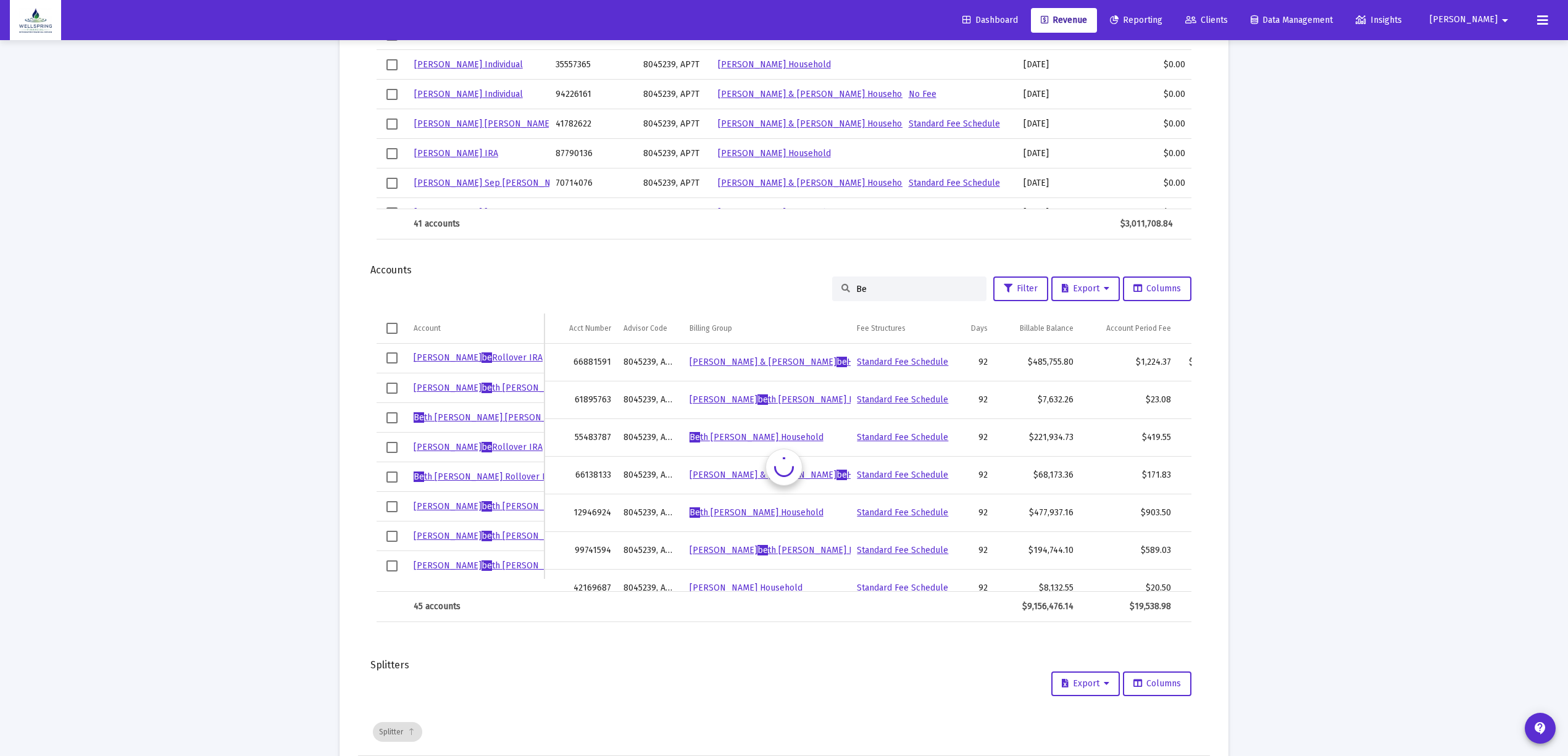
type input "B"
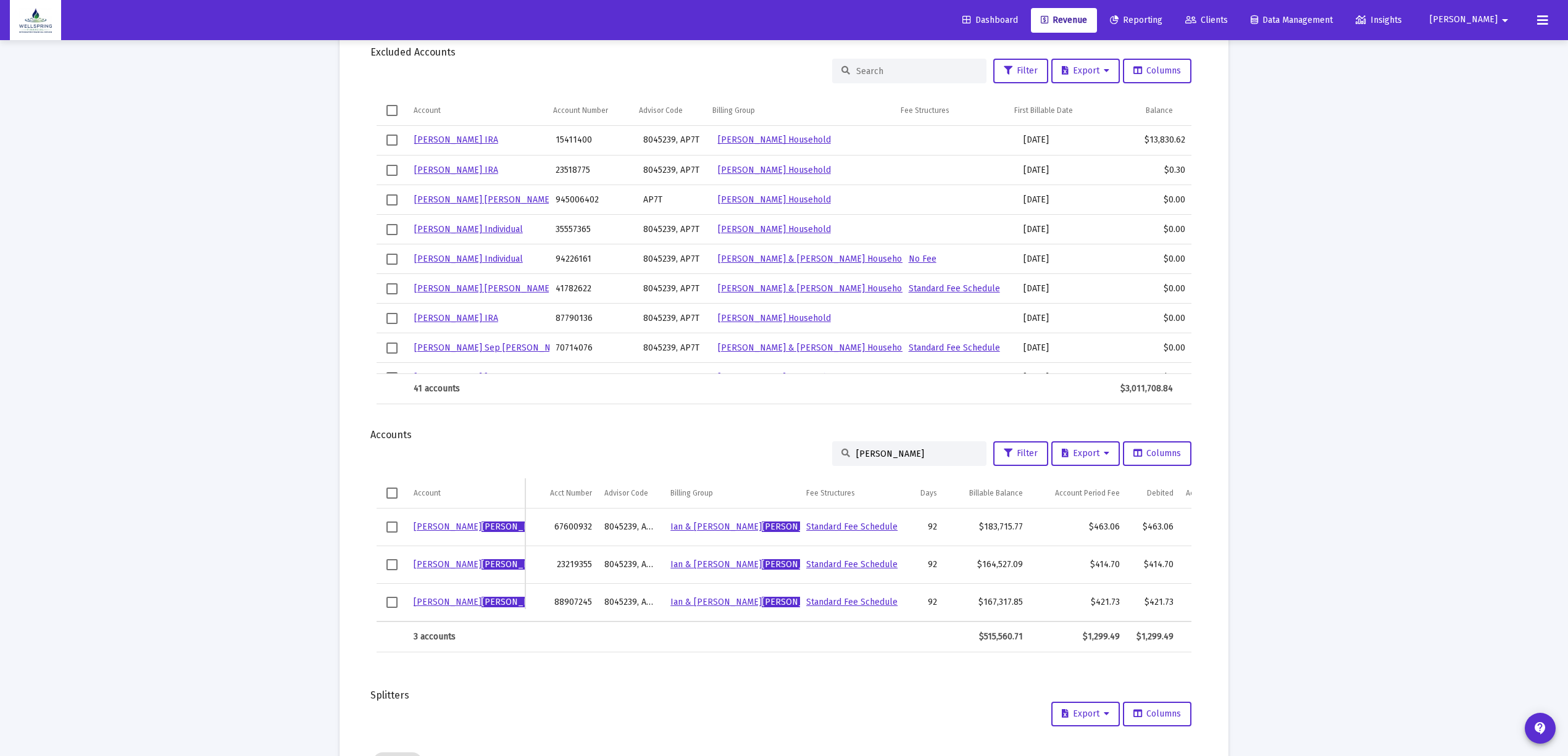
scroll to position [905, 0]
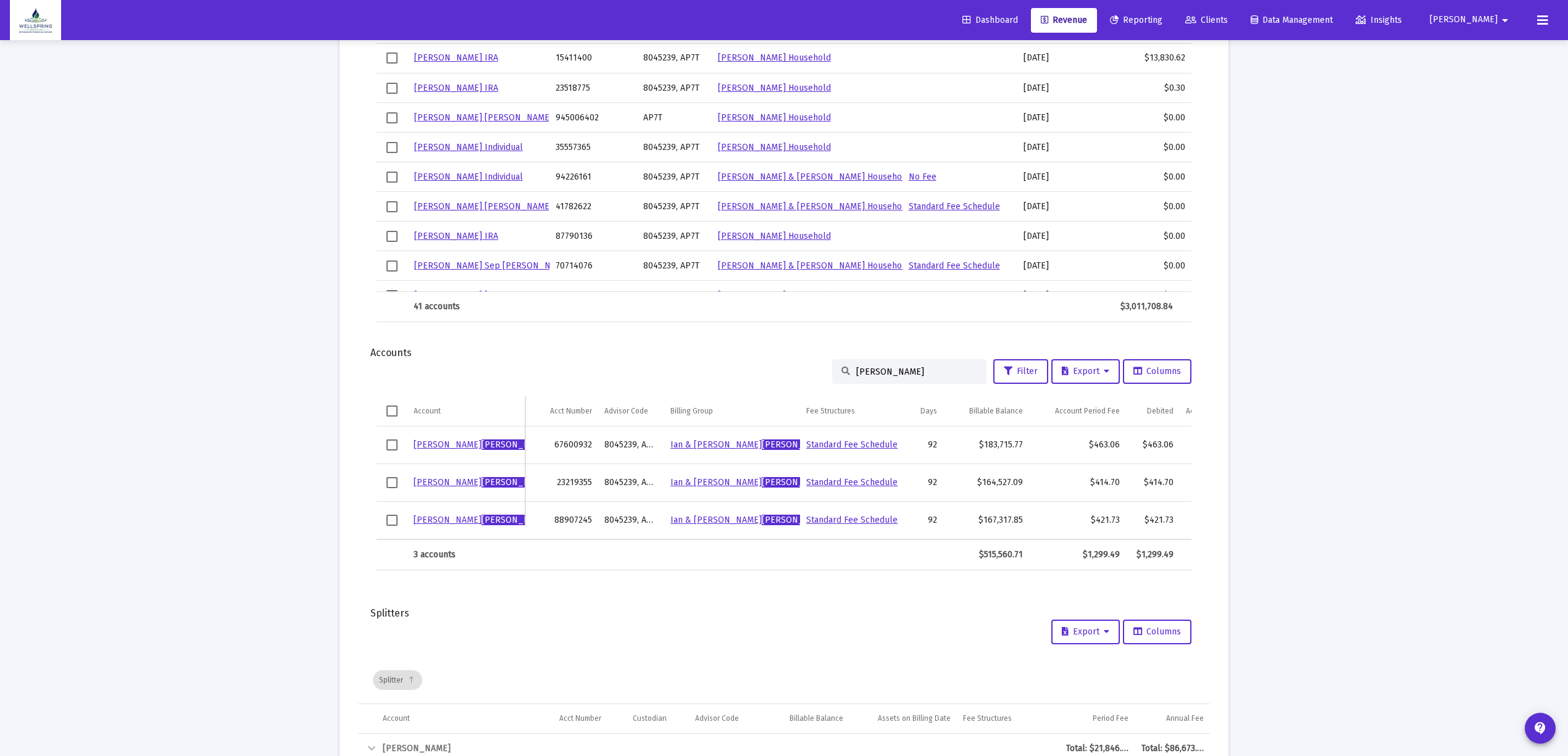
click at [894, 371] on input "[PERSON_NAME]" at bounding box center [916, 372] width 121 height 11
click at [894, 369] on input "[PERSON_NAME]" at bounding box center [916, 372] width 121 height 11
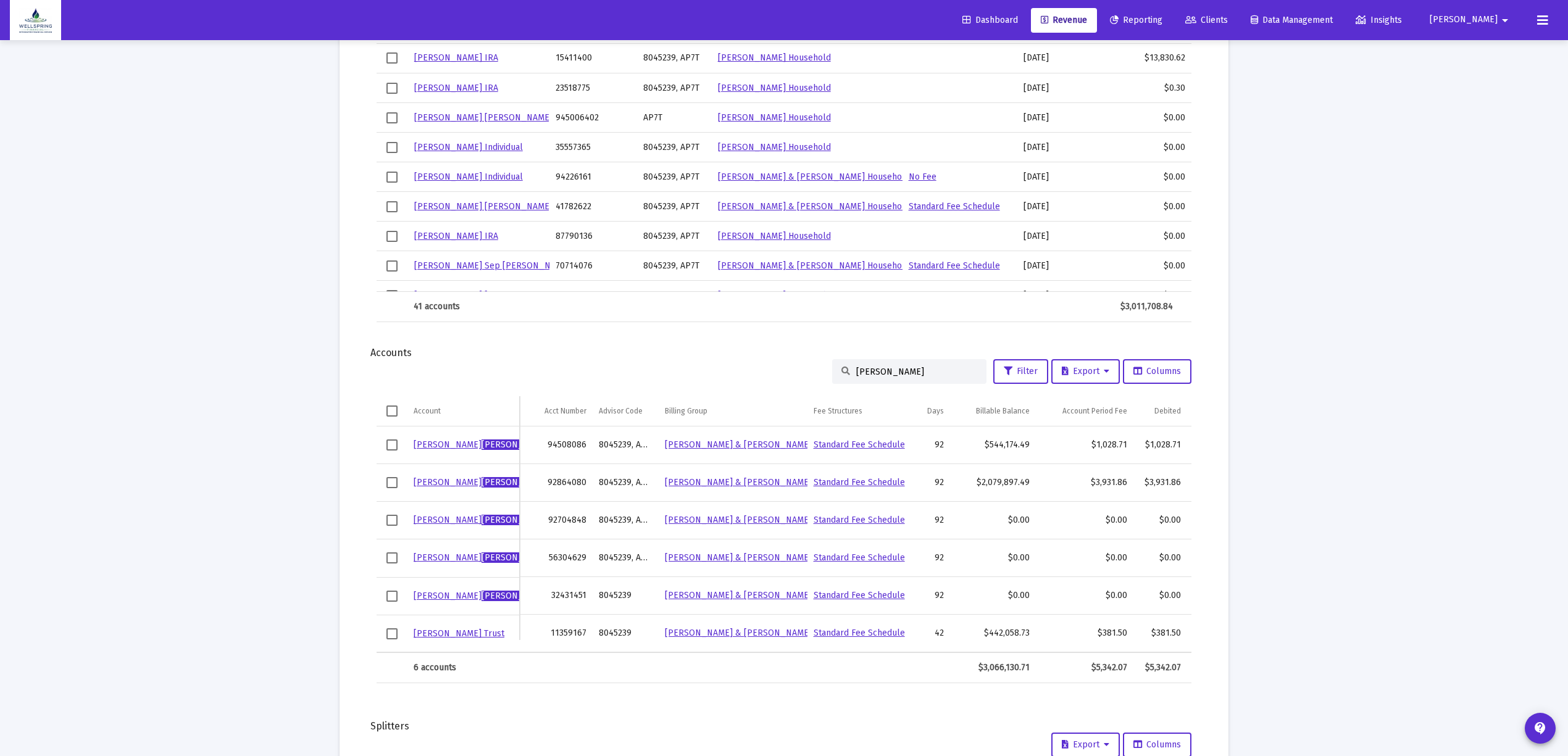
type input "[PERSON_NAME]"
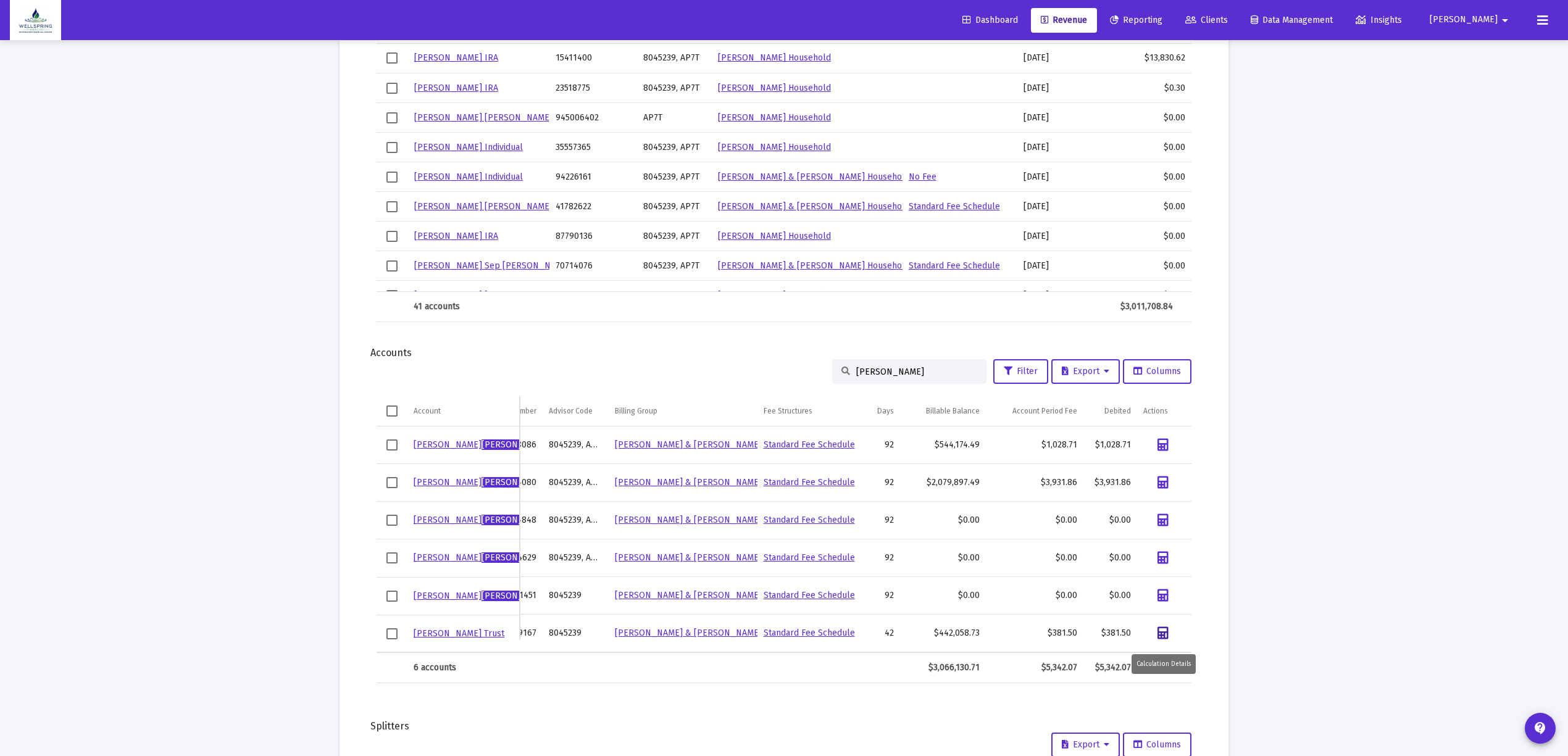
click at [1124, 499] on link "Data grid" at bounding box center [1163, 633] width 39 height 25
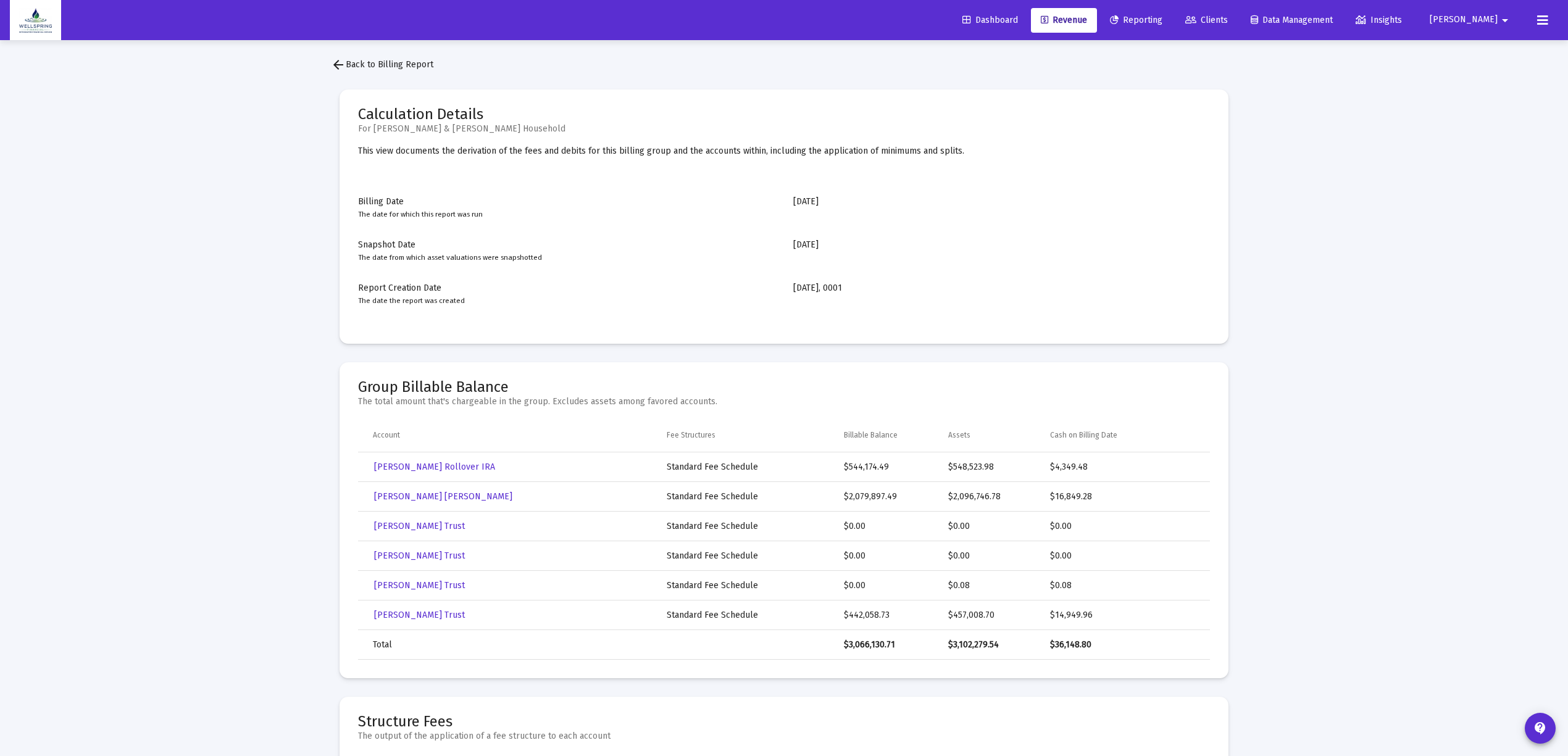
drag, startPoint x: 327, startPoint y: 63, endPoint x: 26, endPoint y: 157, distance: 315.3
click at [327, 61] on link "arrow_back Back to Billing Report" at bounding box center [382, 65] width 122 height 25
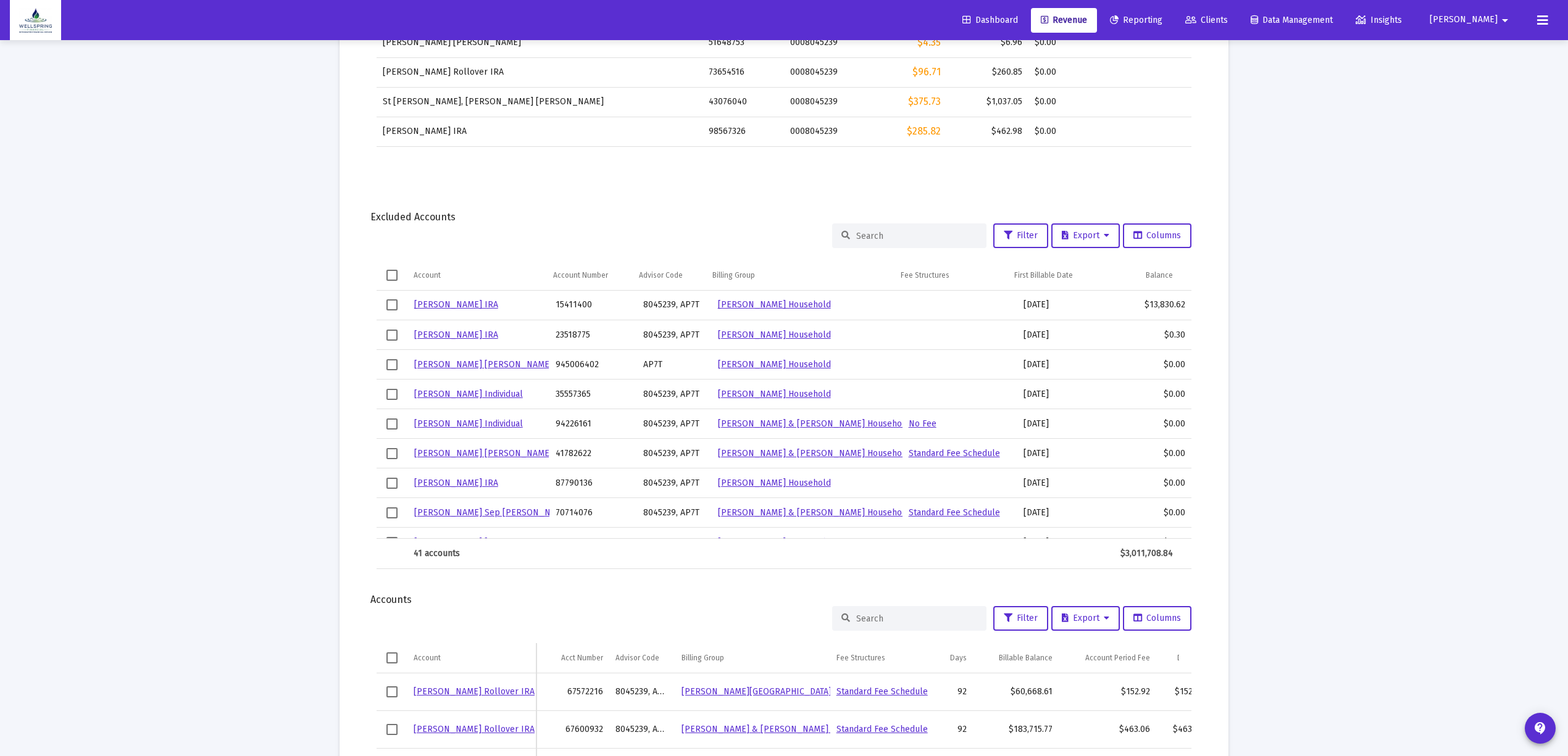
scroll to position [823, 0]
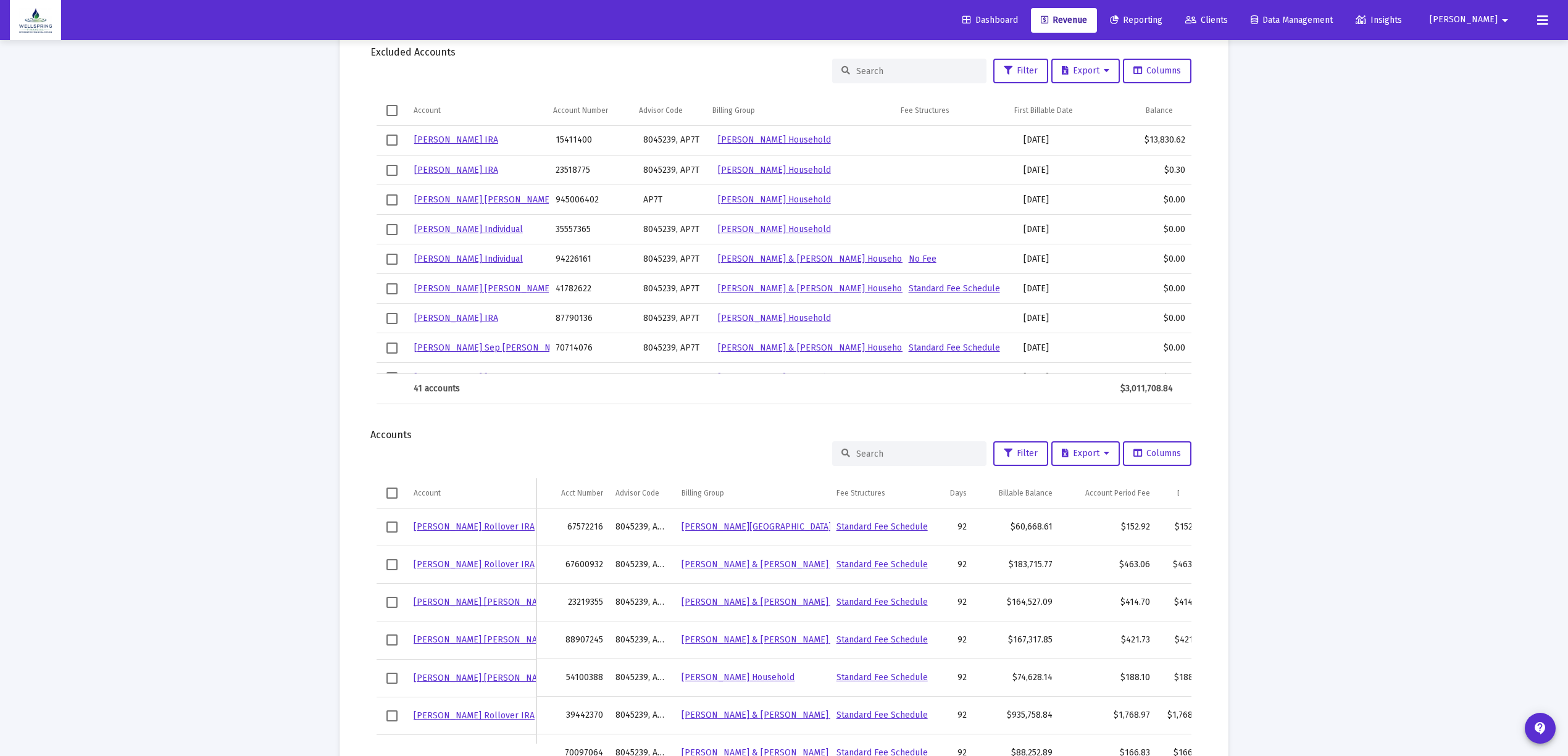
click at [948, 460] on div at bounding box center [909, 453] width 154 height 25
click at [942, 449] on input at bounding box center [916, 454] width 121 height 11
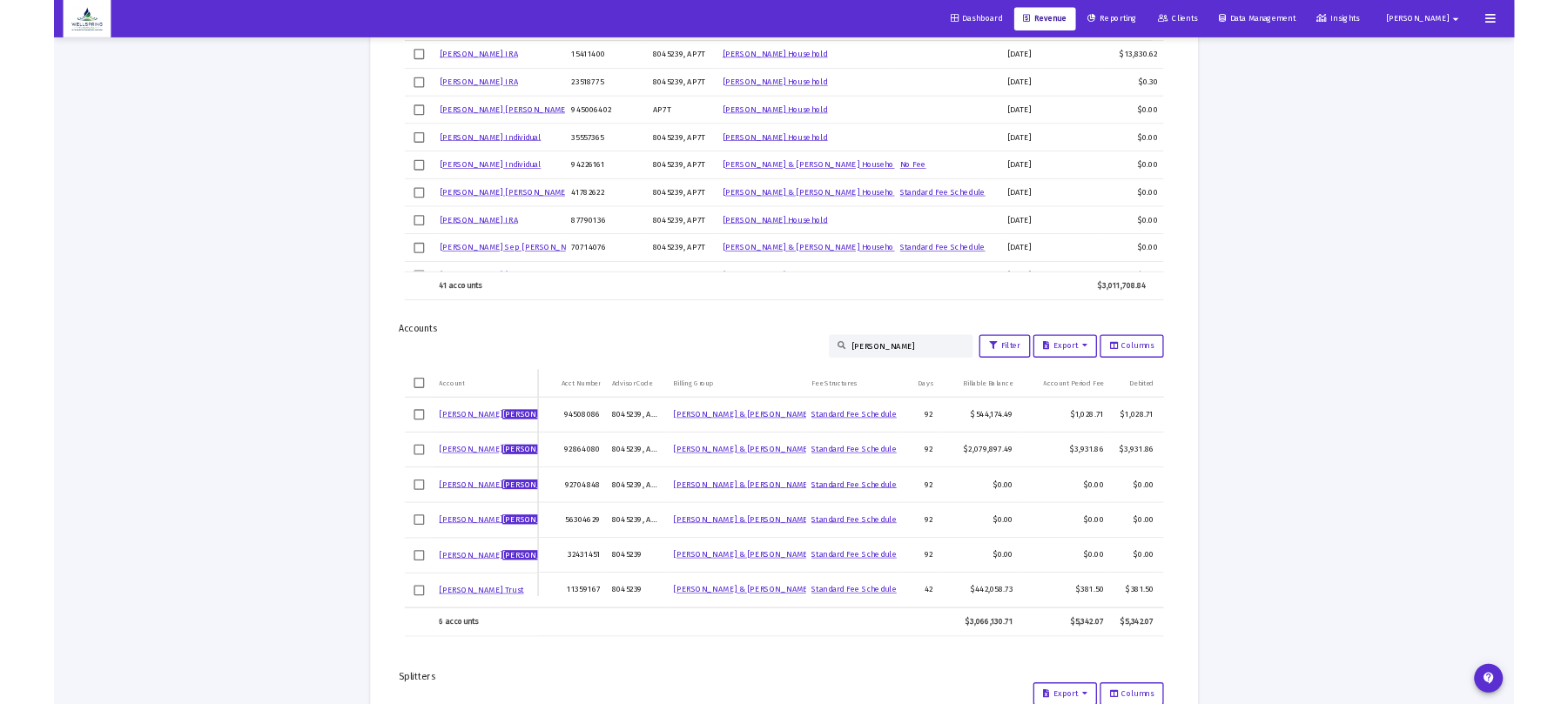
scroll to position [1393, 0]
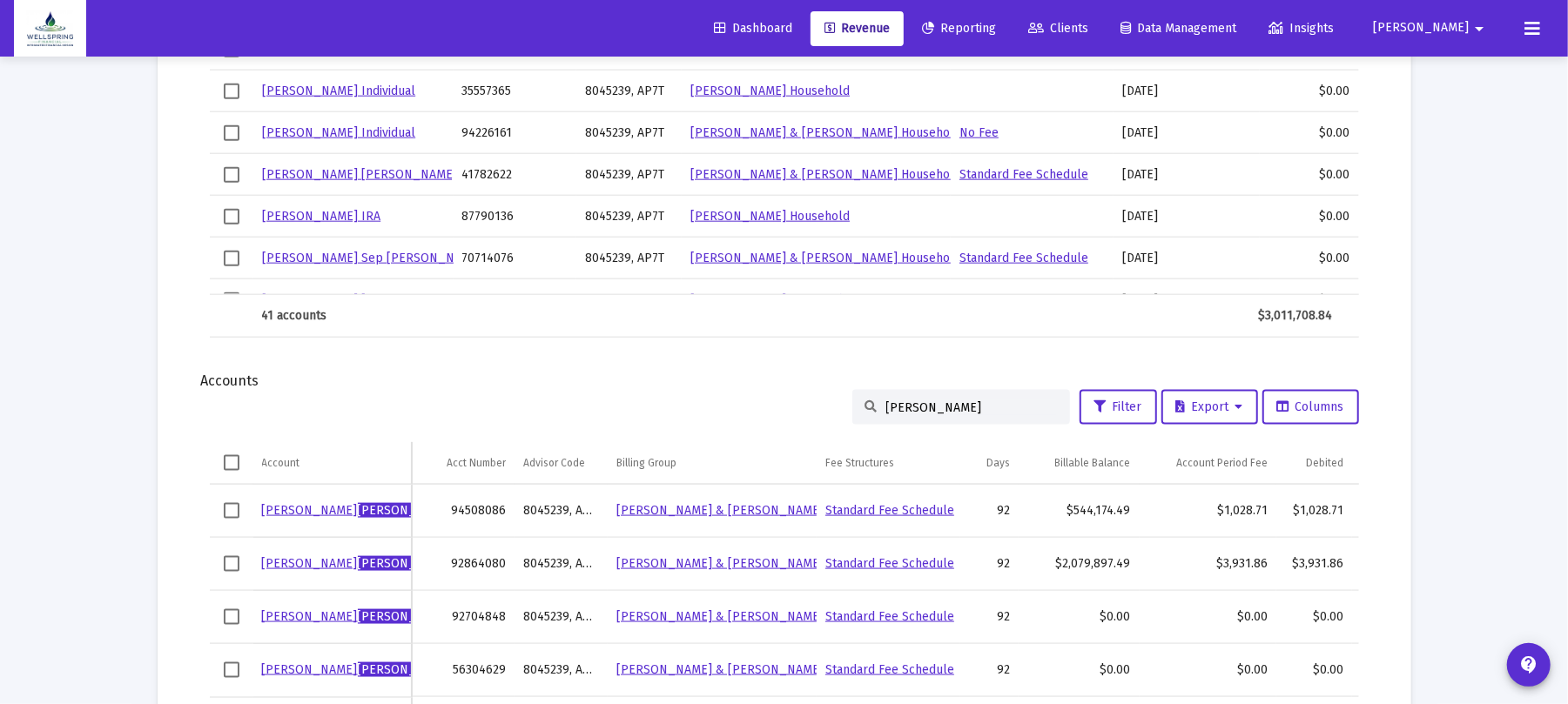
click at [959, 413] on div "[PERSON_NAME]" at bounding box center [961, 407] width 218 height 35
click at [959, 413] on input "[PERSON_NAME]" at bounding box center [971, 408] width 171 height 15
click at [959, 409] on input "[PERSON_NAME]" at bounding box center [971, 408] width 171 height 15
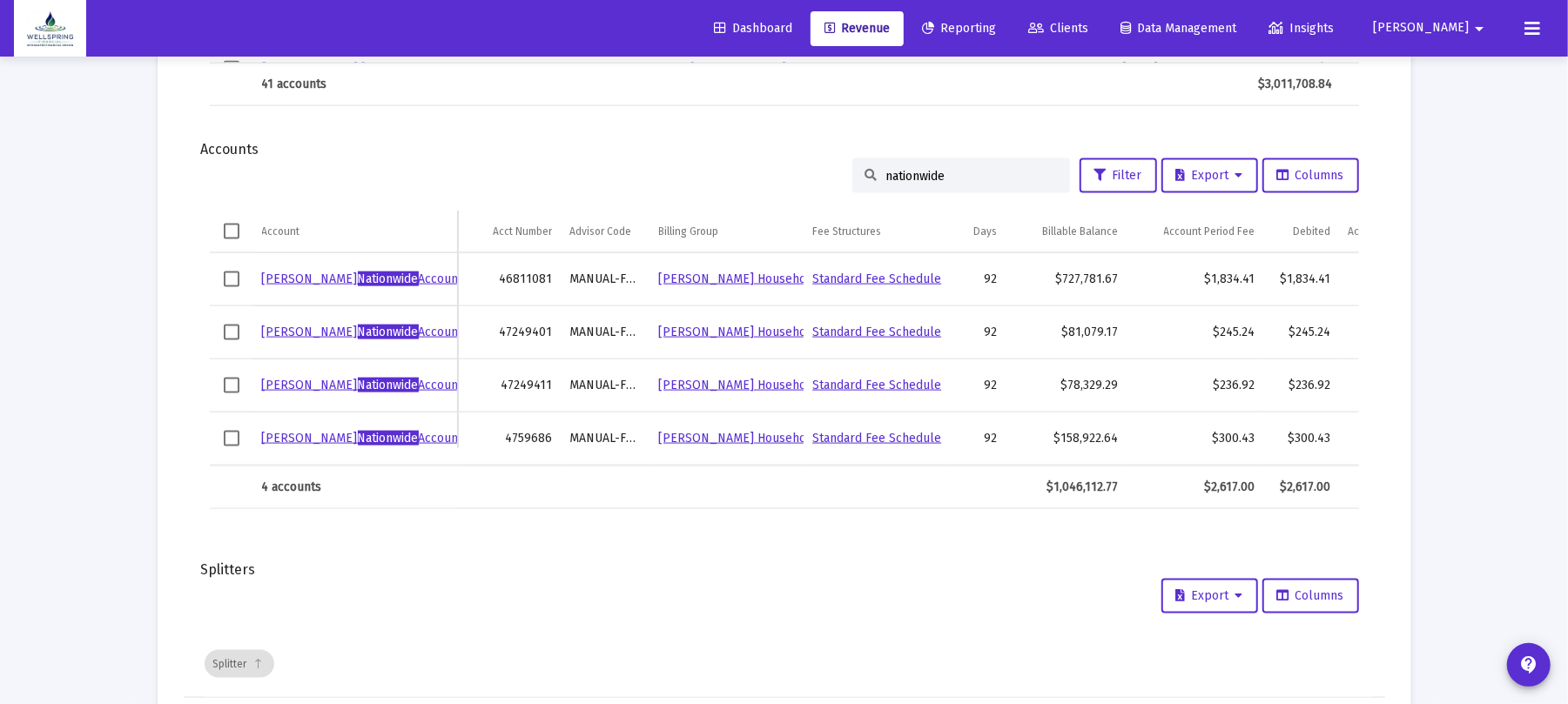
scroll to position [0, 58]
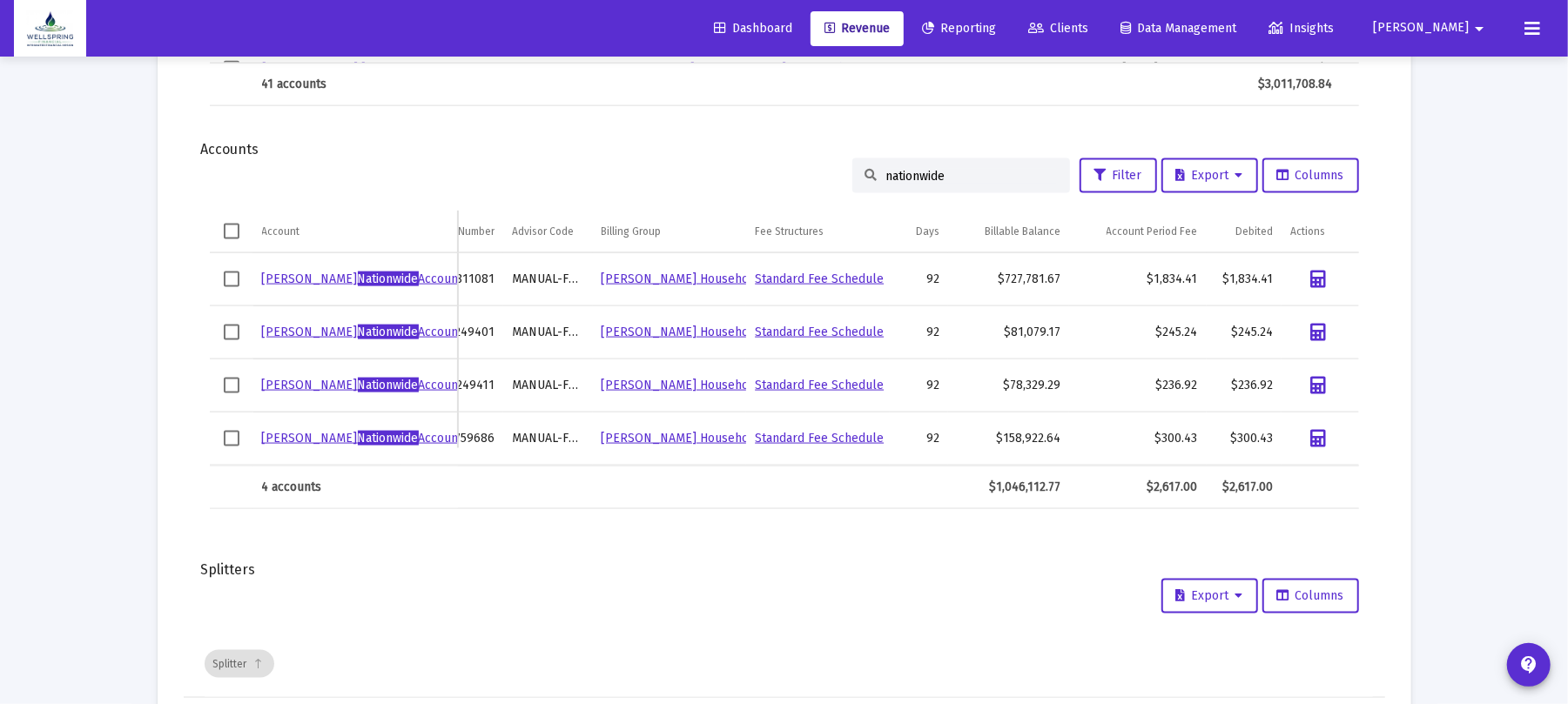
type input "nationwide"
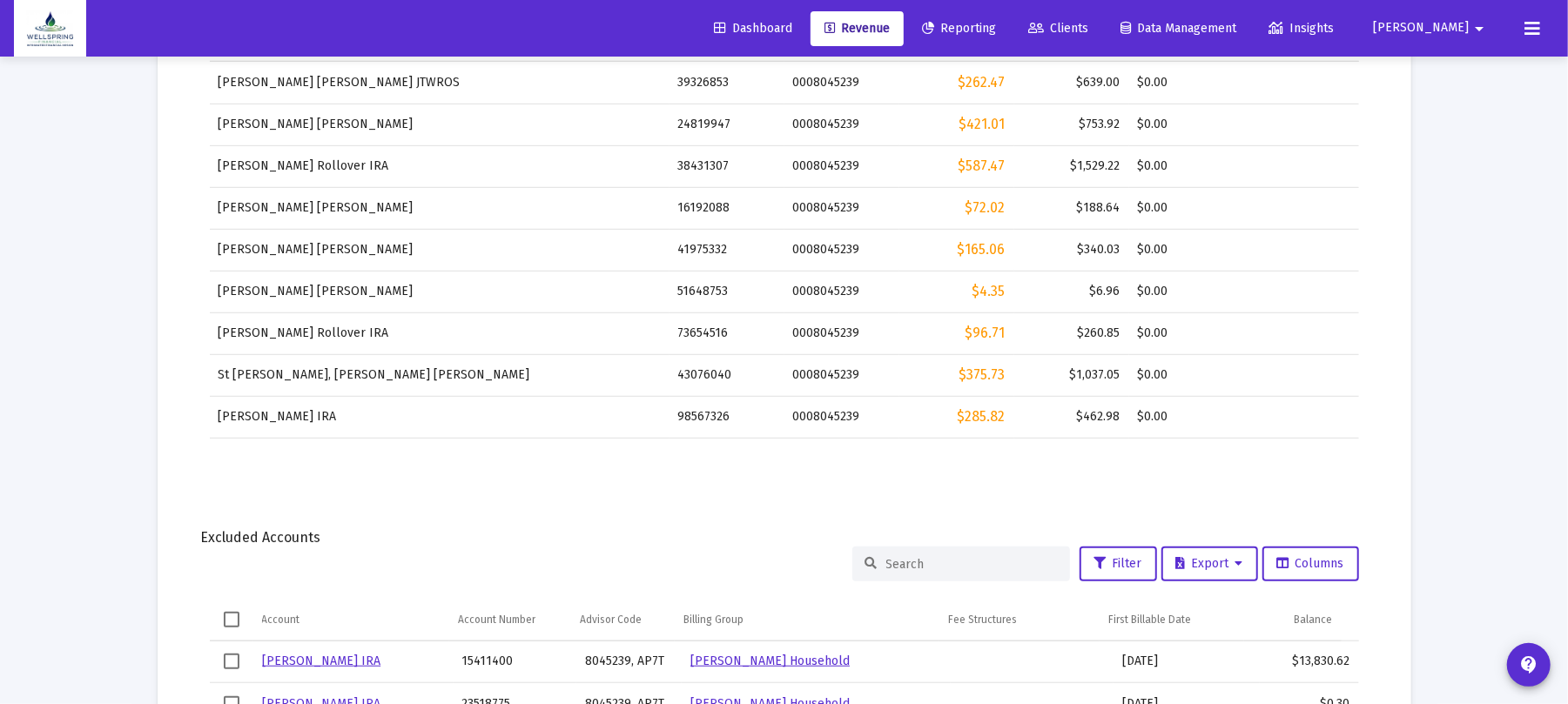
scroll to position [0, 0]
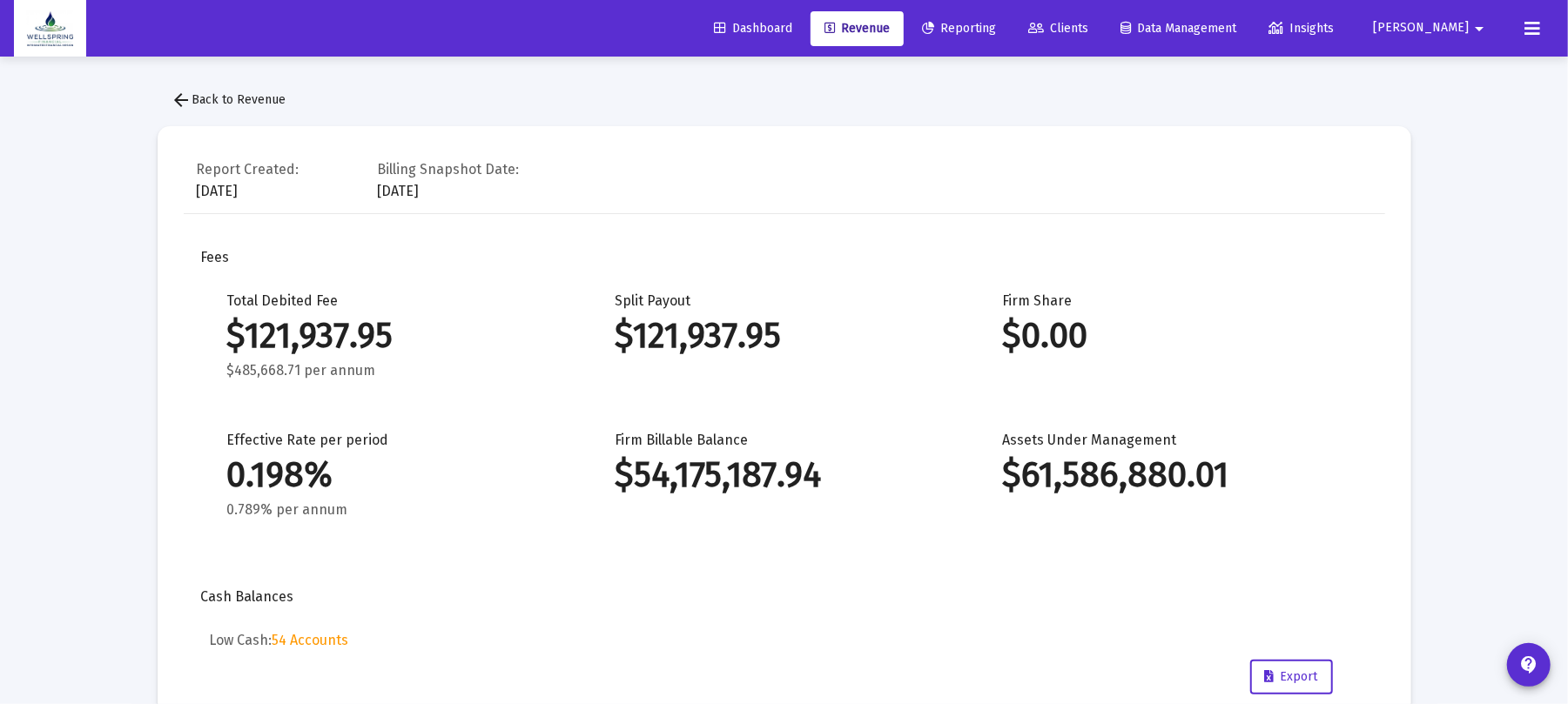
click at [176, 84] on button "arrow_back Back to Revenue" at bounding box center [228, 100] width 142 height 35
